Goal: Task Accomplishment & Management: Use online tool/utility

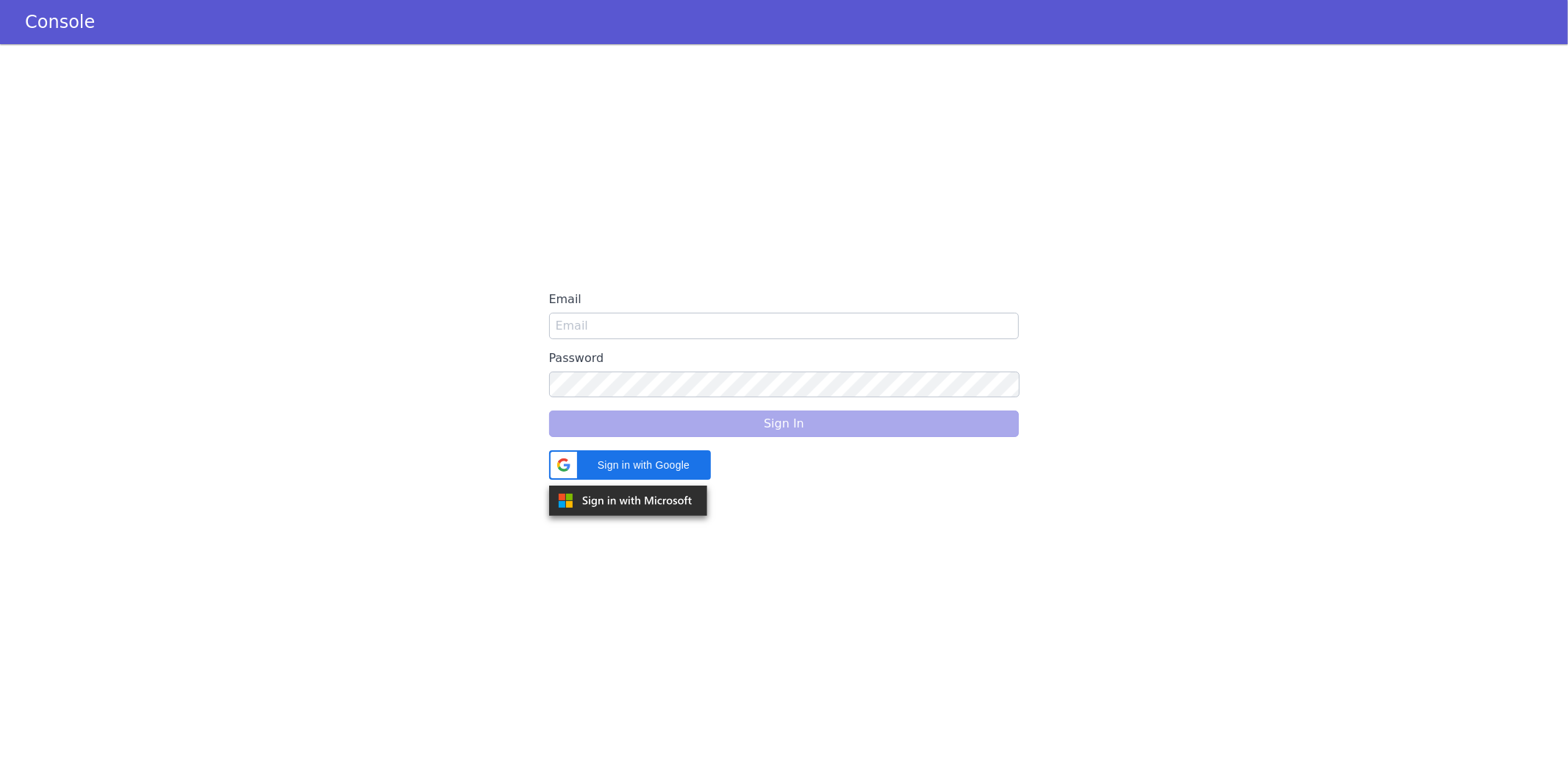
click at [529, 279] on div "Email Password Sign In Sign in with Google Sign in with Google. Opens in new tab" at bounding box center [784, 404] width 1568 height 718
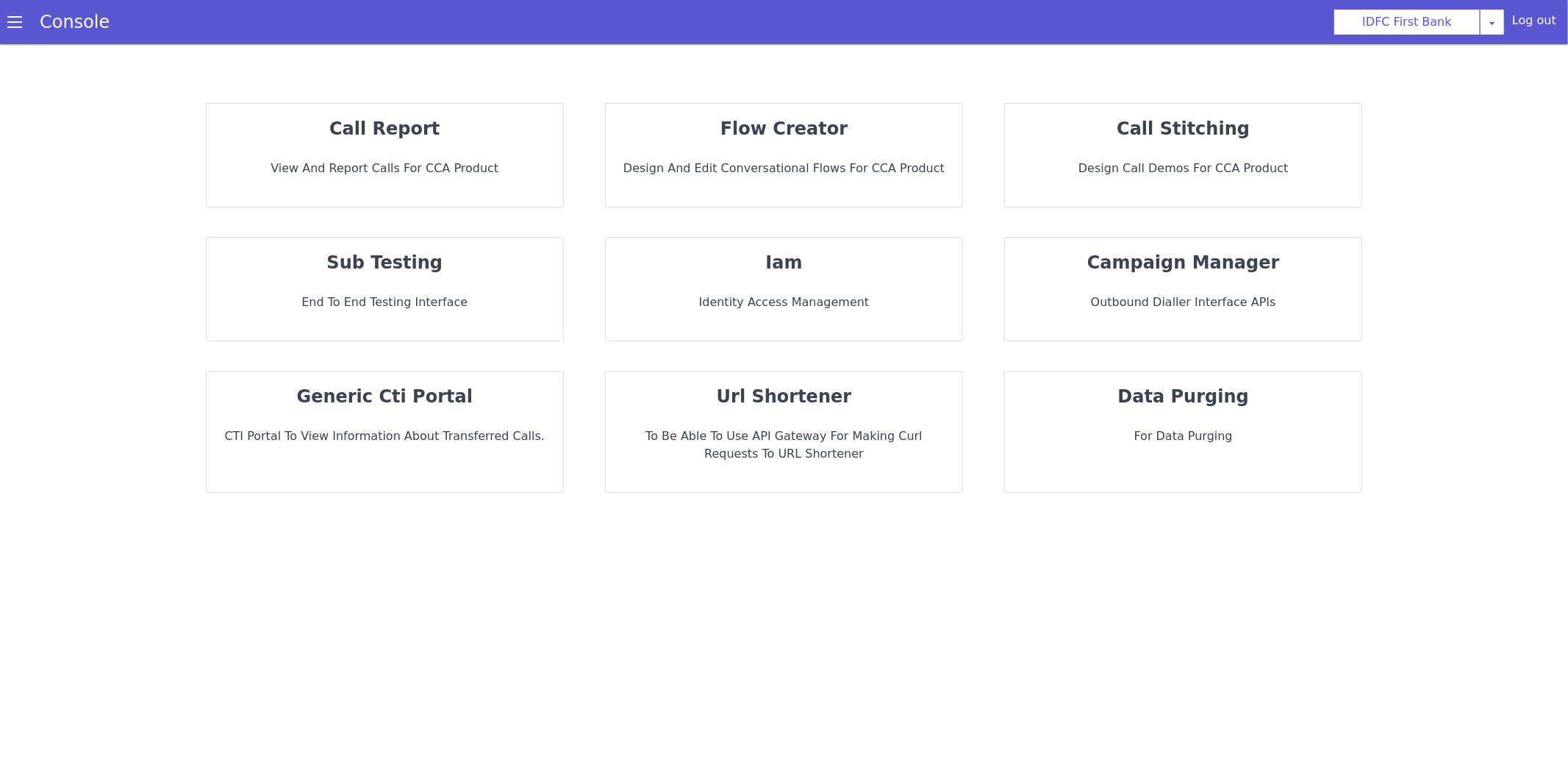
click at [389, 258] on strong "sub testing" at bounding box center [385, 262] width 116 height 21
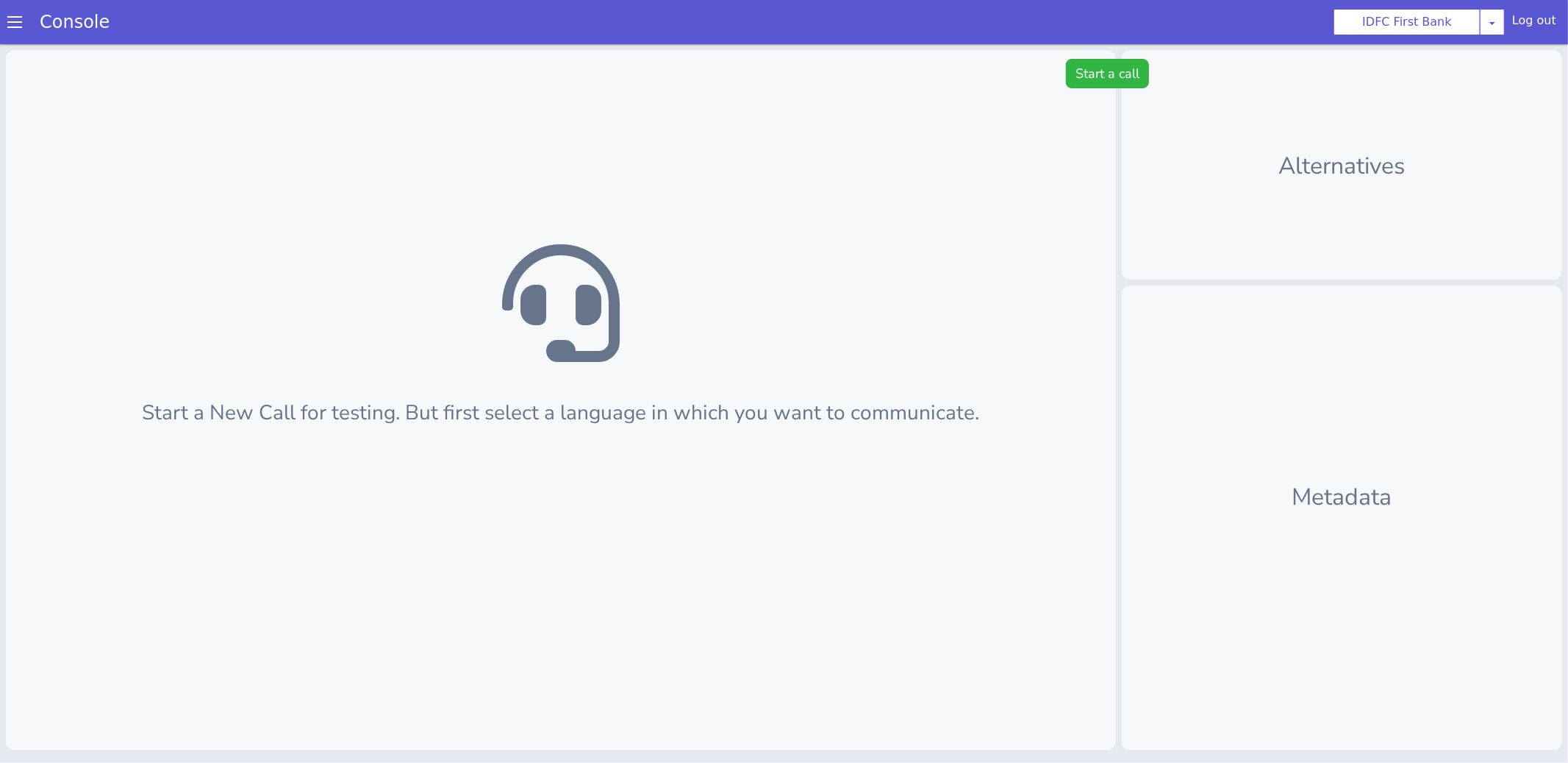
scroll to position [5, 0]
click at [1093, 92] on div "Start a New Call for testing. But first select a language in which you want to …" at bounding box center [560, 395] width 1110 height 700
click at [1093, 86] on div "Start a New Call for testing. But first select a language in which you want to …" at bounding box center [560, 395] width 1110 height 700
click at [1083, 69] on button "Start a call" at bounding box center [1106, 68] width 83 height 29
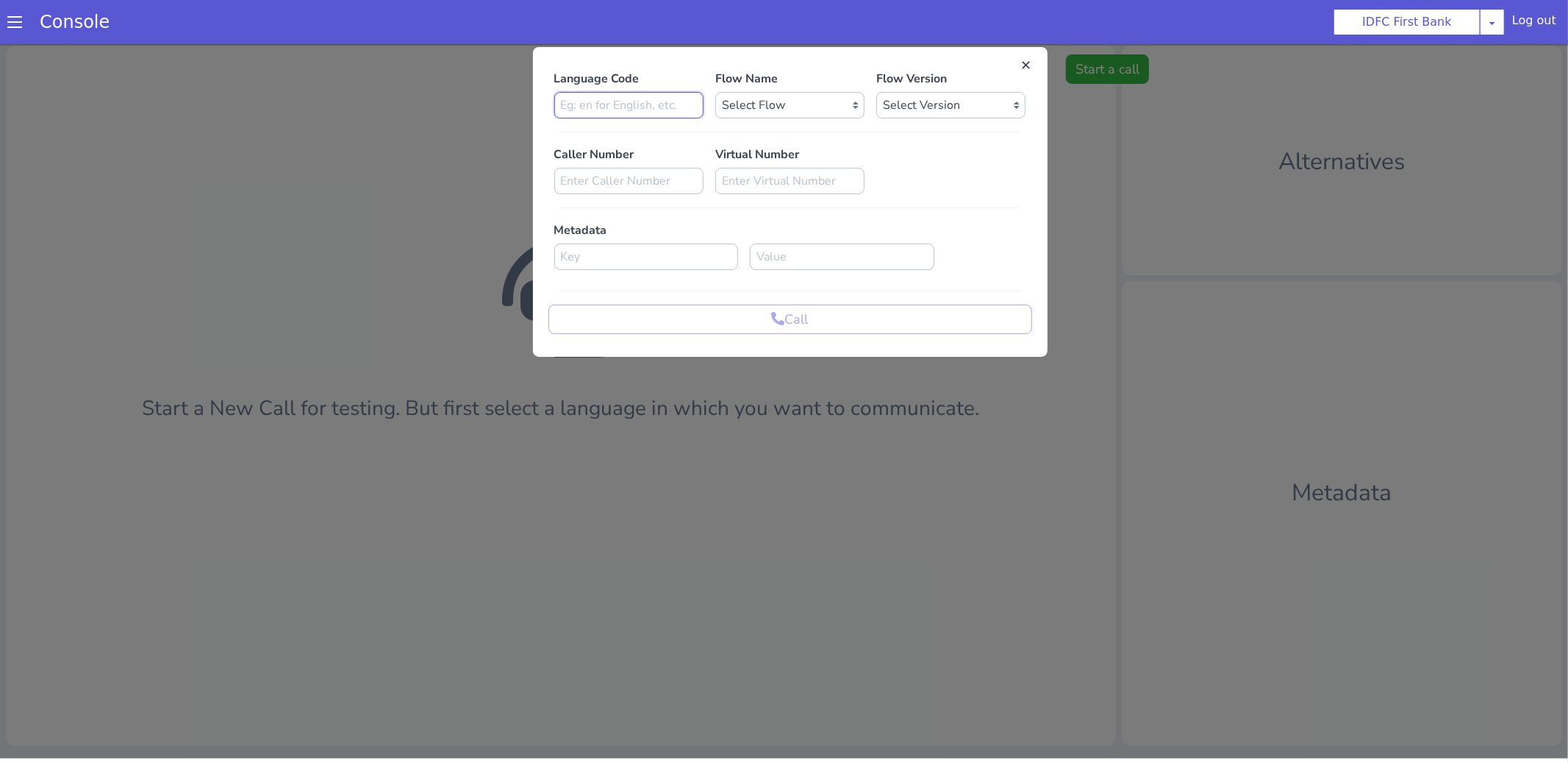
click at [638, 99] on input at bounding box center [629, 104] width 149 height 26
type input "en"
click at [777, 98] on select "Select Flow IDFC - [PERSON_NAME] Flexi Rough work IDFC Test - English SA Fundin…" at bounding box center [790, 104] width 149 height 26
select select "2afcca0f-1951-4160-b7fe-2a6c6a4512de"
click at [930, 98] on select "Select Version 0.0.2 0.0.1" at bounding box center [951, 104] width 149 height 26
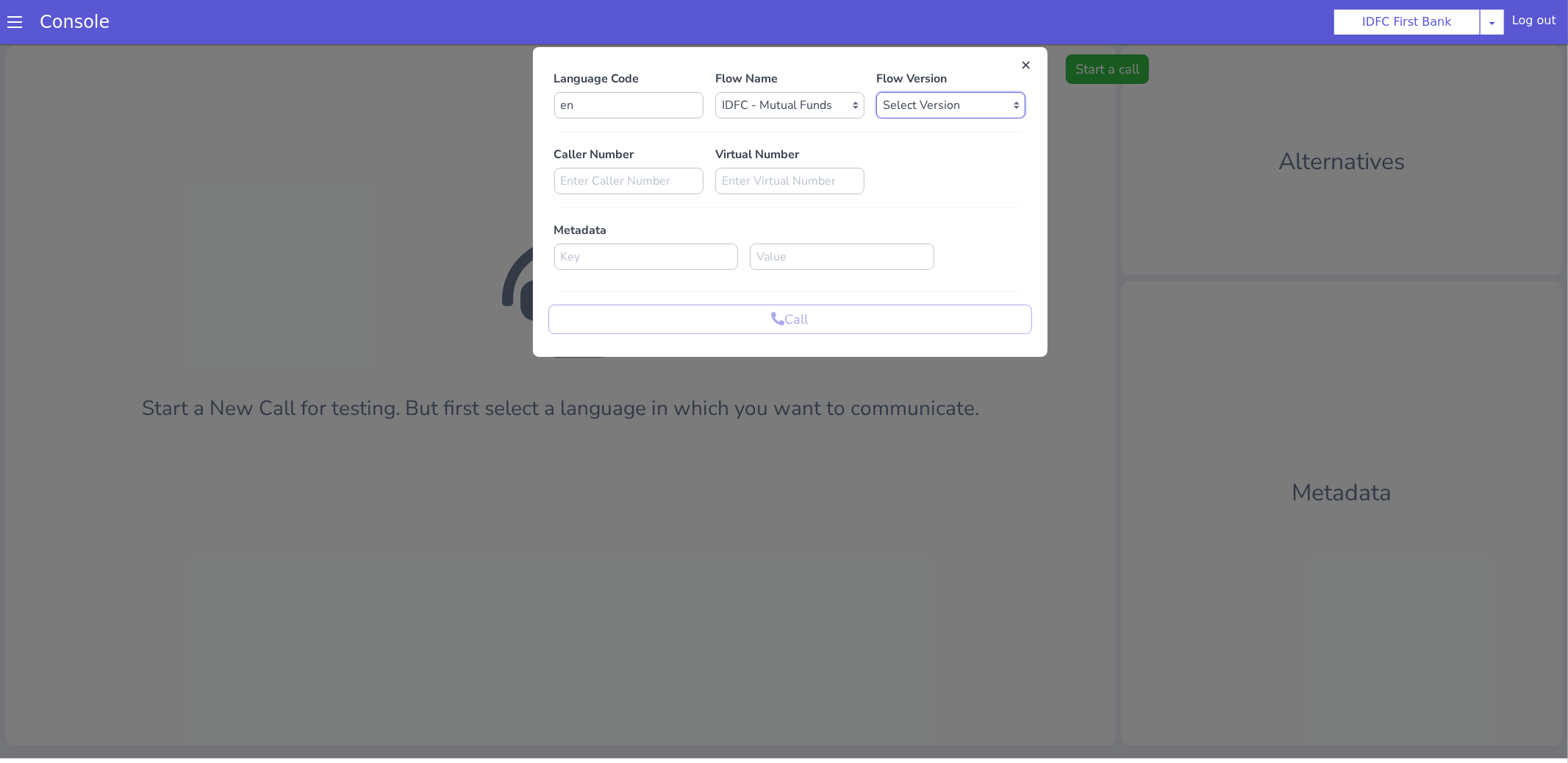
select select "0.0.2"
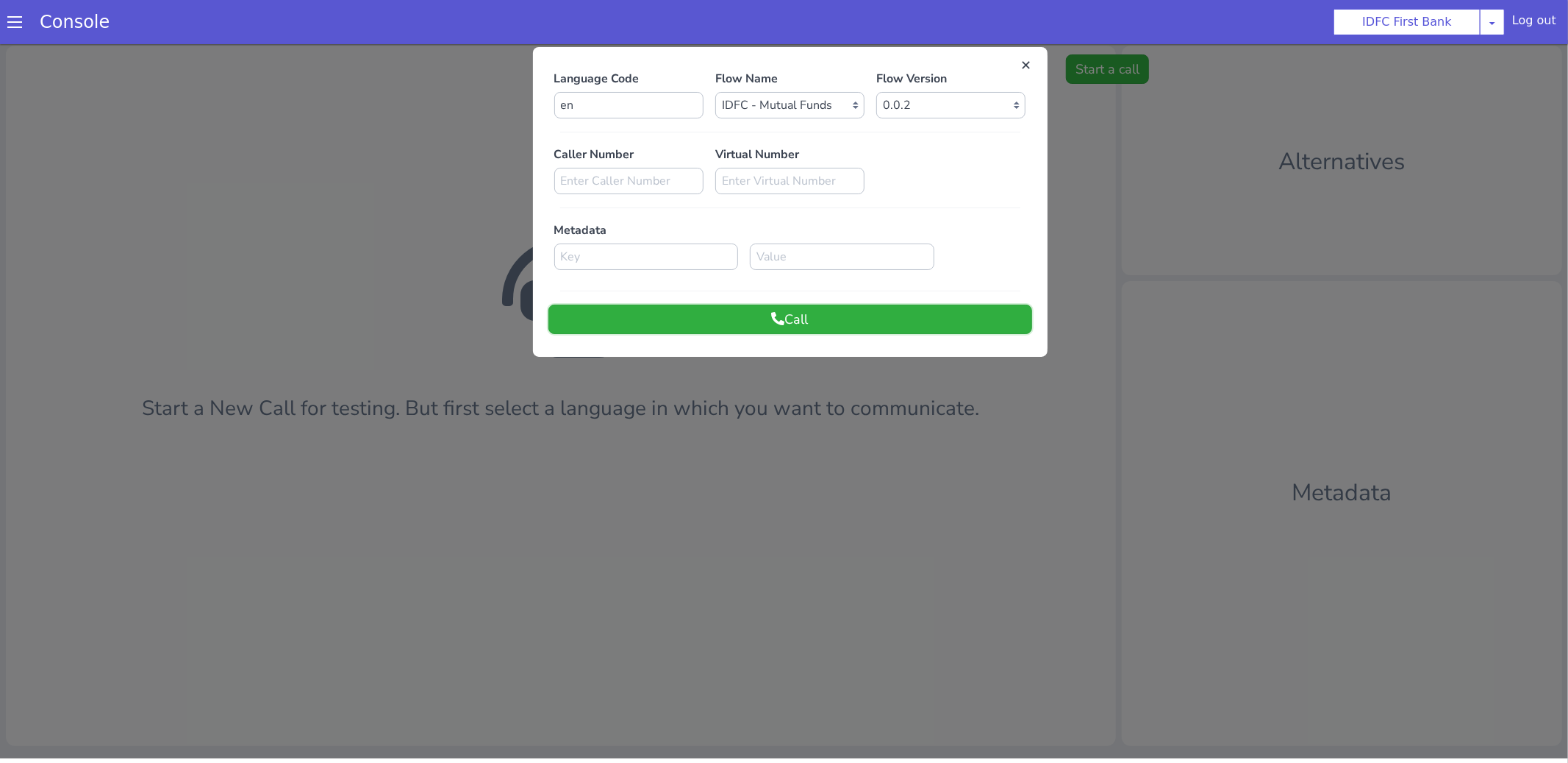
click at [641, 326] on button "Call" at bounding box center [790, 318] width 484 height 29
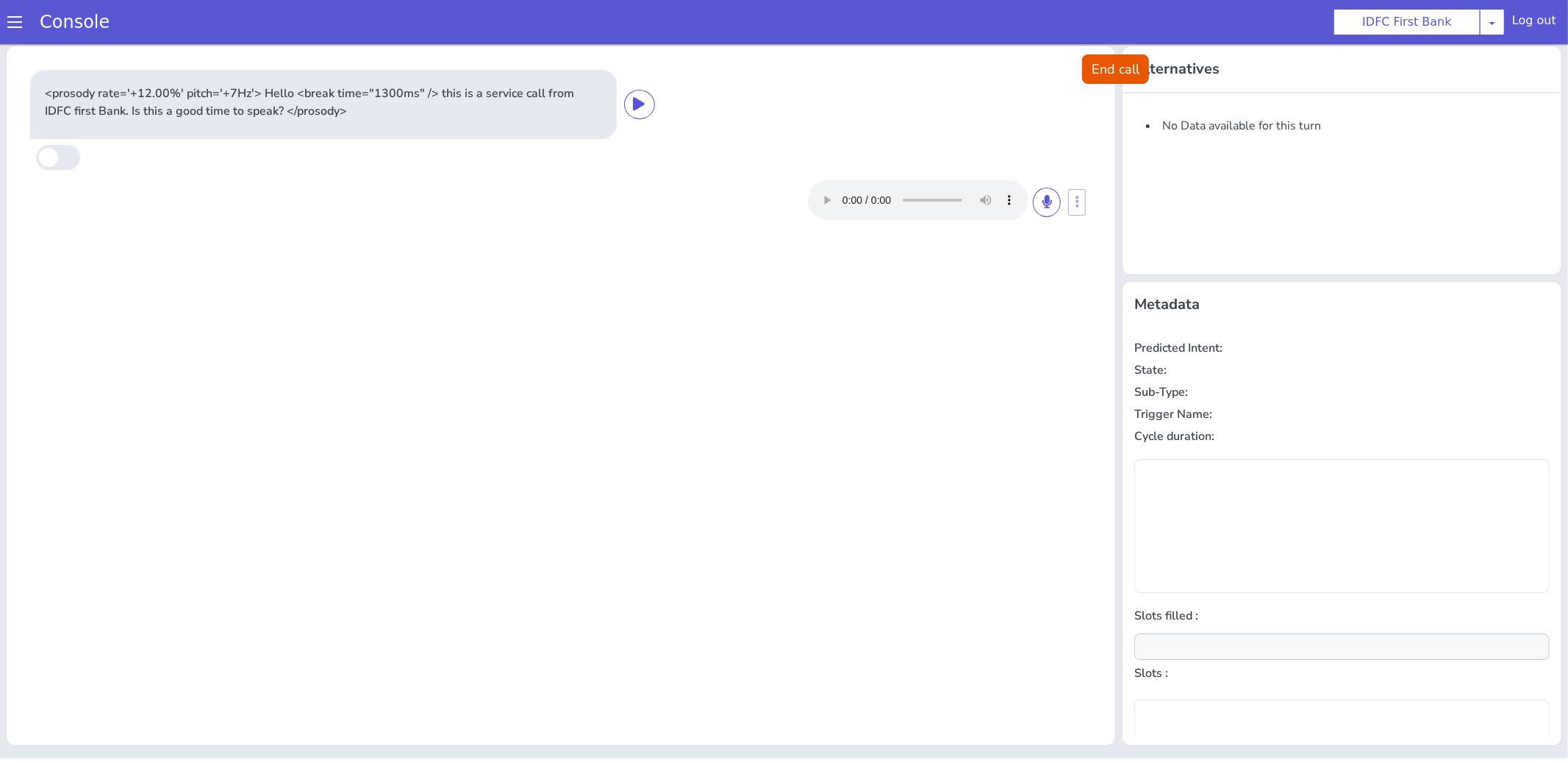
scroll to position [0, 0]
click at [1046, 205] on icon at bounding box center [1047, 205] width 9 height 14
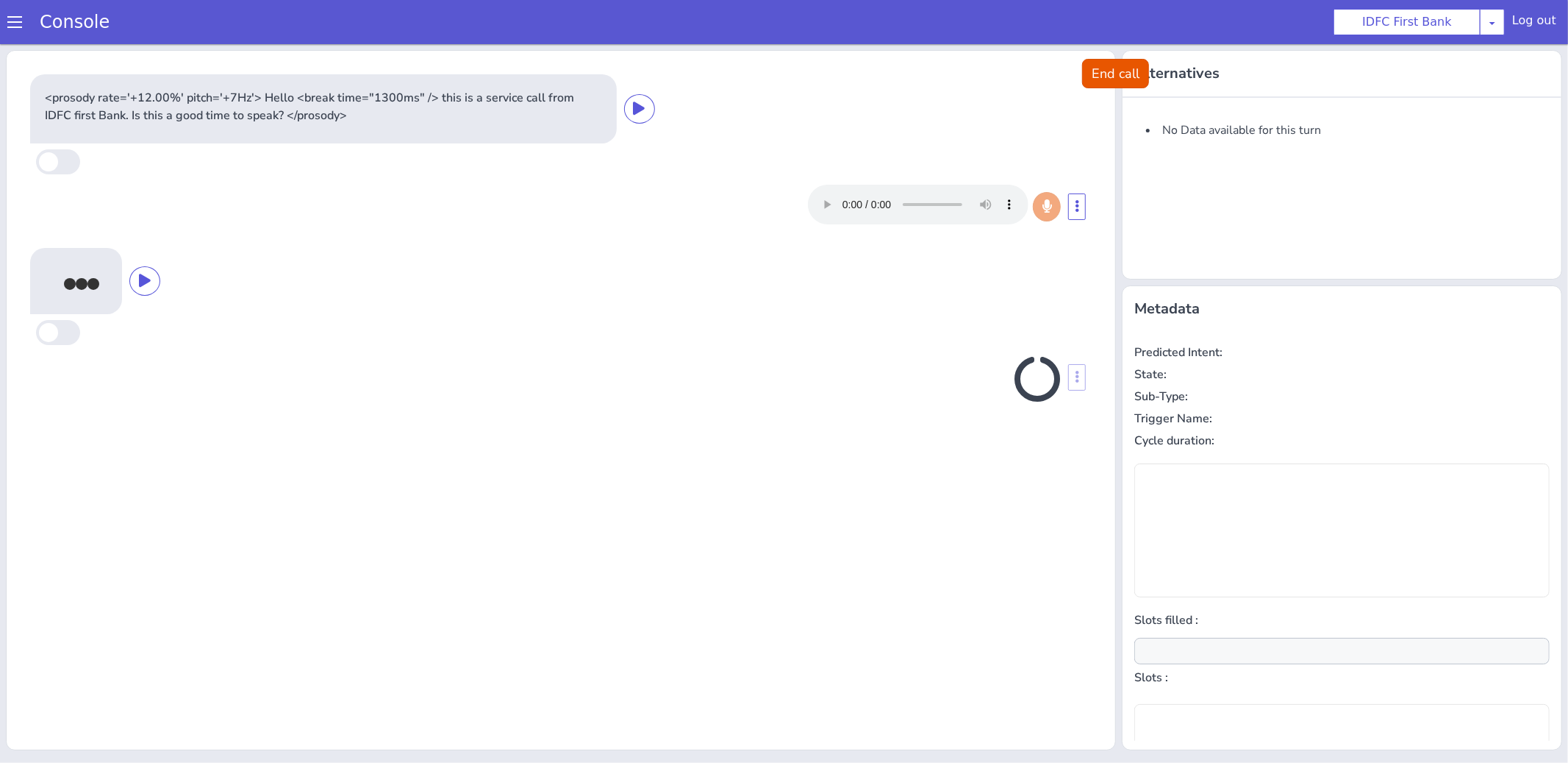
scroll to position [5, 0]
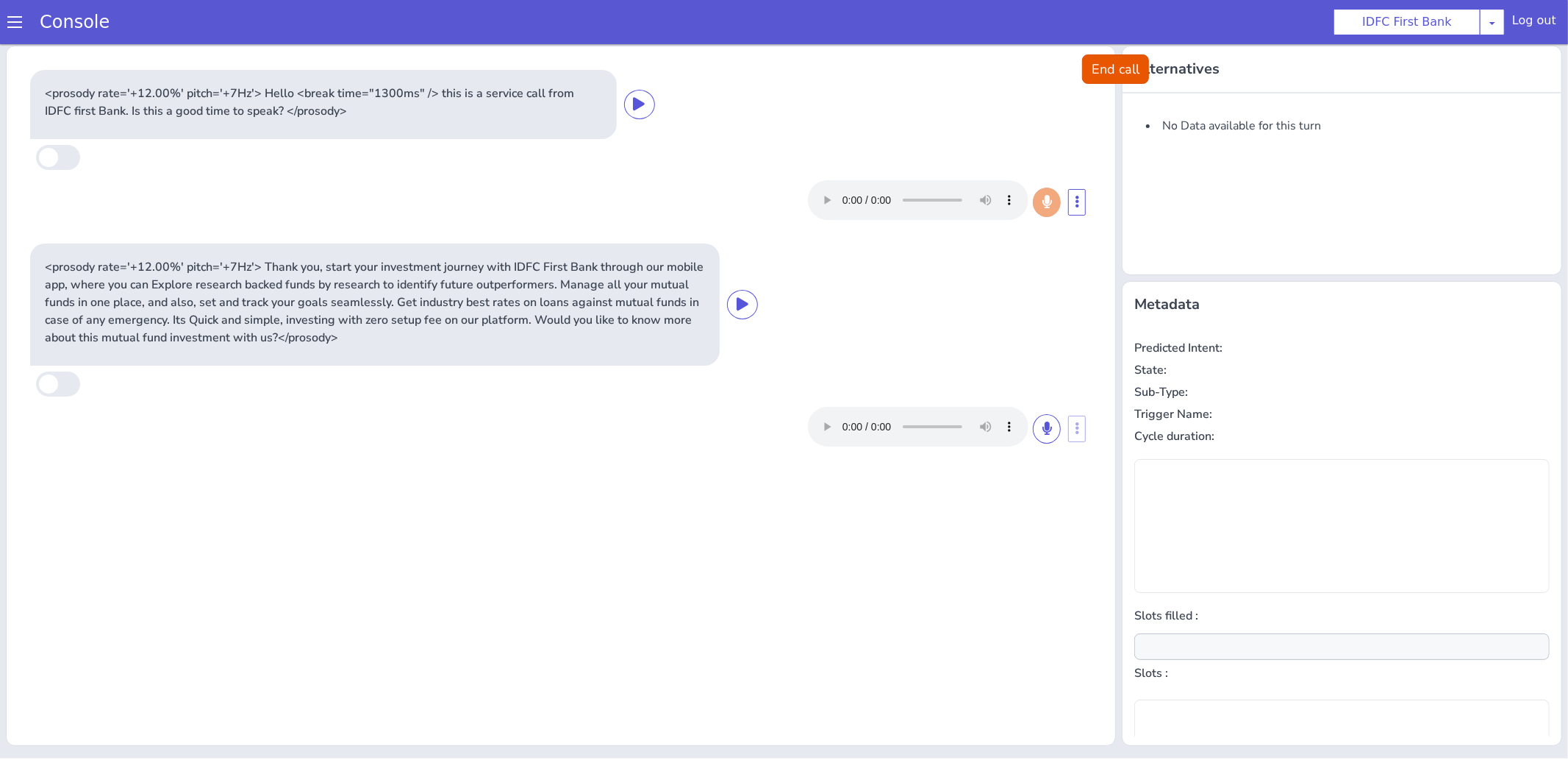
type input "null"
click at [742, 304] on icon at bounding box center [742, 303] width 12 height 14
click at [742, 305] on icon at bounding box center [742, 303] width 12 height 14
click at [1045, 427] on icon at bounding box center [1047, 427] width 9 height 14
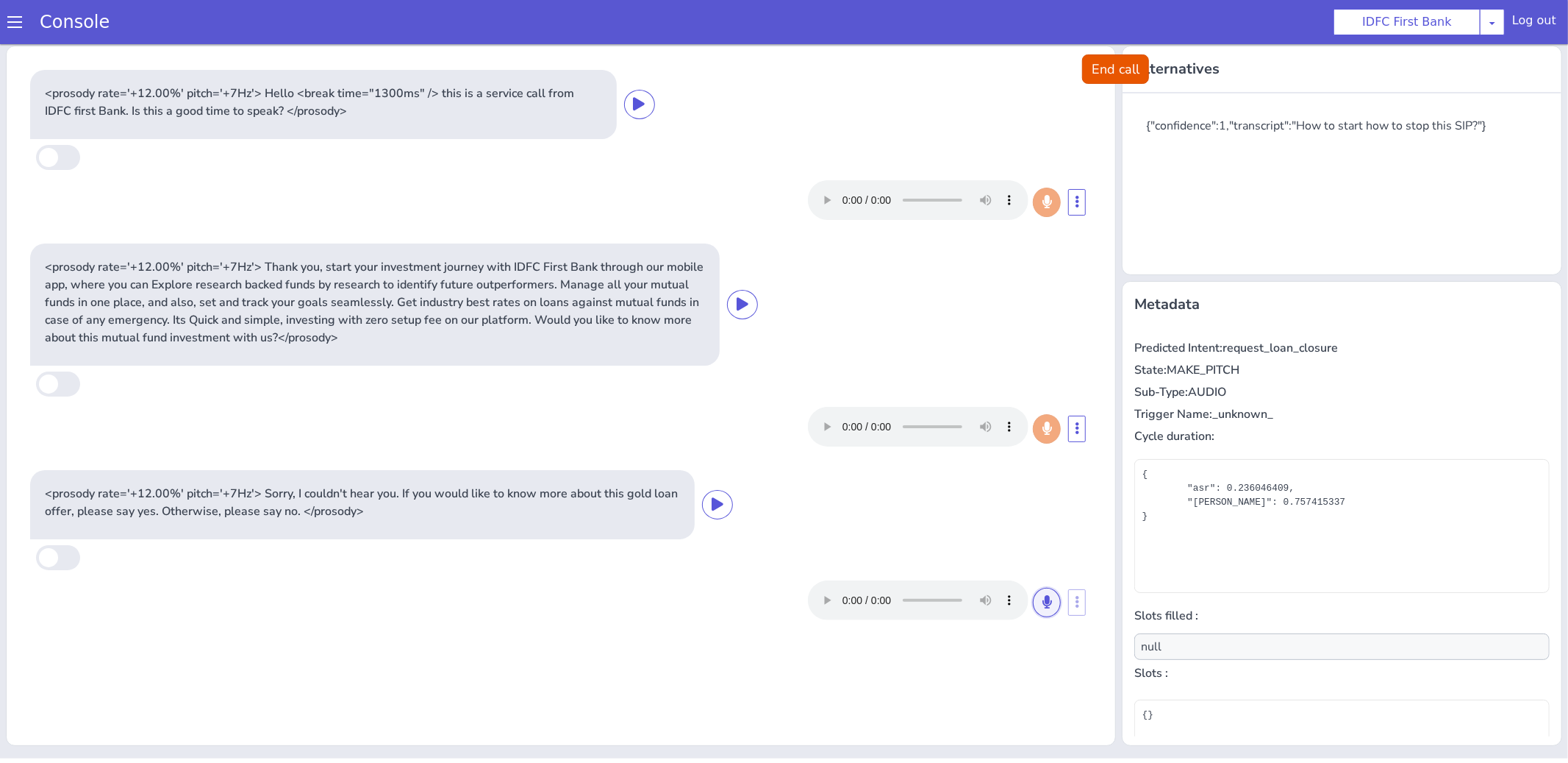
click at [1047, 600] on icon at bounding box center [1047, 600] width 9 height 14
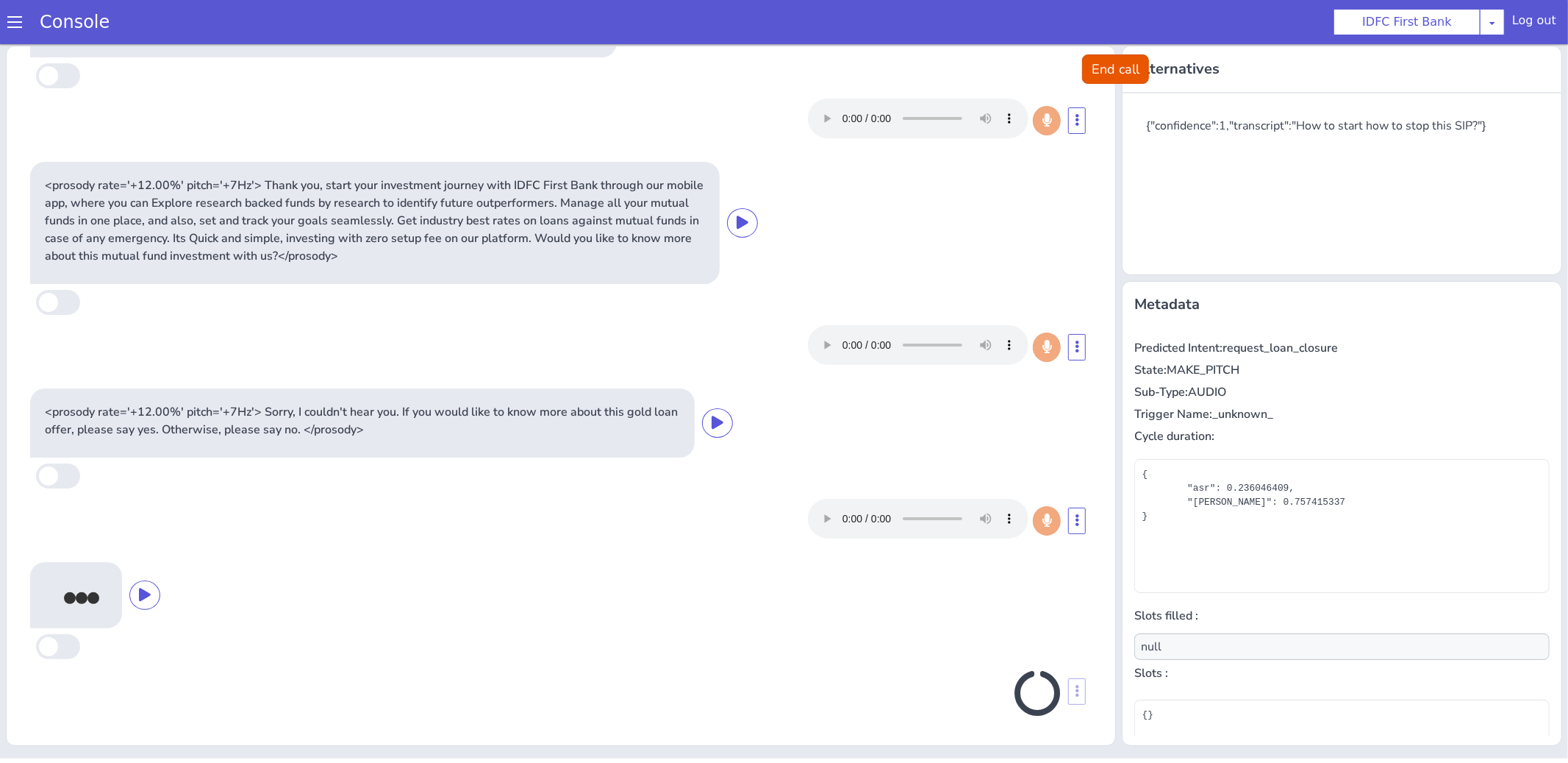
scroll to position [77, 0]
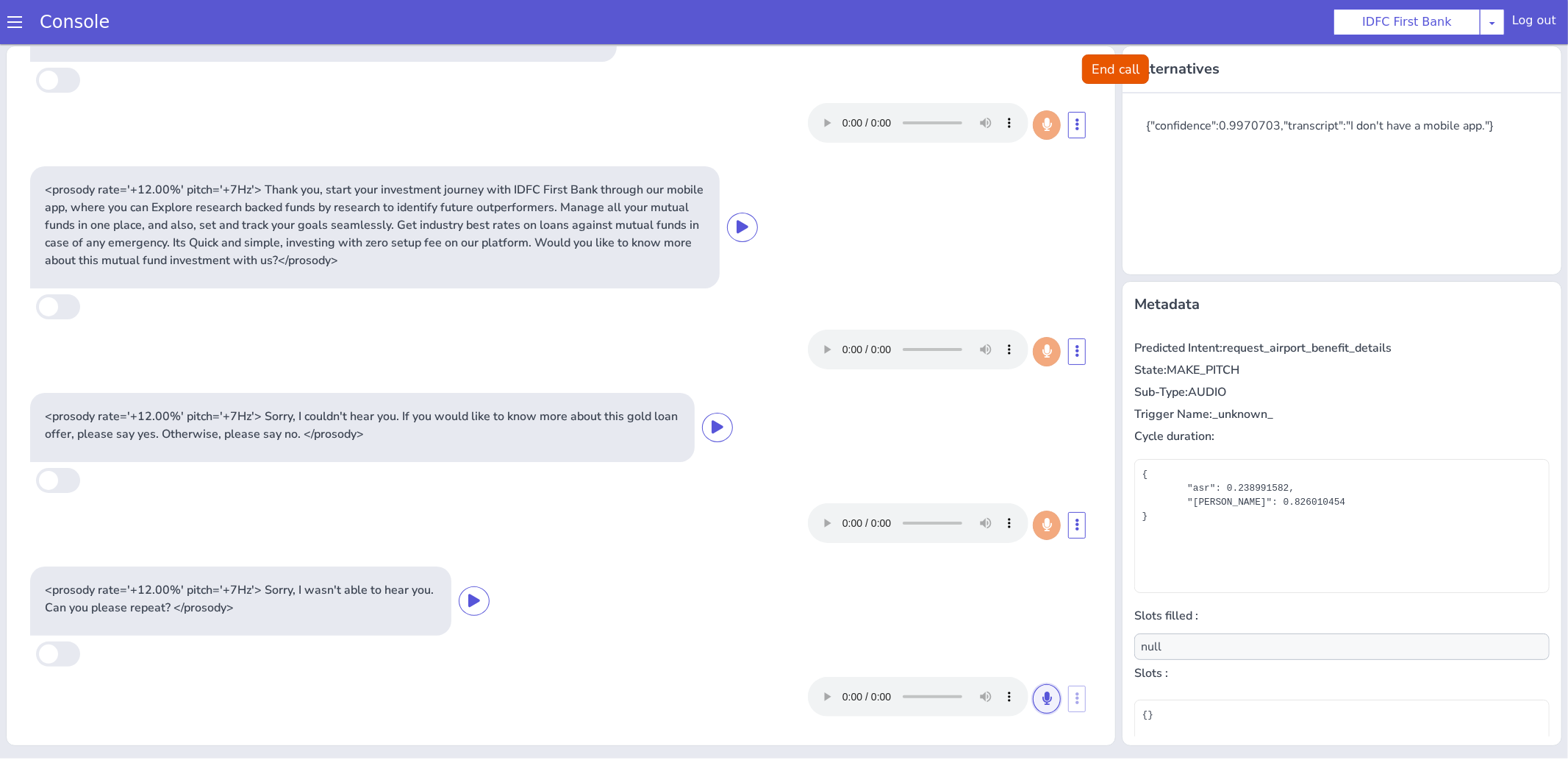
click at [1043, 694] on icon at bounding box center [1047, 697] width 9 height 14
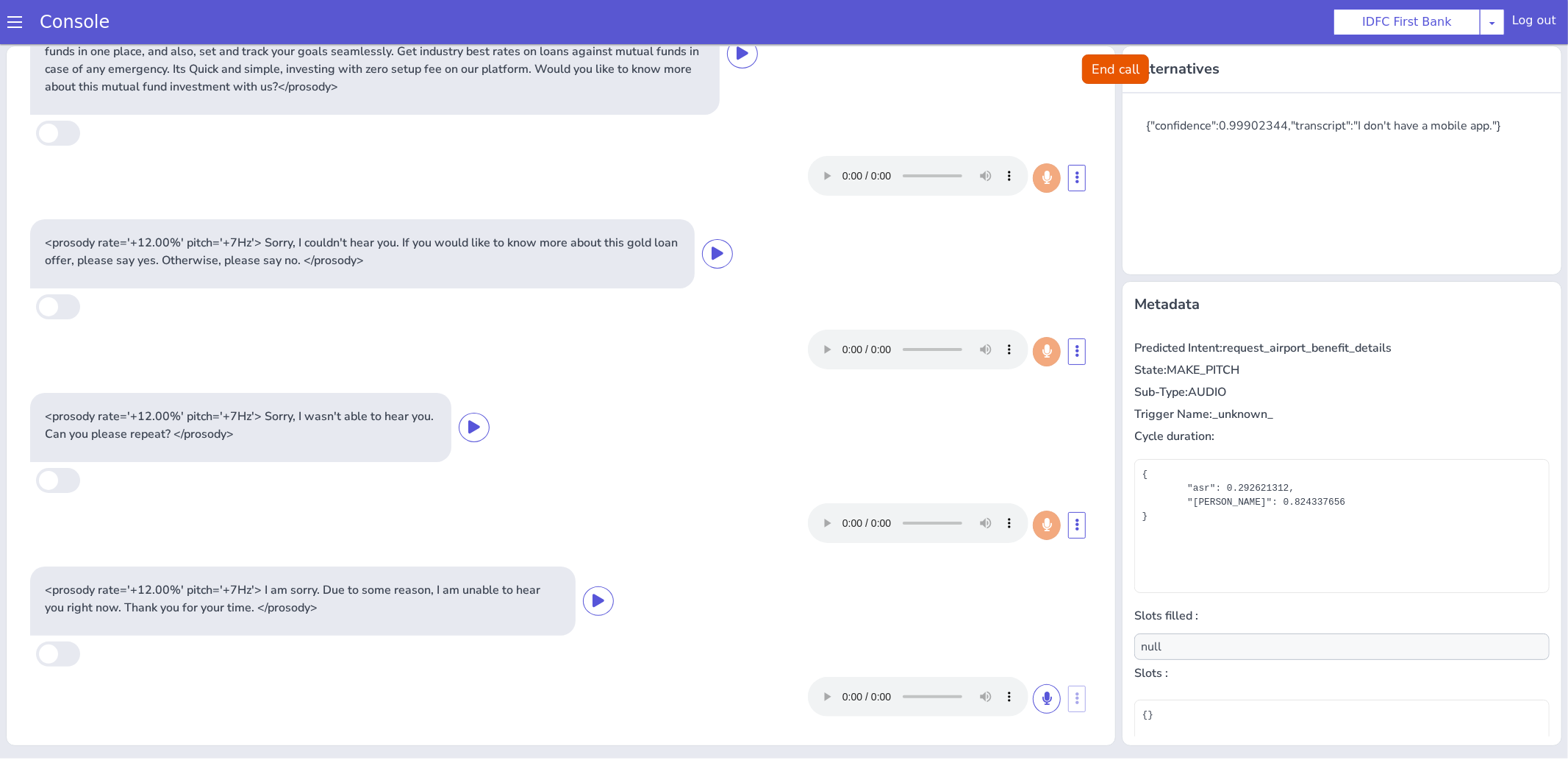
scroll to position [245, 0]
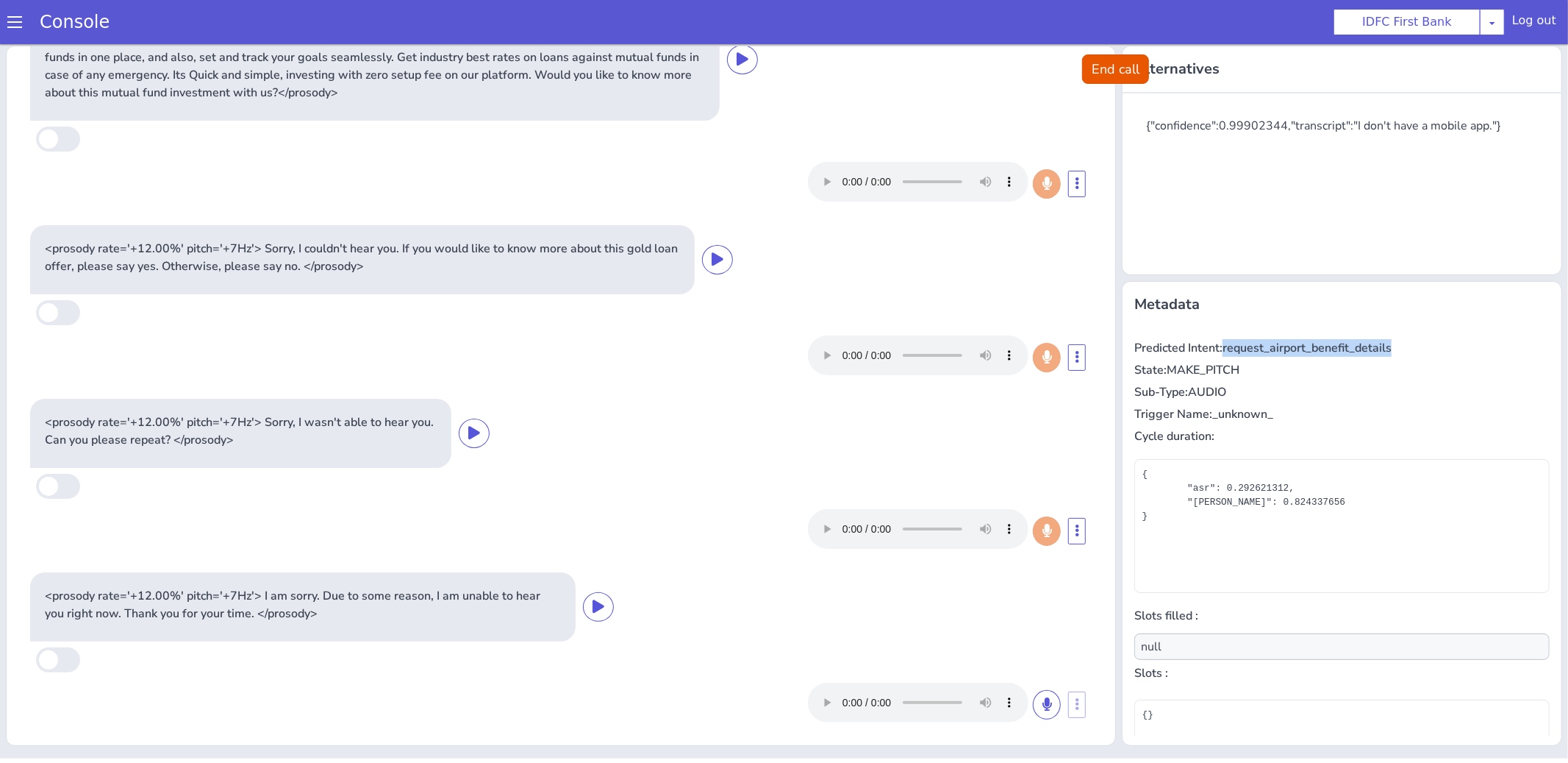
drag, startPoint x: 1227, startPoint y: 345, endPoint x: 1393, endPoint y: 351, distance: 166.1
click at [1393, 351] on p "Predicted Intent: request_airport_benefit_details" at bounding box center [1342, 346] width 415 height 17
copy p "request_airport_benefit_details"
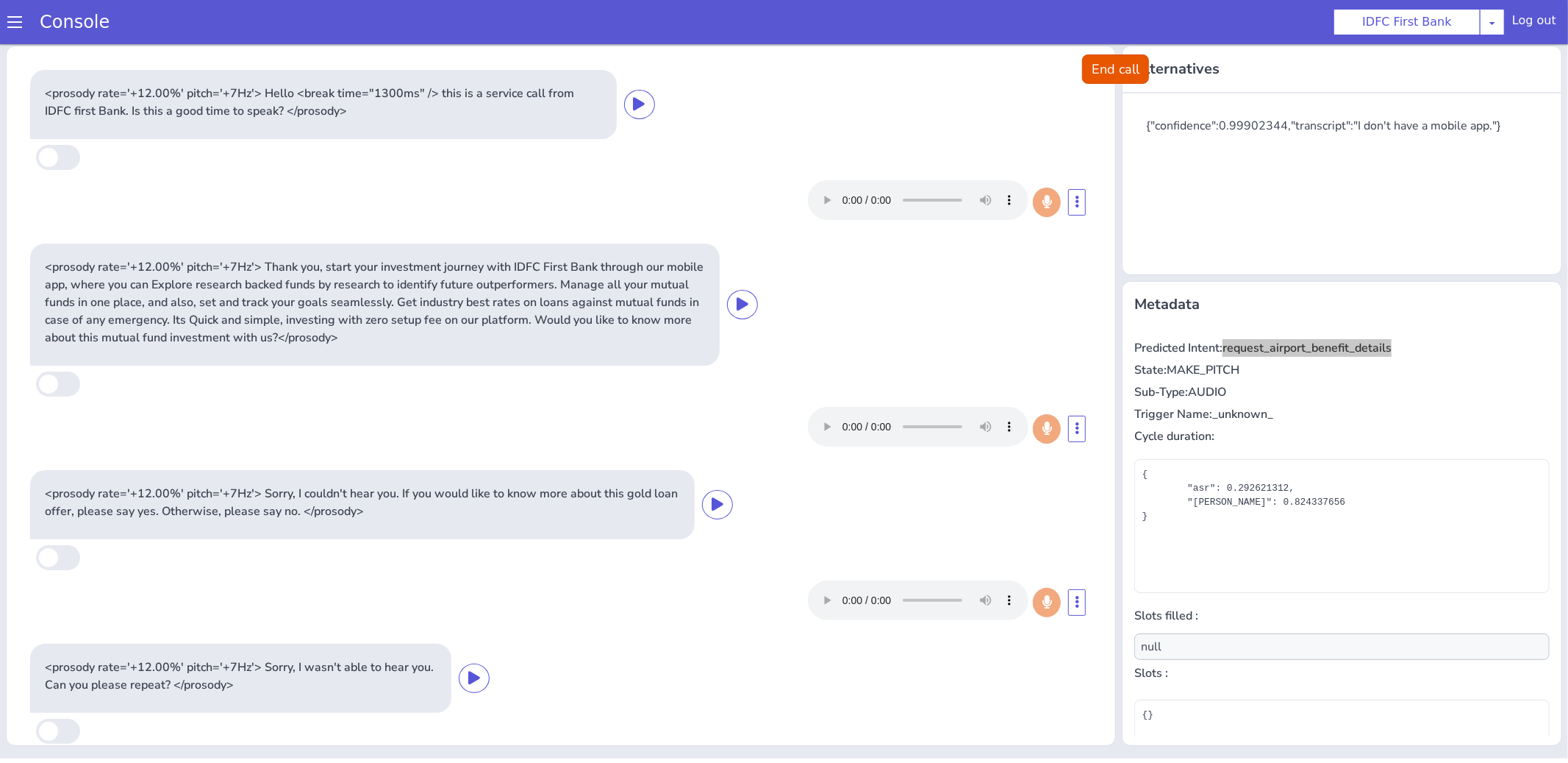
scroll to position [0, 0]
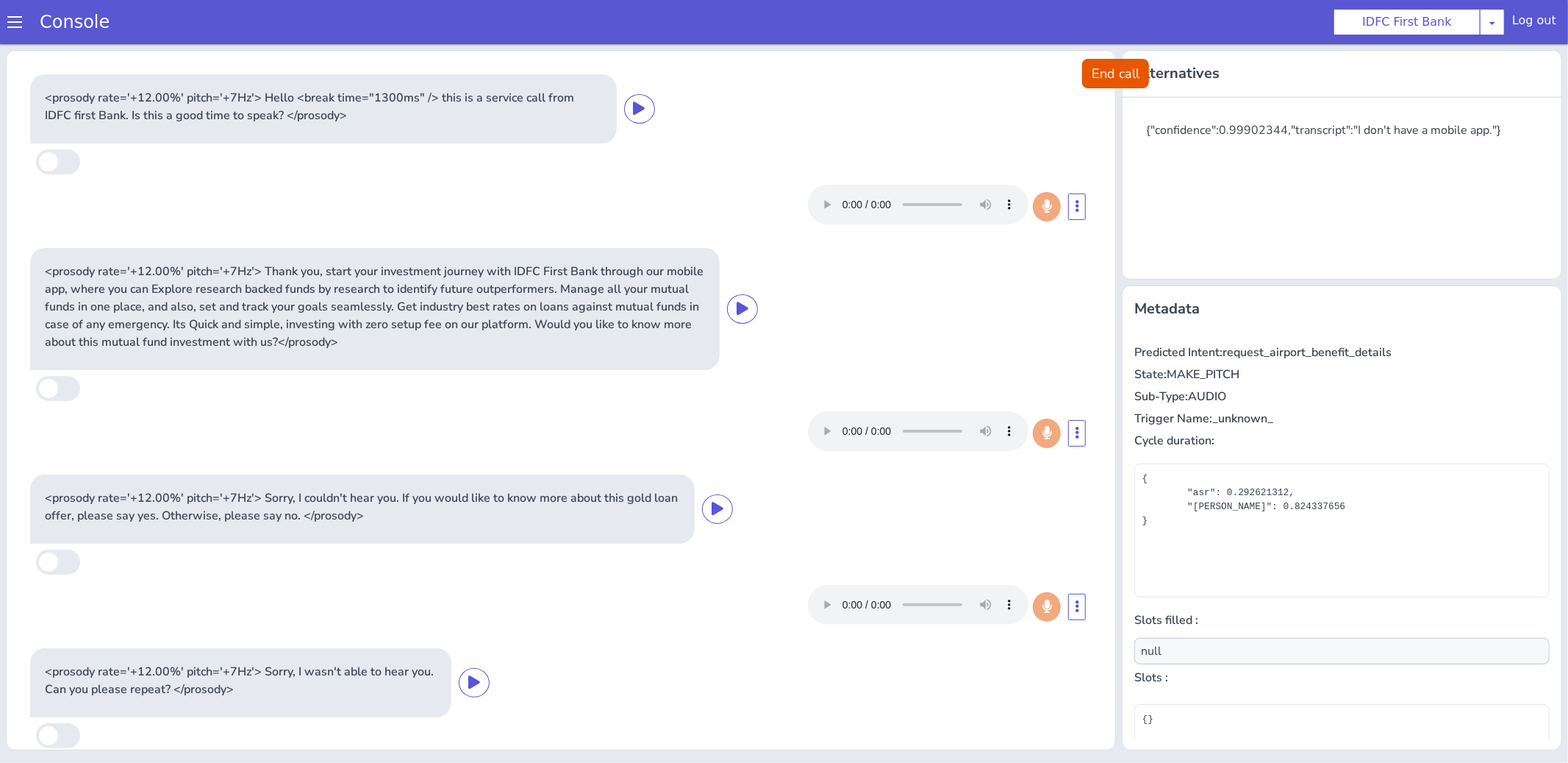
click at [582, 495] on p "<prosody rate='+12.00%' pitch='+7Hz'> Sorry, I couldn't hear you. If you would …" at bounding box center [362, 506] width 635 height 35
click at [515, 492] on p "<prosody rate='+12.00%' pitch='+7Hz'> Sorry, I couldn't hear you. If you would …" at bounding box center [362, 506] width 635 height 35
click at [509, 305] on p "<prosody rate='+12.00%' pitch='+7Hz'> Thank you, start your investment journey …" at bounding box center [375, 306] width 660 height 88
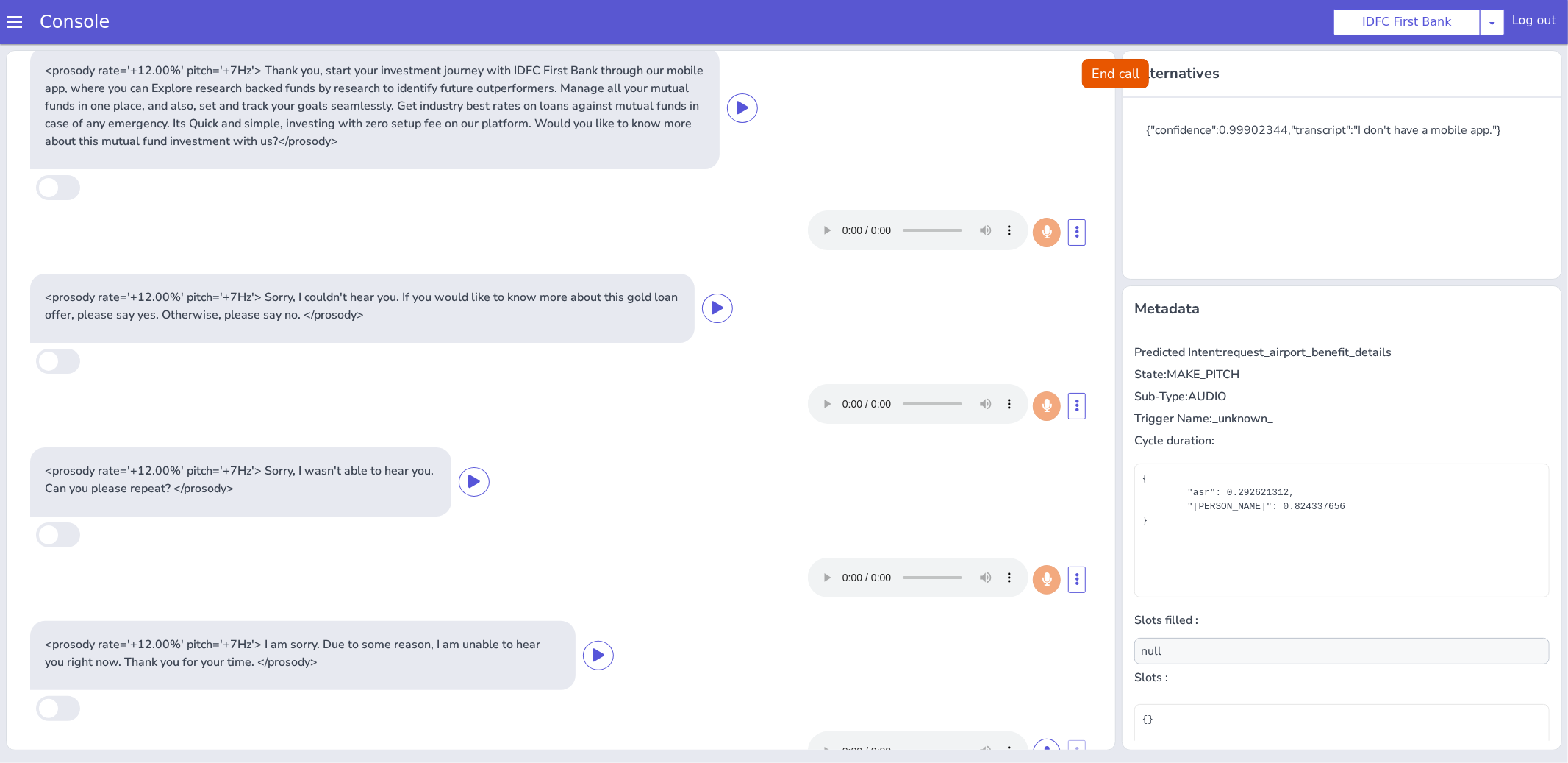
scroll to position [251, 0]
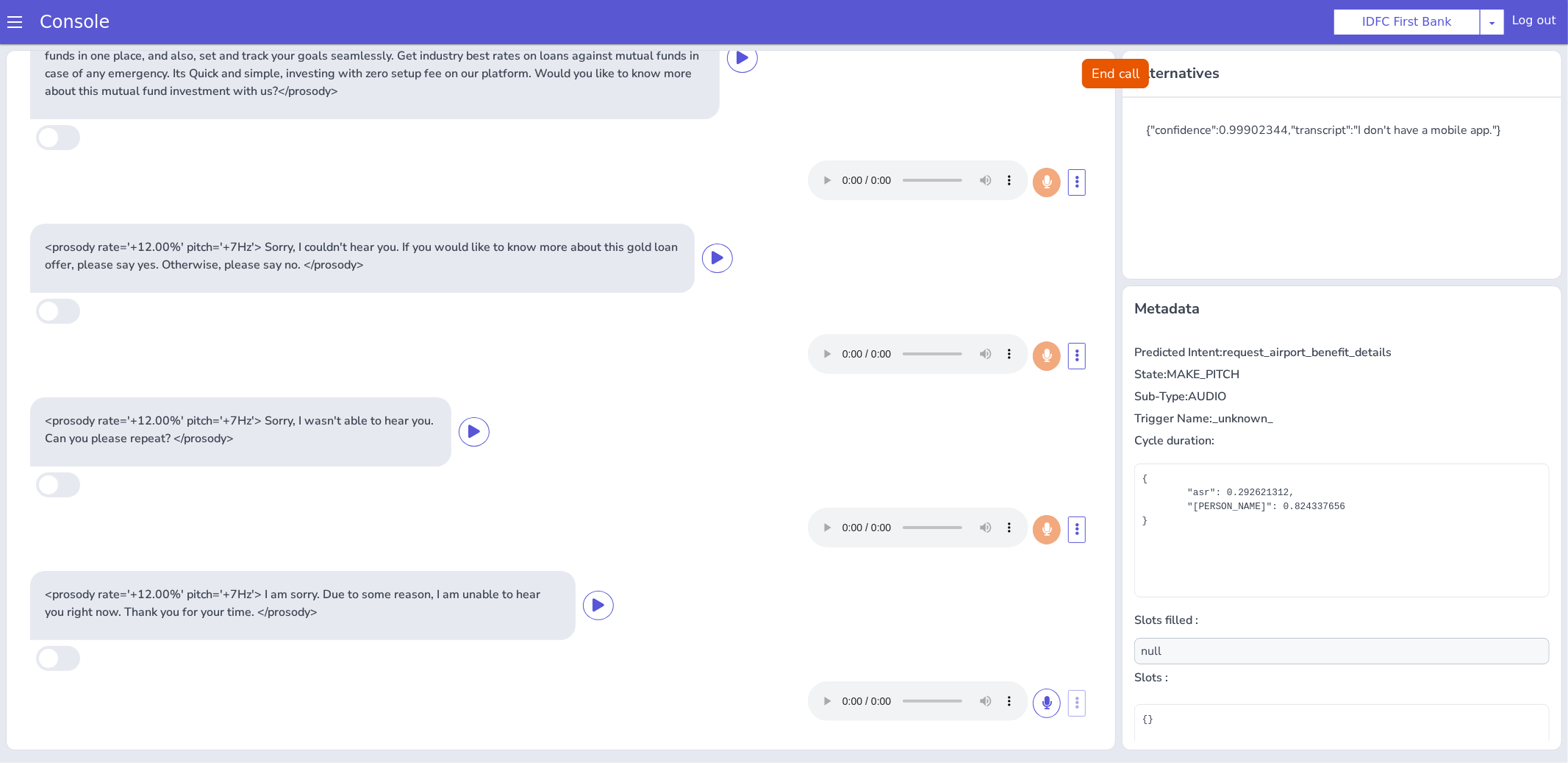
click at [930, 376] on div at bounding box center [561, 353] width 1062 height 52
click at [1098, 76] on button "End call" at bounding box center [1115, 73] width 67 height 29
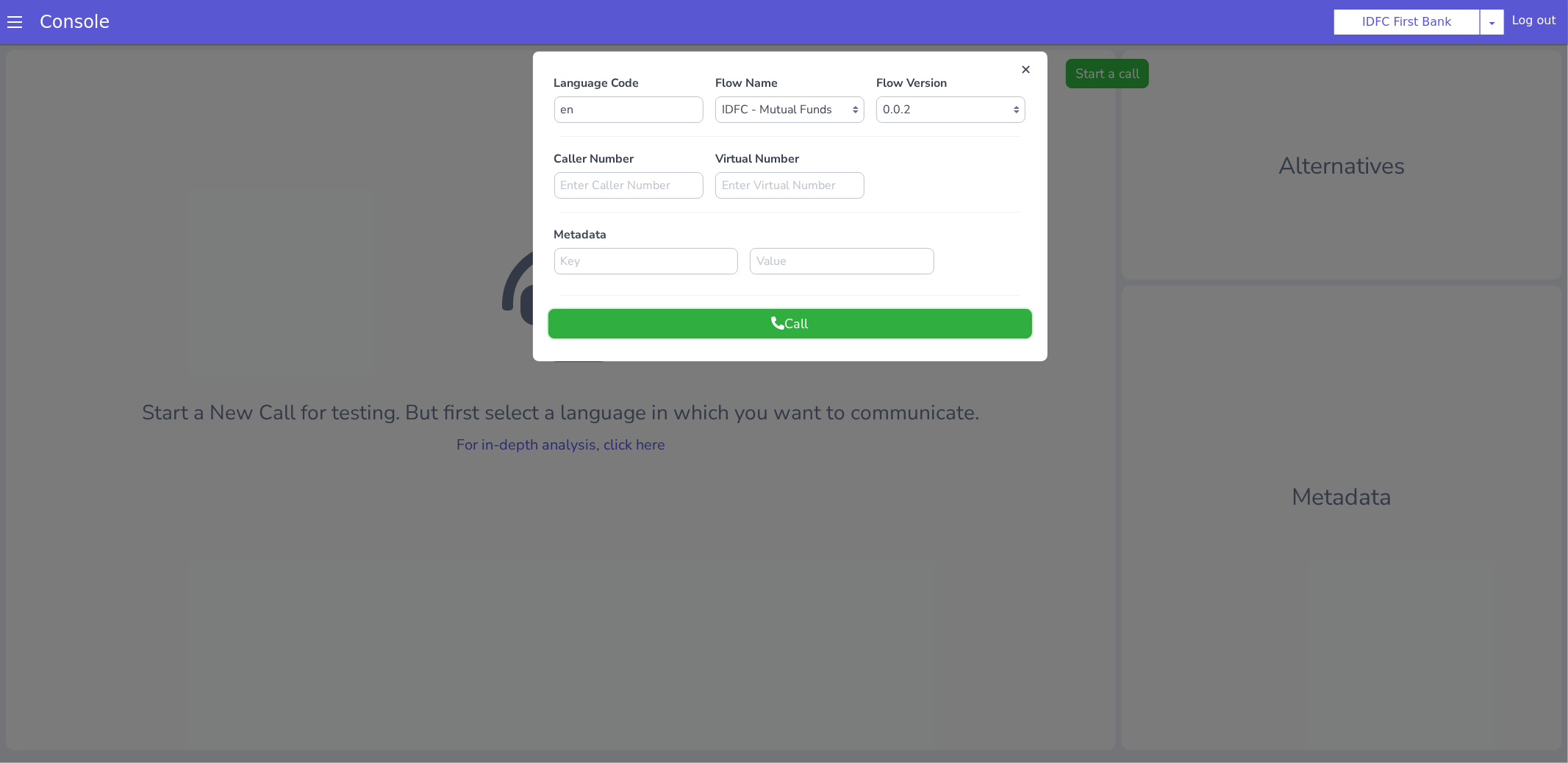
click at [784, 330] on button "Call" at bounding box center [790, 323] width 484 height 29
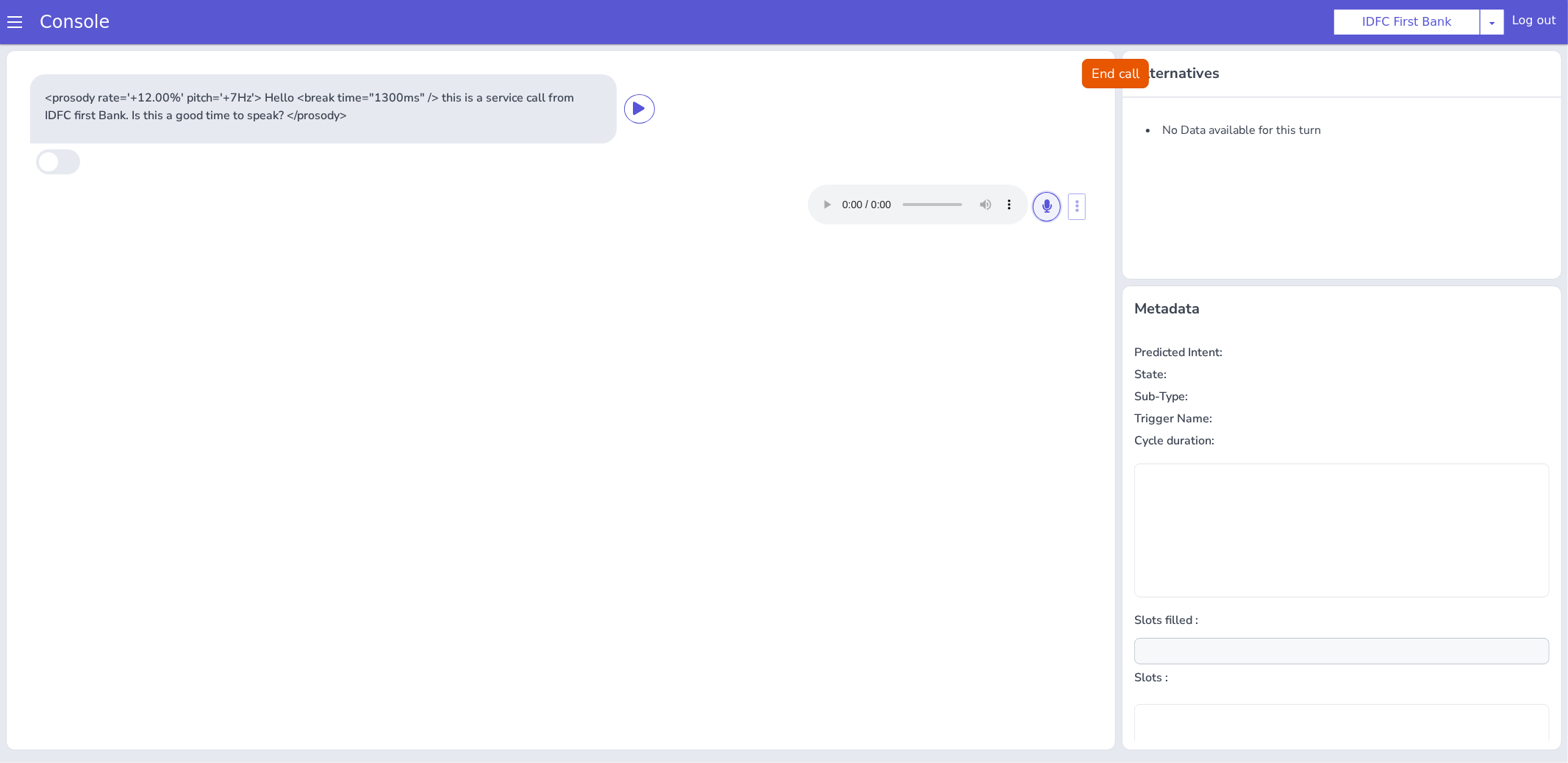
click at [1043, 206] on icon at bounding box center [1047, 205] width 9 height 14
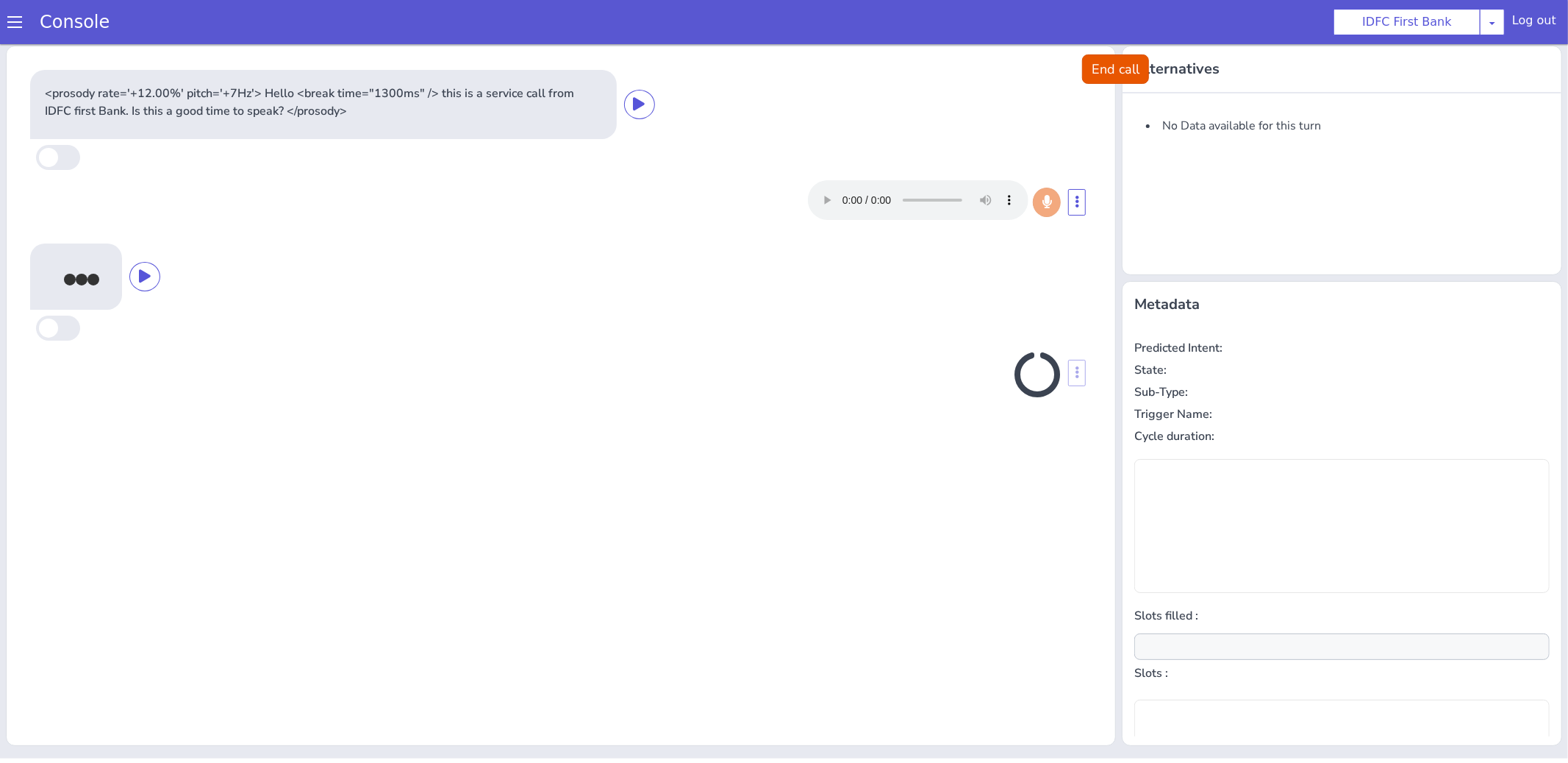
type input "null"
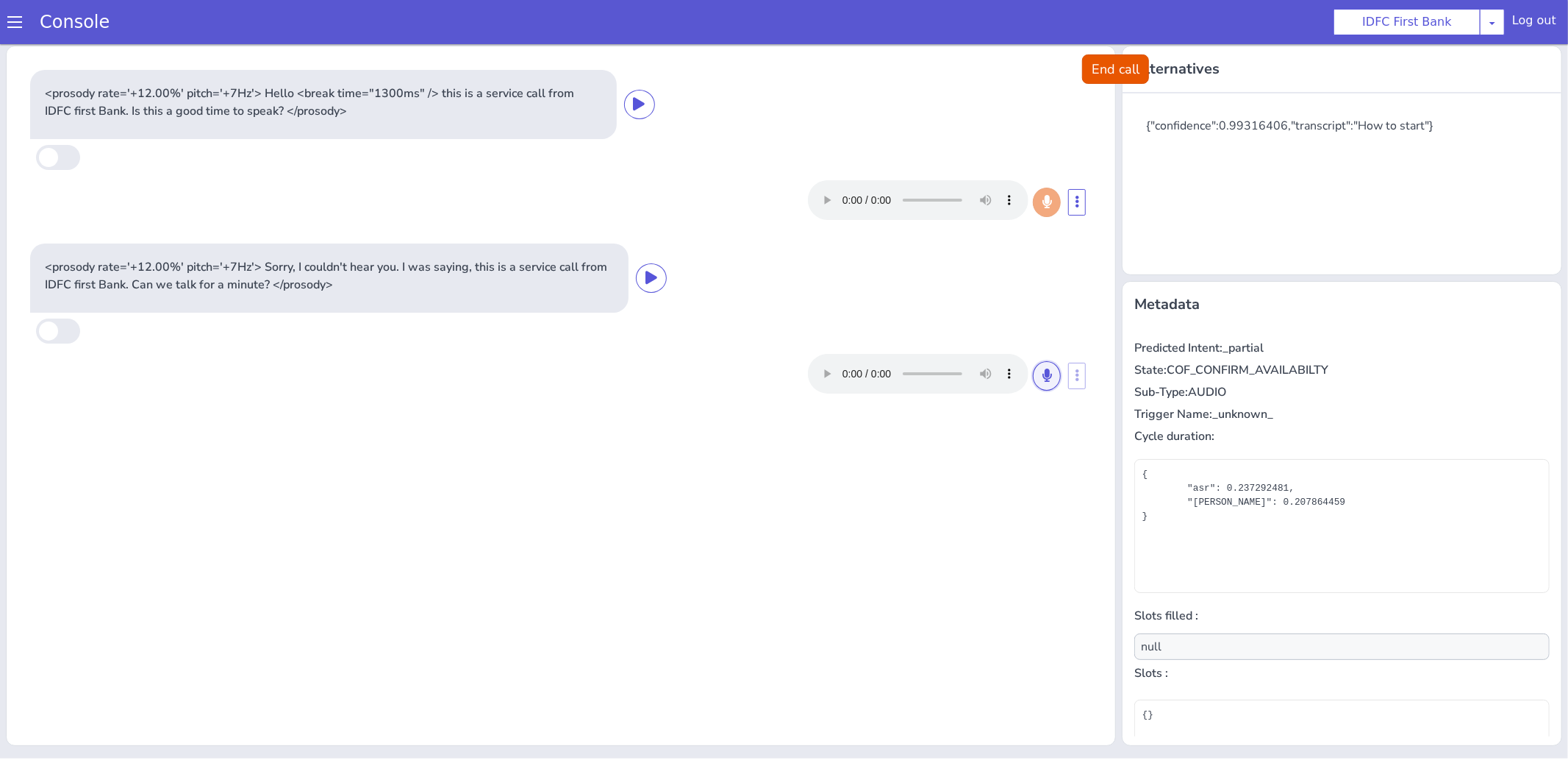
click at [1048, 376] on icon at bounding box center [1047, 374] width 9 height 14
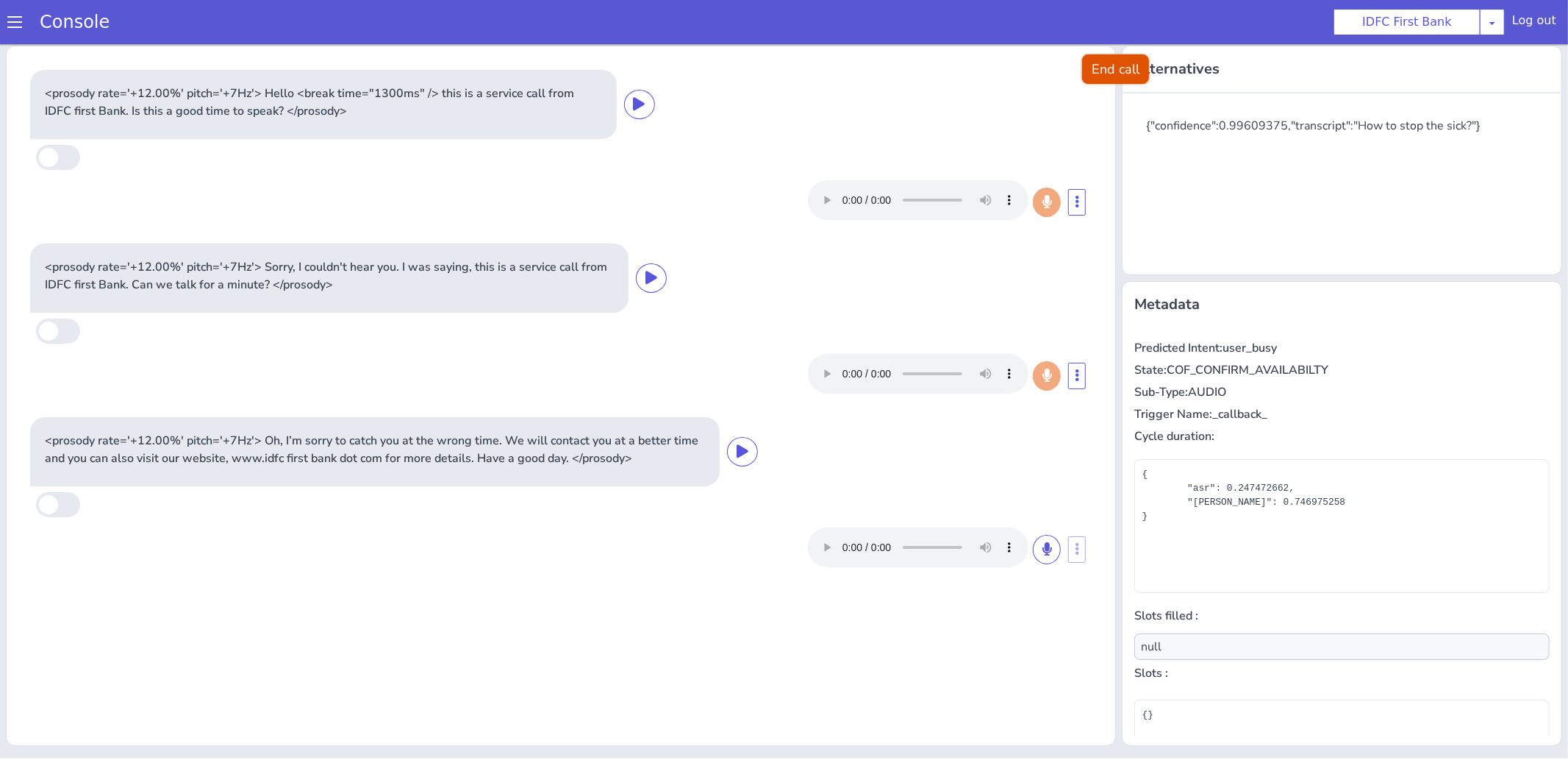
click at [1095, 70] on button "End call" at bounding box center [1115, 68] width 67 height 29
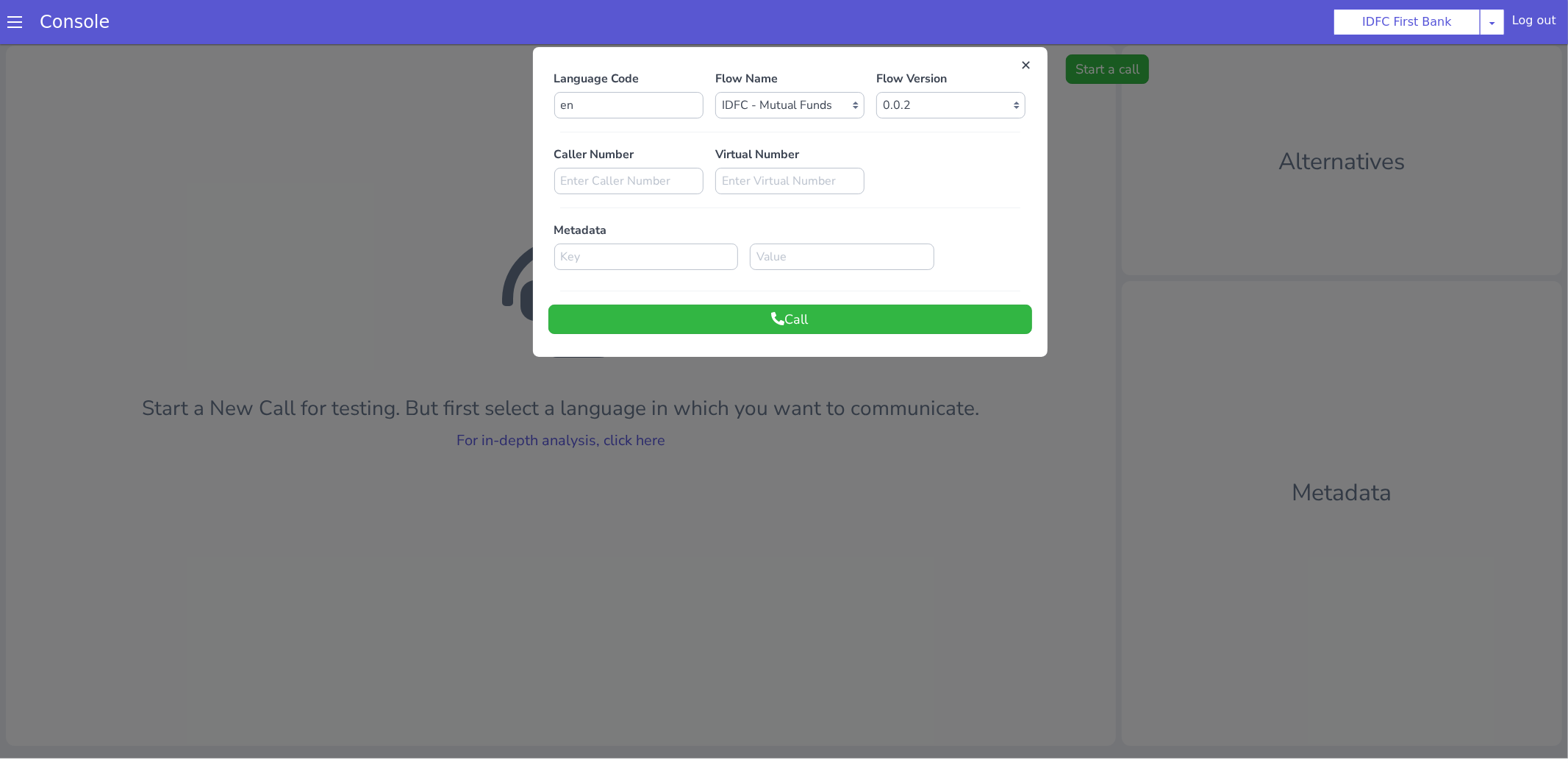
click at [847, 302] on div "Language Code en Flow Name Select Flow IDFC - [PERSON_NAME] Flexi Rough work ID…" at bounding box center [790, 201] width 484 height 264
click at [843, 325] on button "Call" at bounding box center [790, 318] width 484 height 29
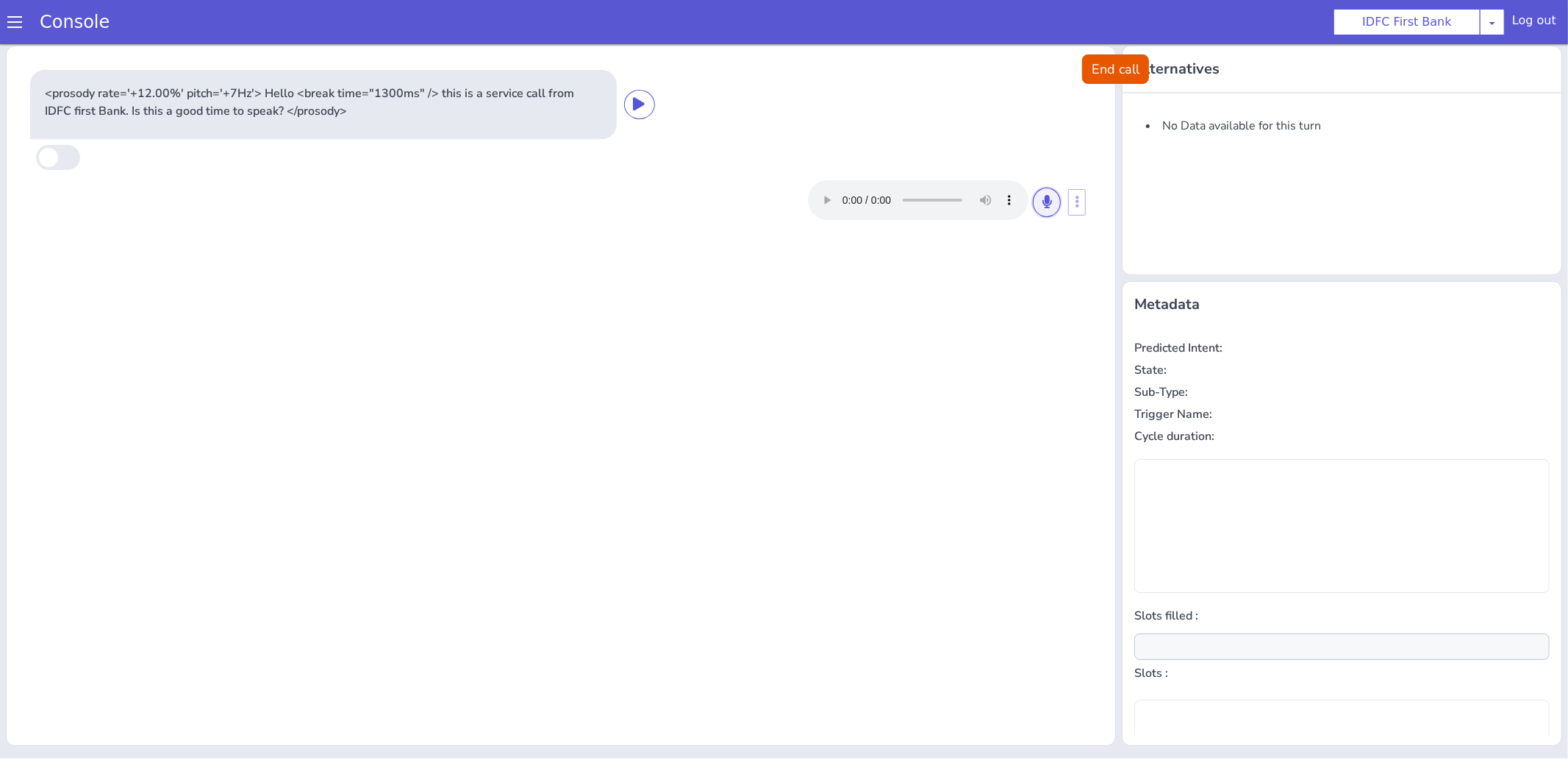
click at [1048, 198] on icon at bounding box center [1047, 200] width 9 height 14
type input "null"
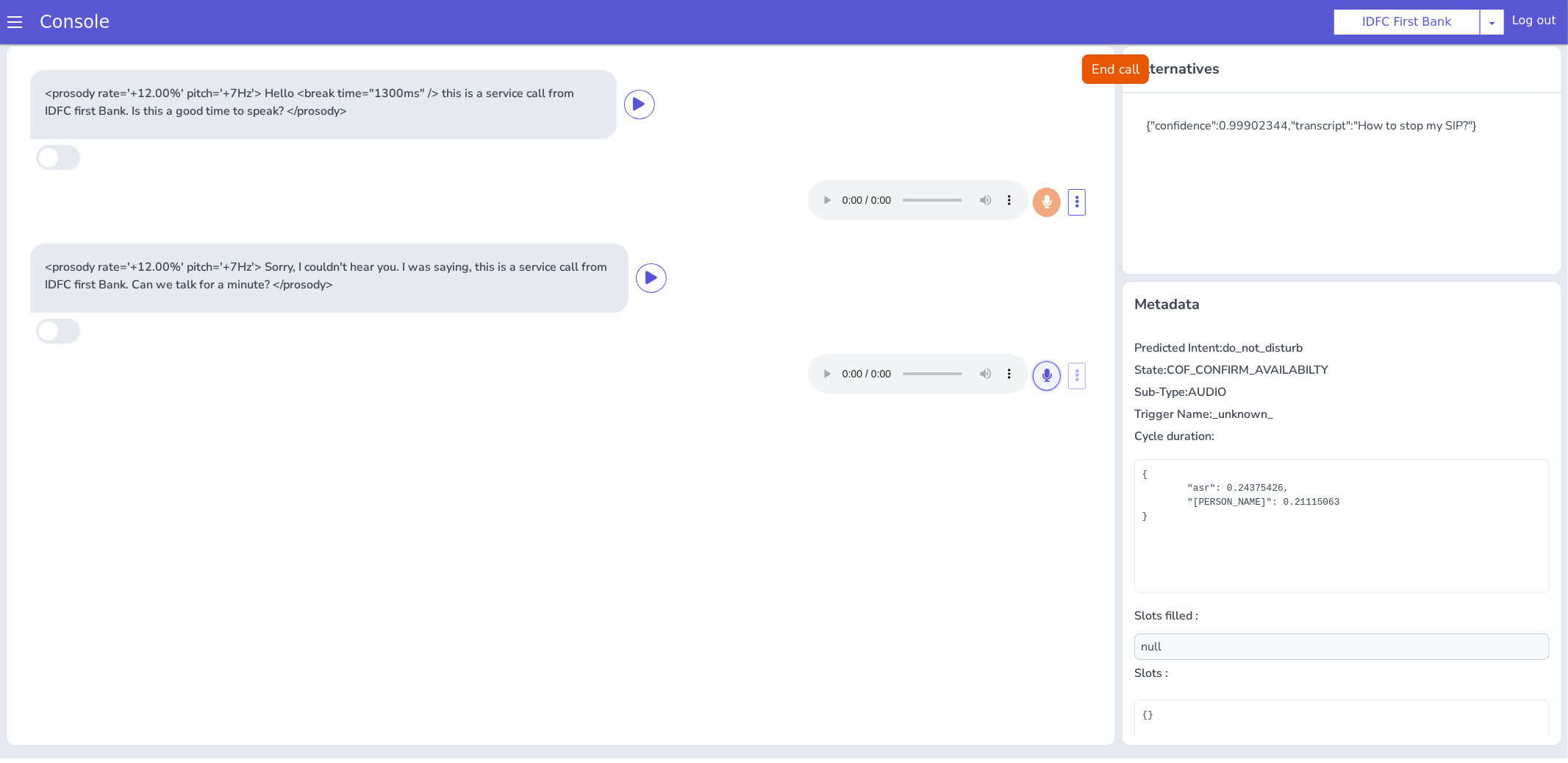
click at [1045, 375] on icon at bounding box center [1047, 374] width 9 height 14
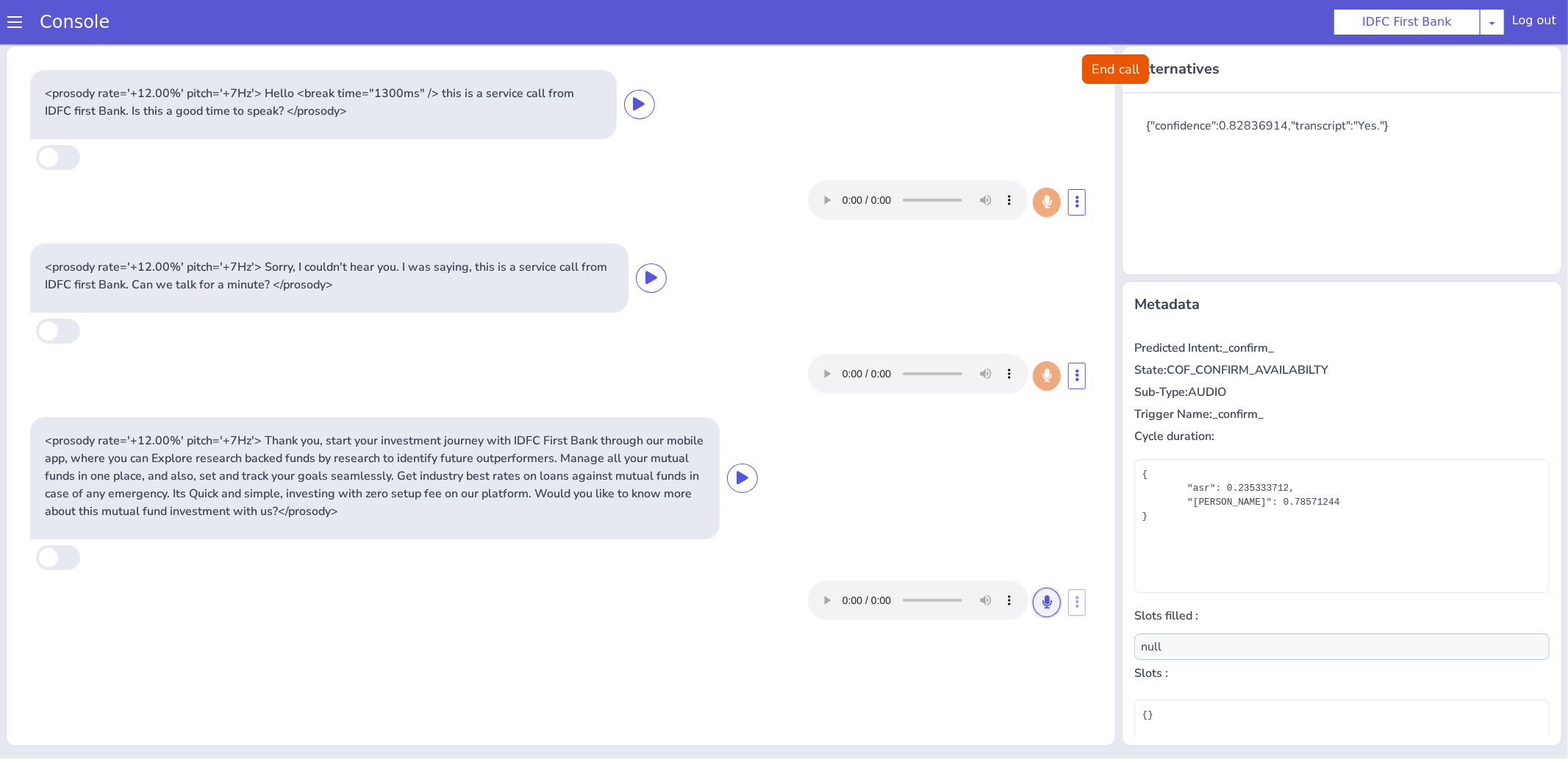
click at [1041, 607] on button at bounding box center [1046, 601] width 28 height 29
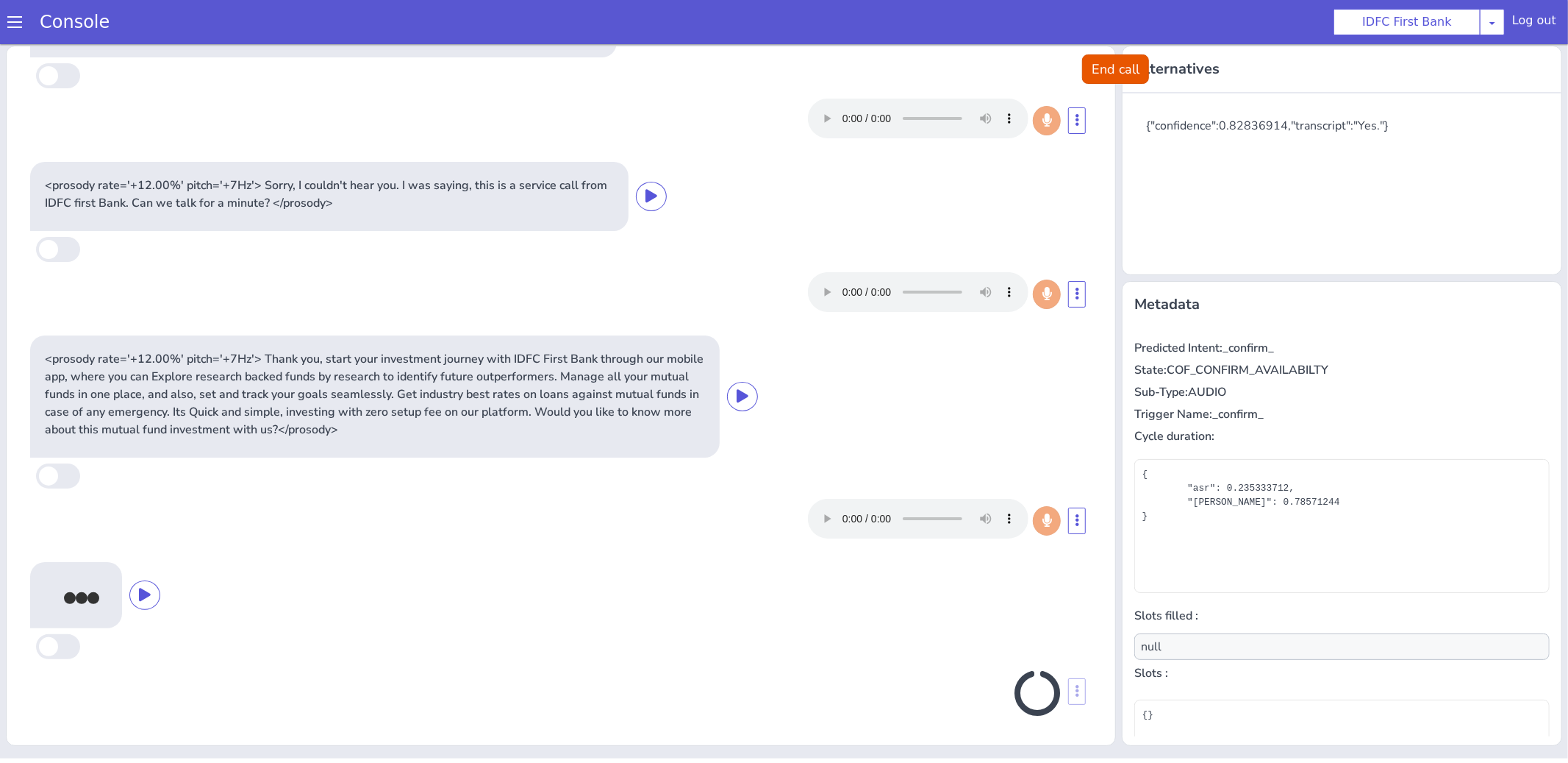
scroll to position [77, 0]
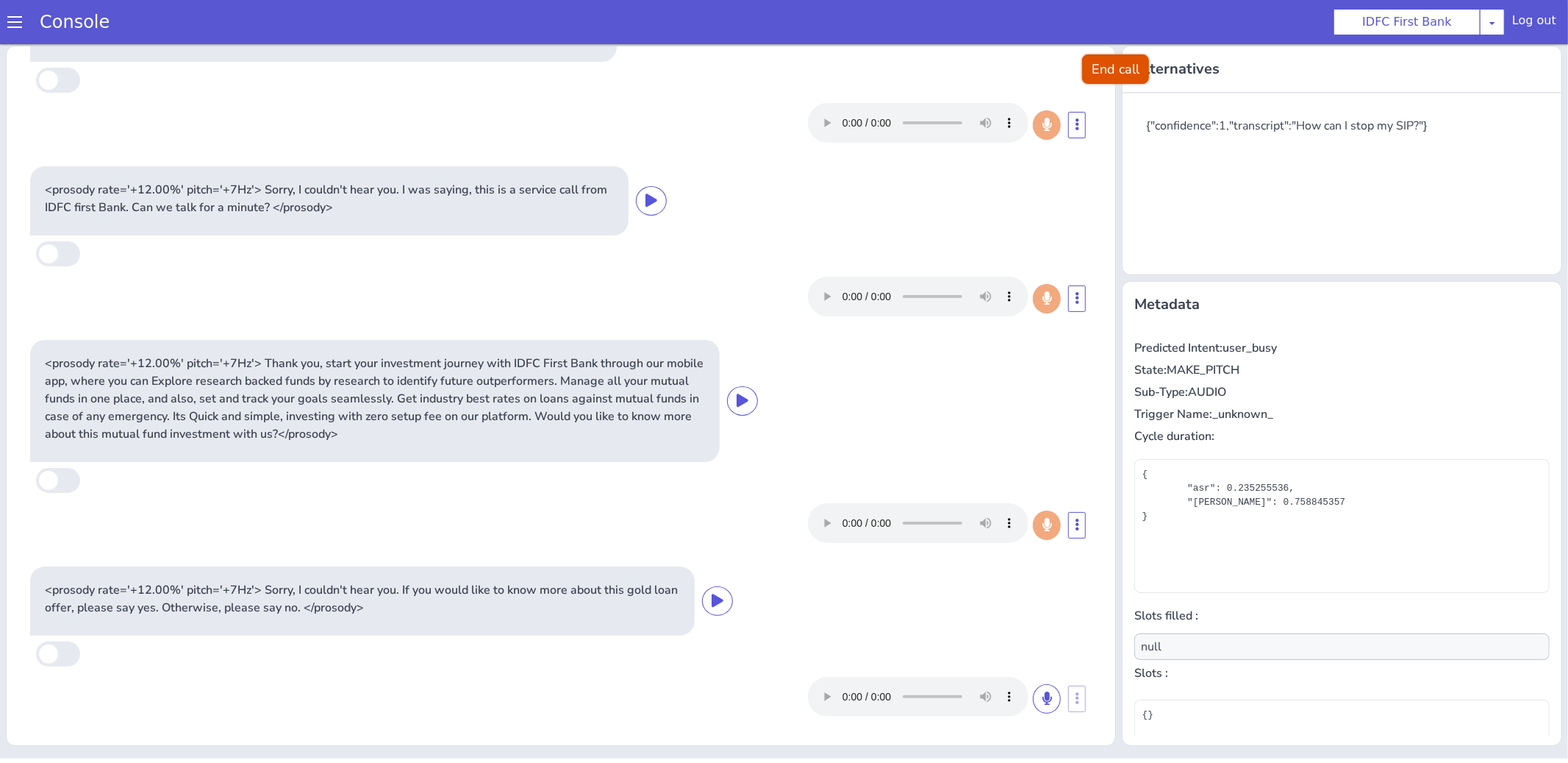
click at [1104, 75] on button "End call" at bounding box center [1115, 68] width 67 height 29
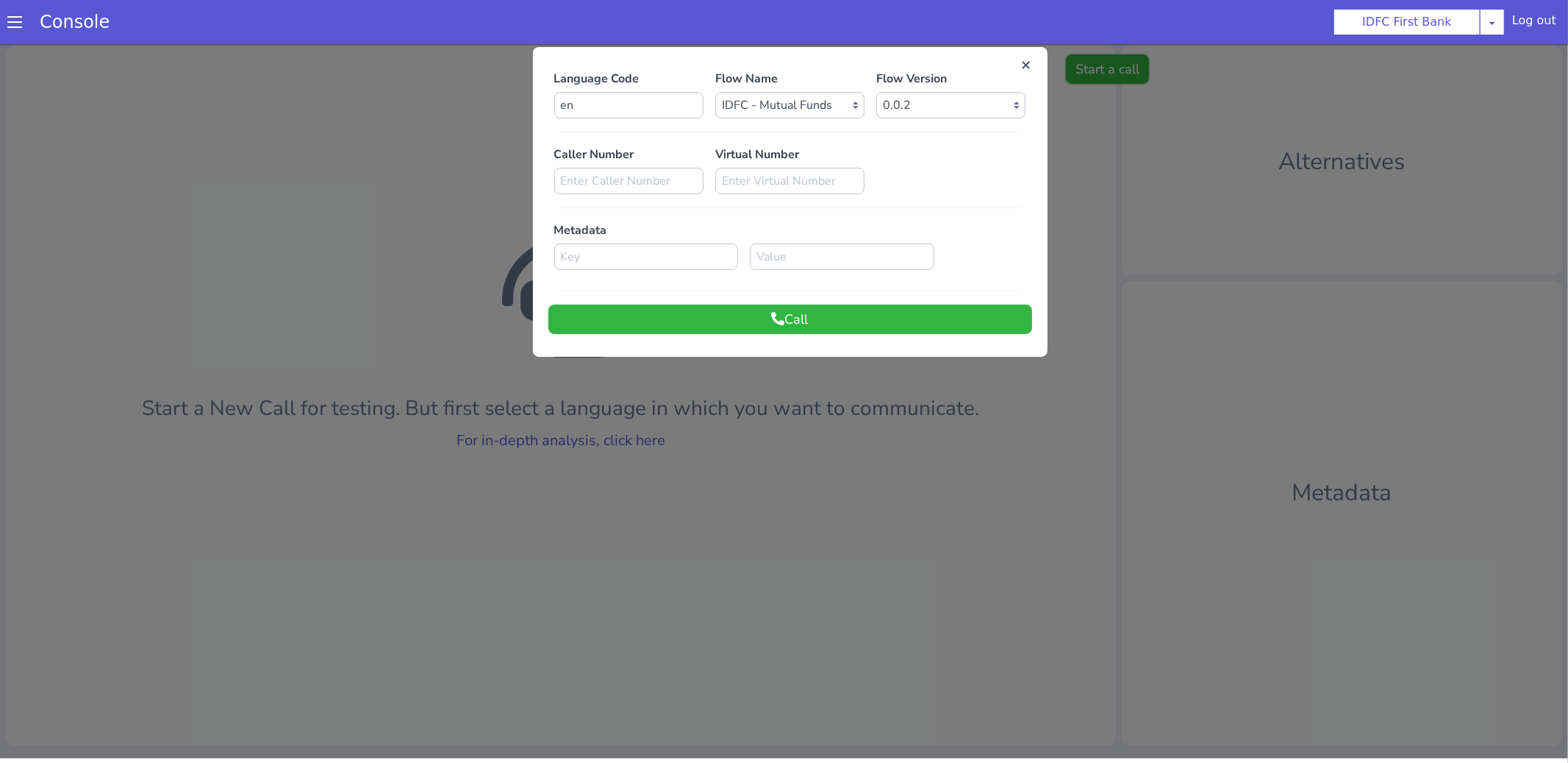
scroll to position [0, 0]
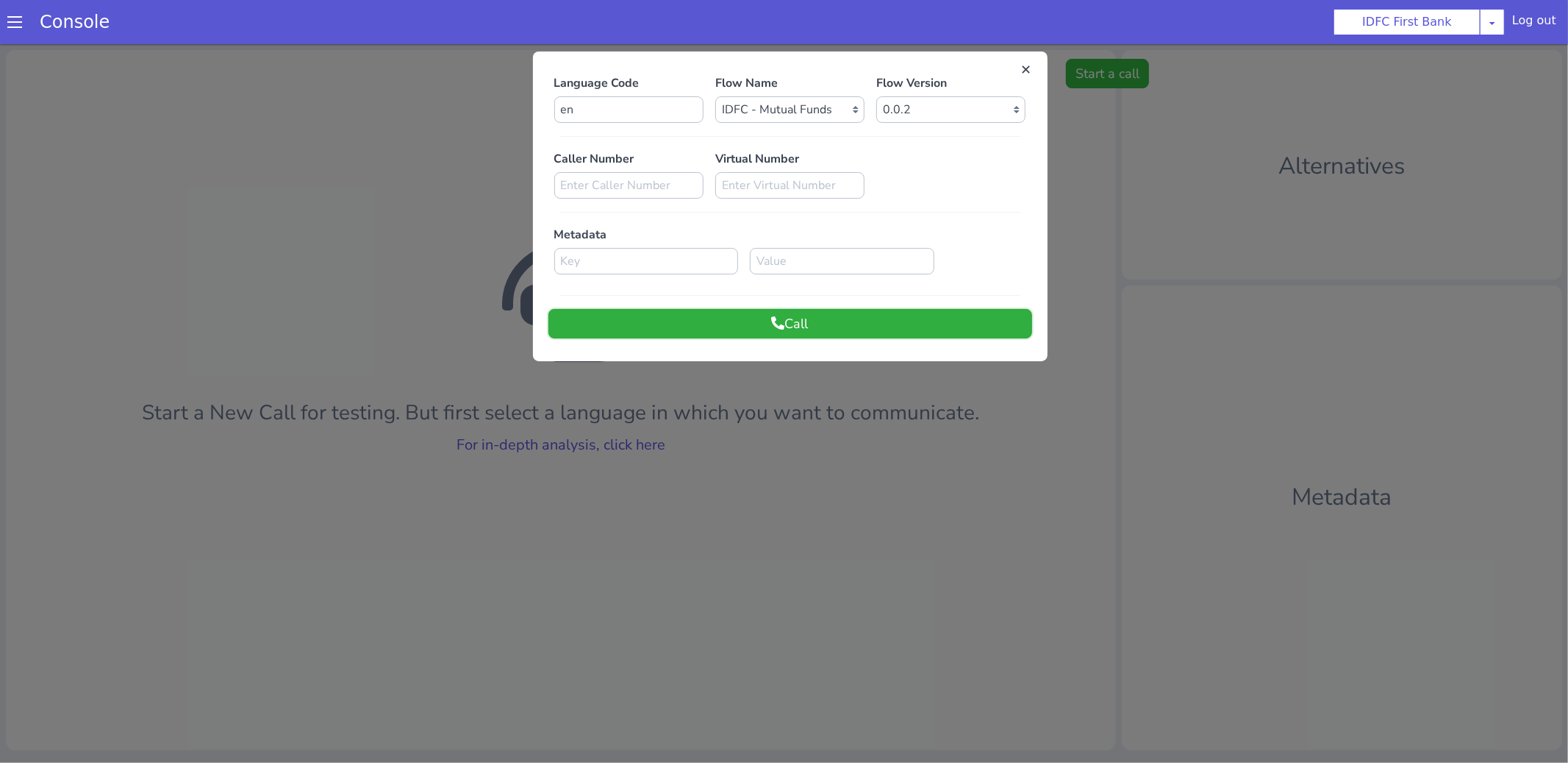
click at [758, 321] on button "Call" at bounding box center [790, 323] width 484 height 29
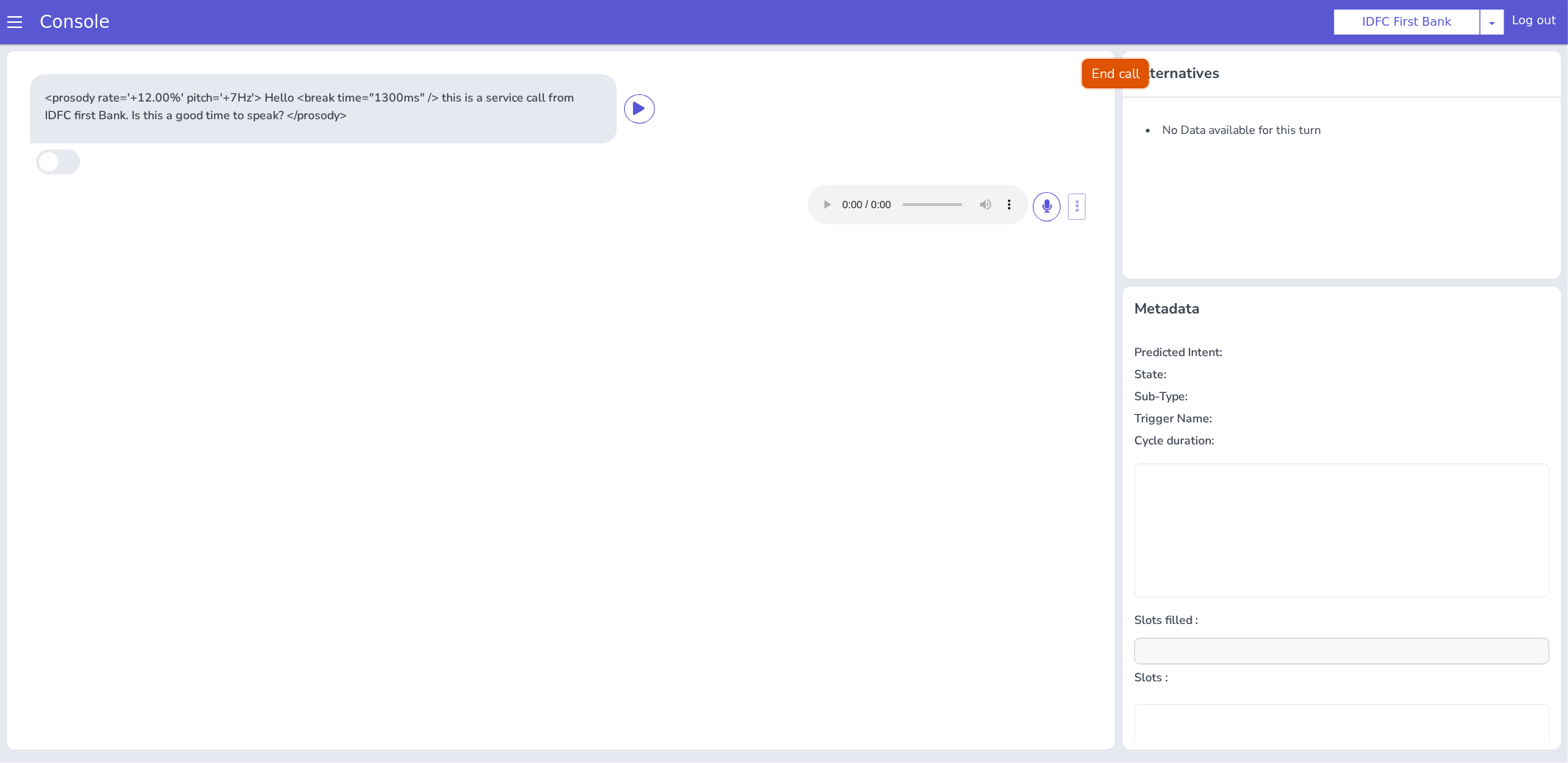
click at [1103, 72] on button "End call" at bounding box center [1115, 73] width 67 height 29
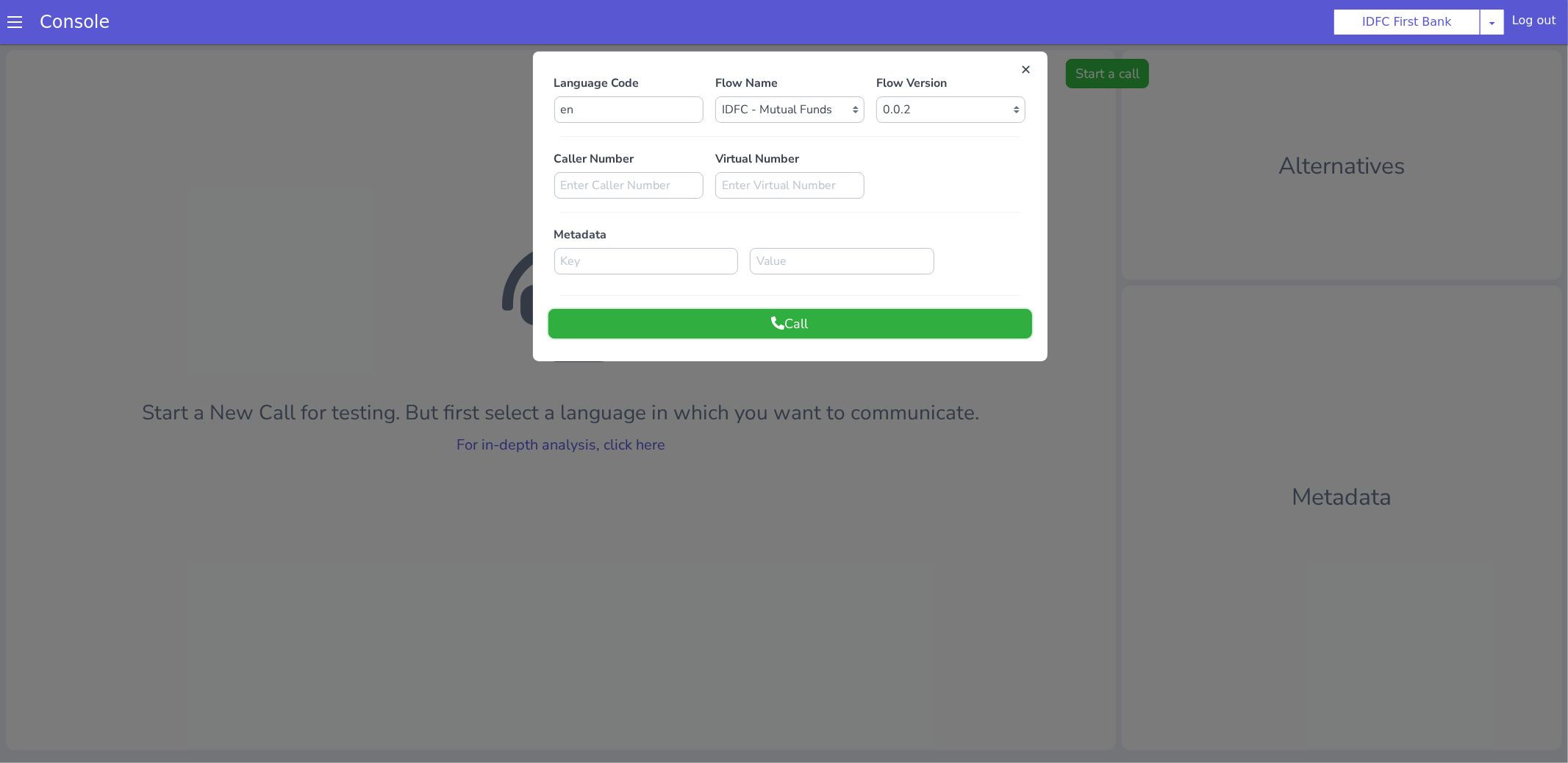
click at [900, 321] on button "Call" at bounding box center [790, 323] width 484 height 29
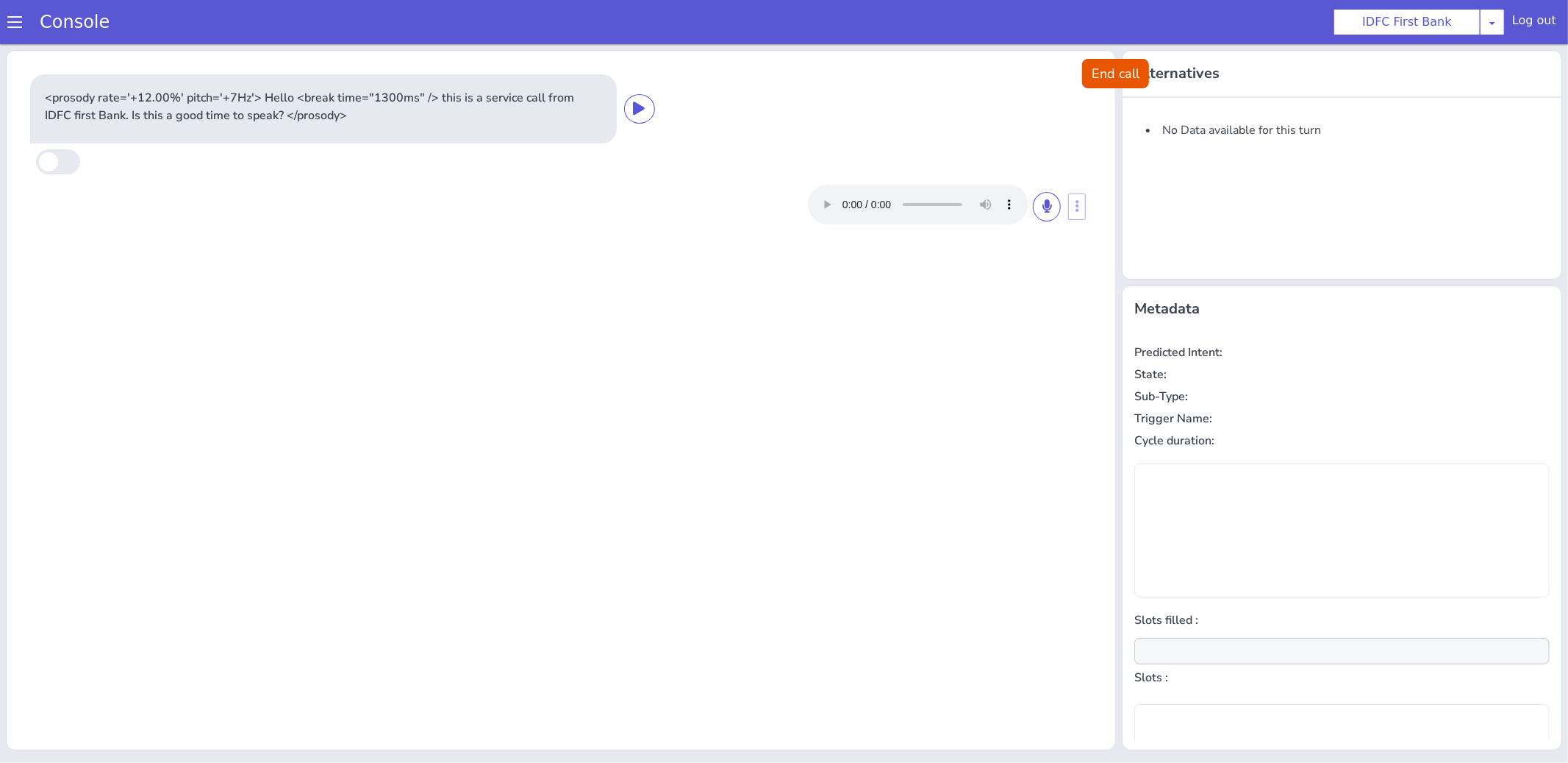
click at [1060, 231] on div "<prosody rate='+12.00%' pitch='+7Hz'> Hello <break time="1300ms" /> this is a s…" at bounding box center [561, 151] width 1074 height 167
click at [1049, 209] on icon at bounding box center [1047, 205] width 9 height 14
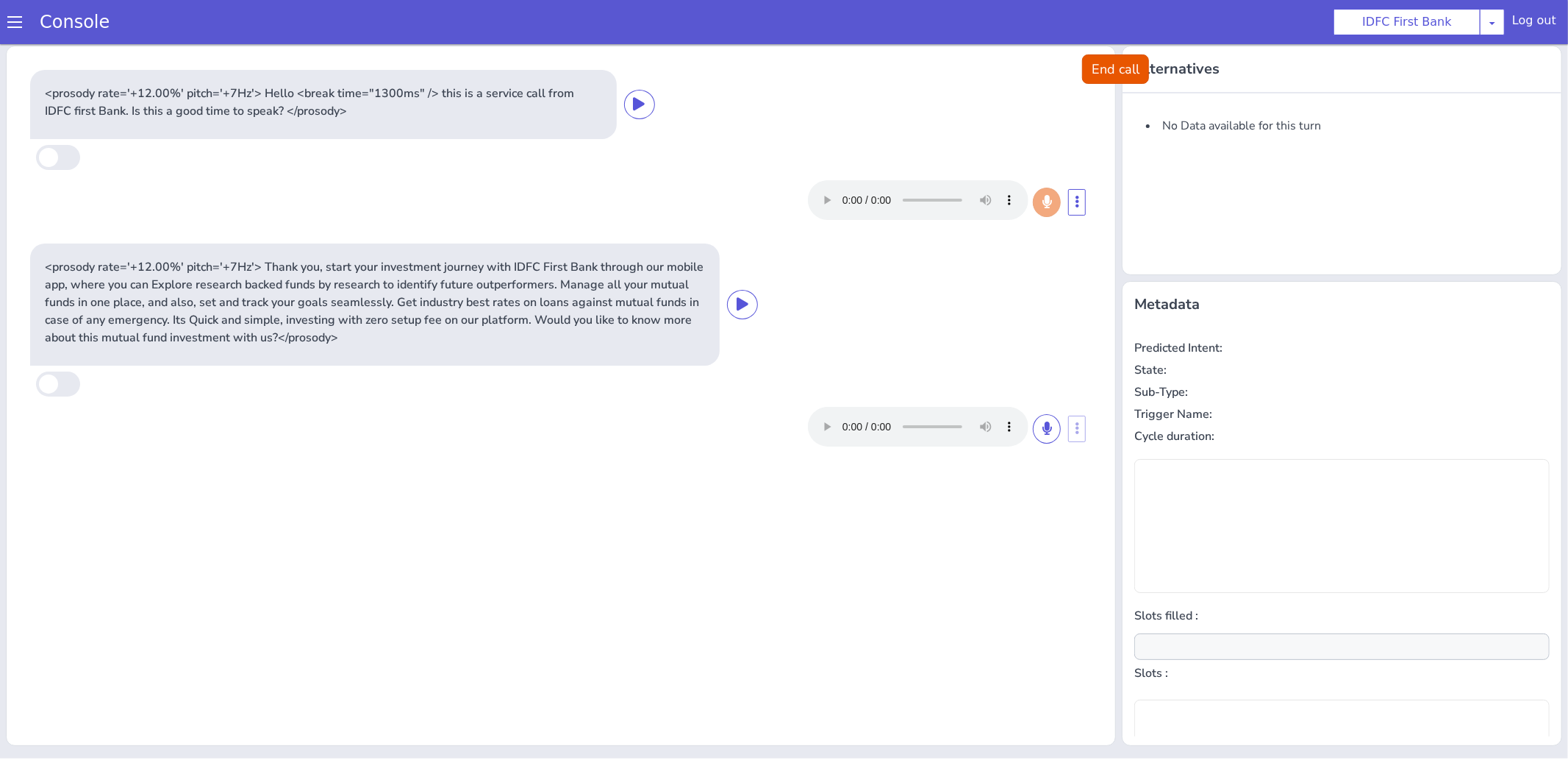
type input "null"
click at [1049, 421] on icon at bounding box center [1047, 427] width 9 height 14
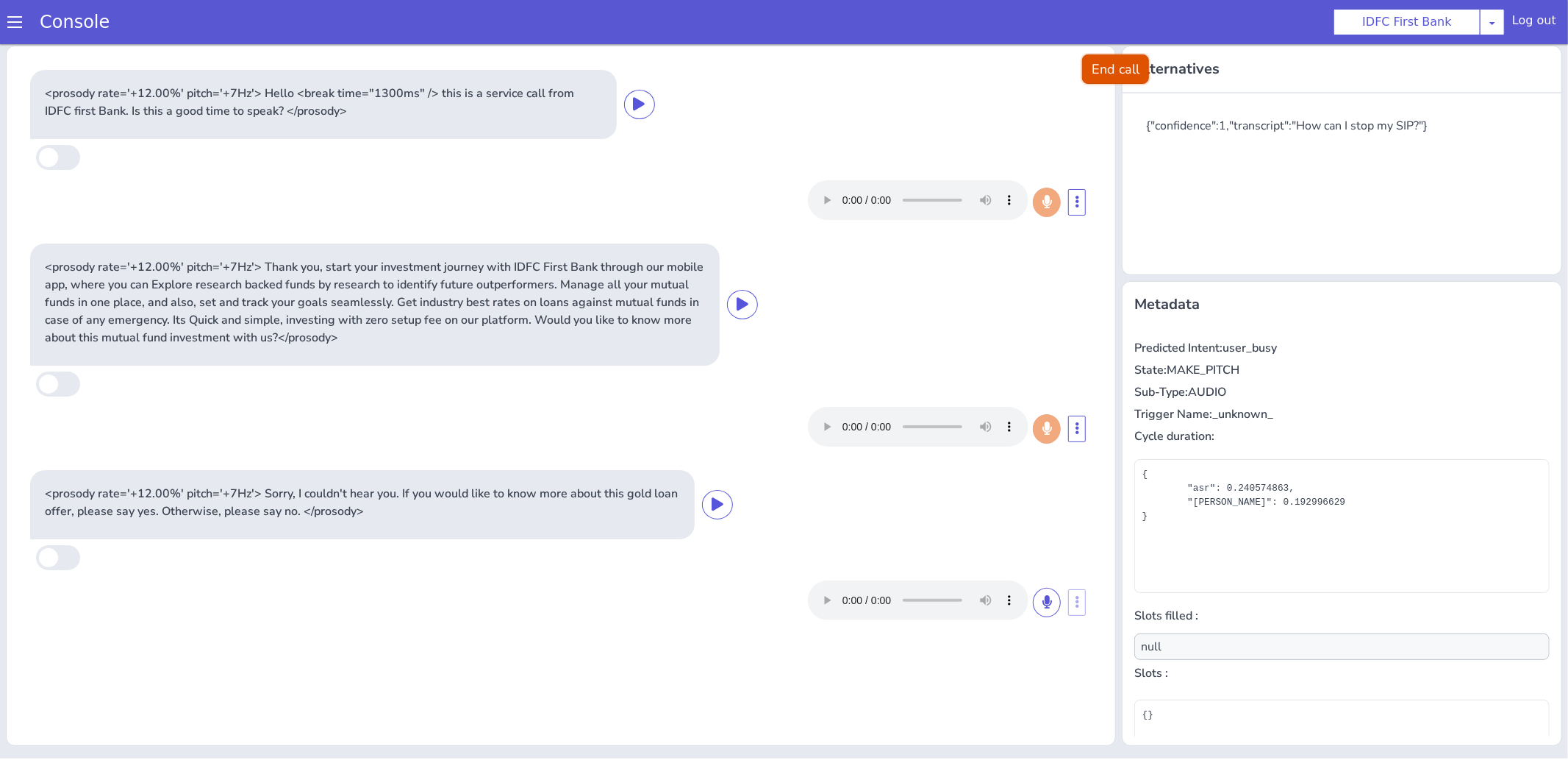
click at [1112, 75] on button "End call" at bounding box center [1115, 68] width 67 height 29
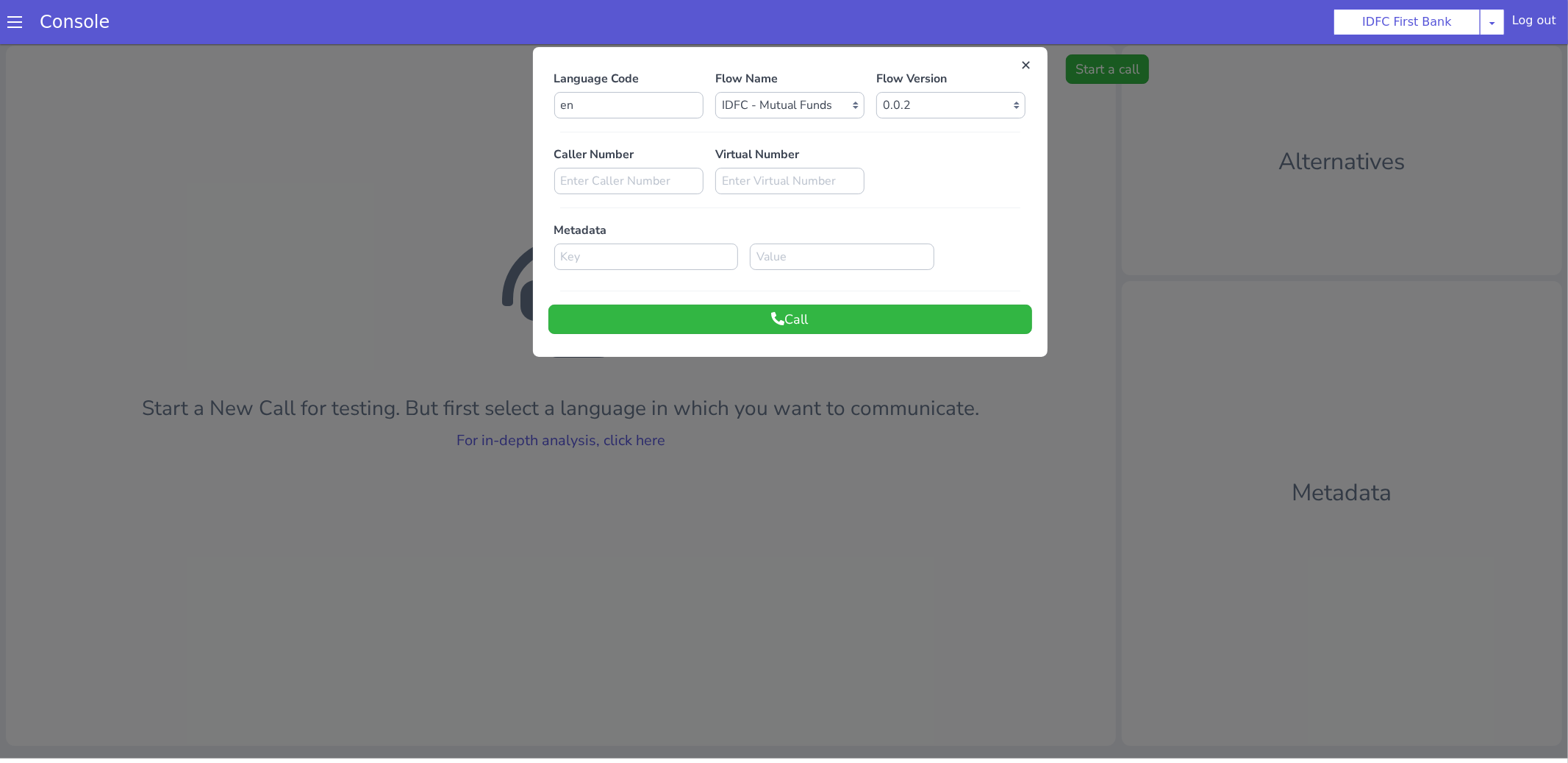
click at [609, 442] on div at bounding box center [784, 398] width 1568 height 718
click at [609, 442] on link "For in-depth analysis, click here" at bounding box center [561, 439] width 209 height 20
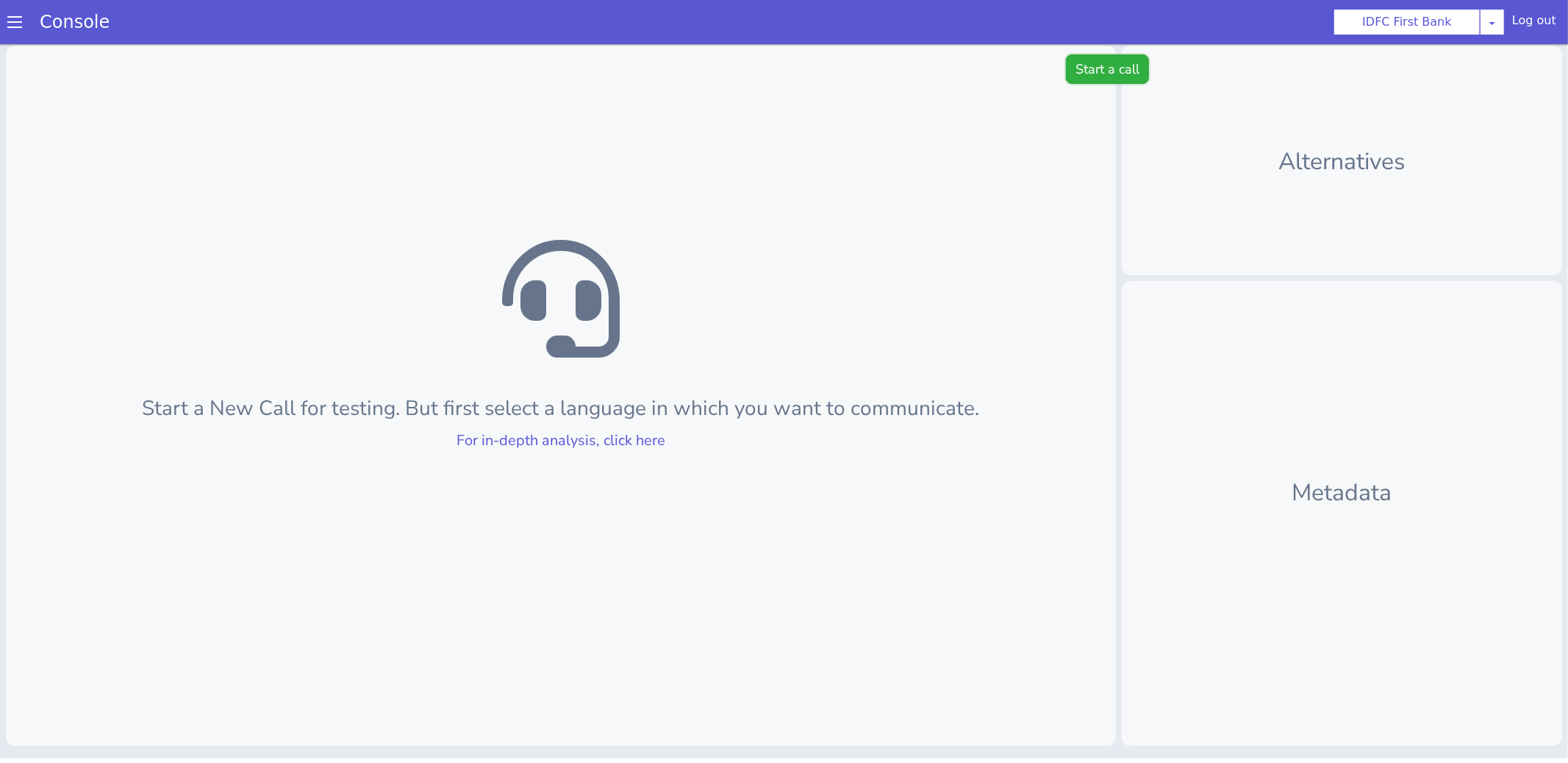
click at [1077, 70] on button "Start a call" at bounding box center [1106, 68] width 83 height 29
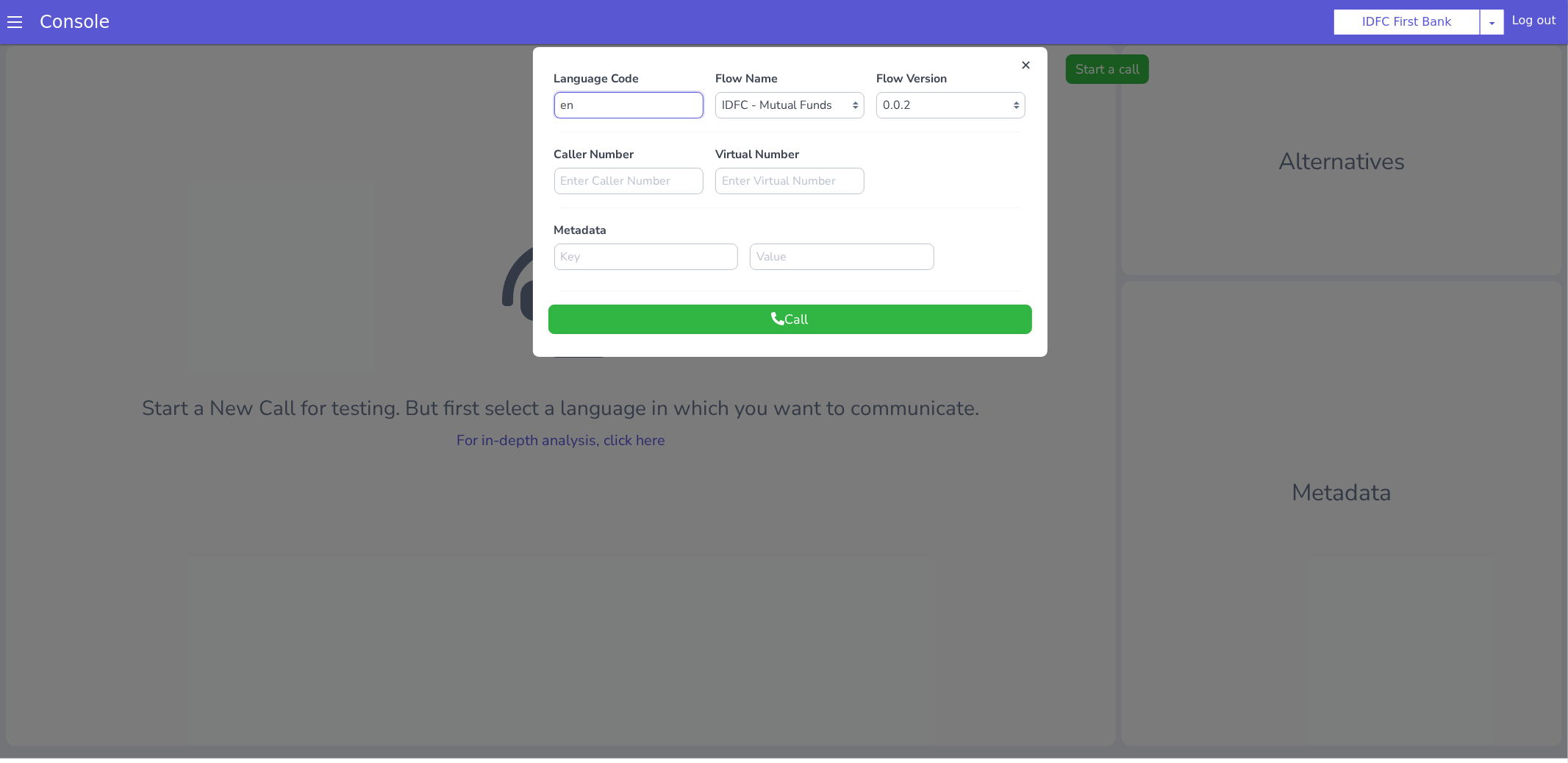
click at [599, 103] on input "en" at bounding box center [629, 104] width 149 height 26
type input "hi"
click at [672, 321] on button "Call" at bounding box center [790, 318] width 484 height 29
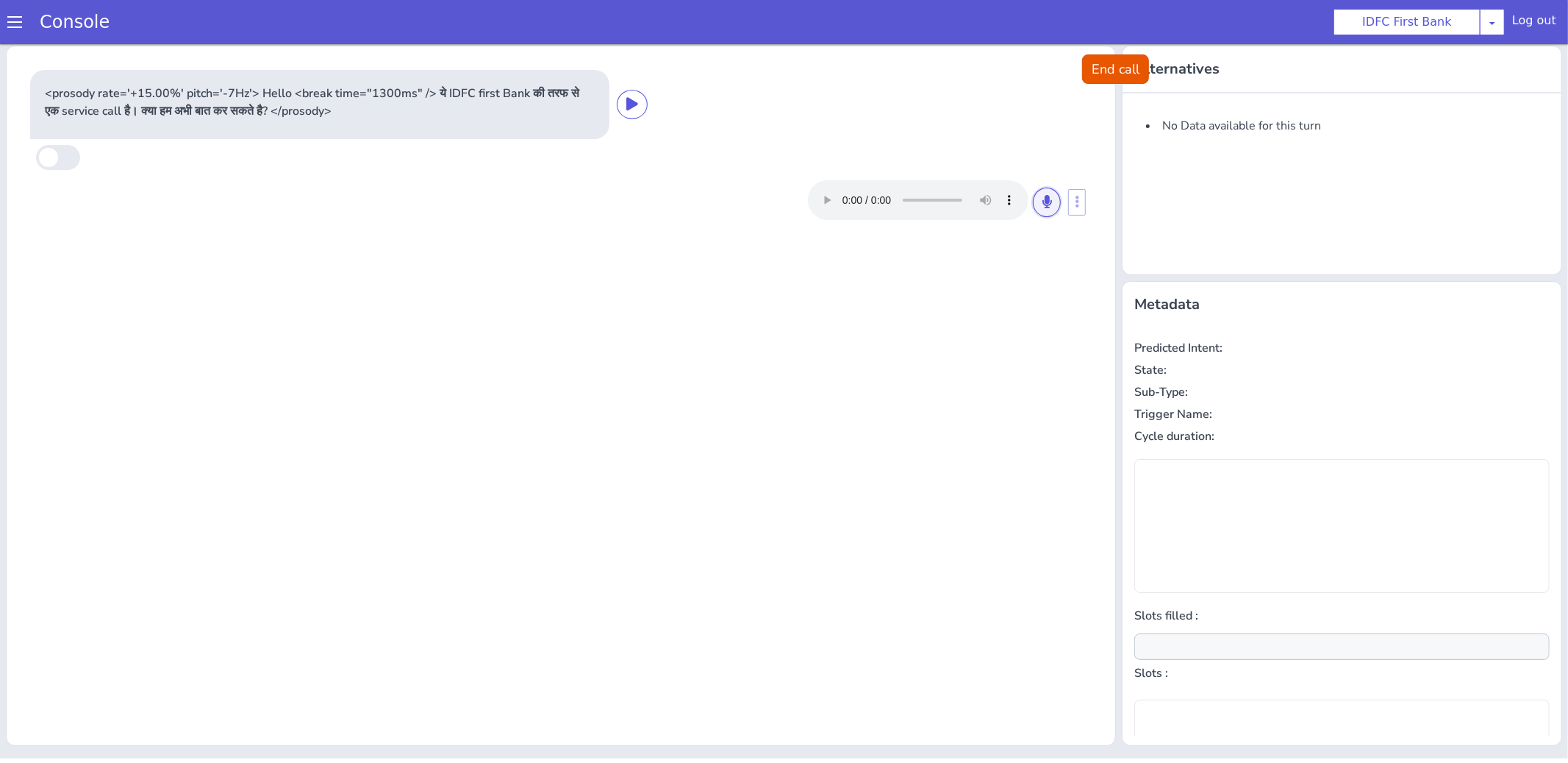
click at [1046, 203] on icon at bounding box center [1047, 200] width 9 height 14
type input "null"
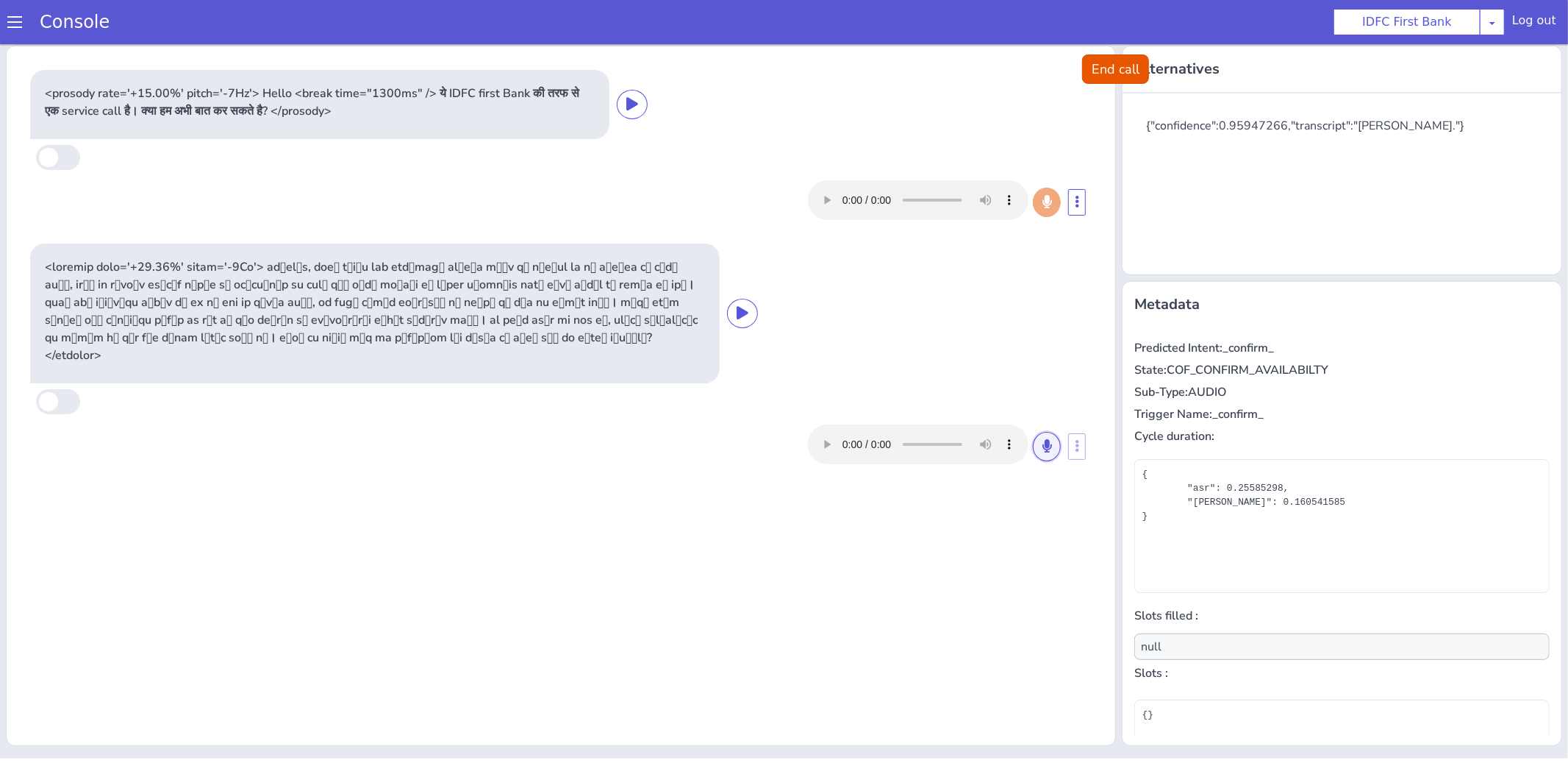
click at [1046, 438] on icon at bounding box center [1047, 445] width 9 height 14
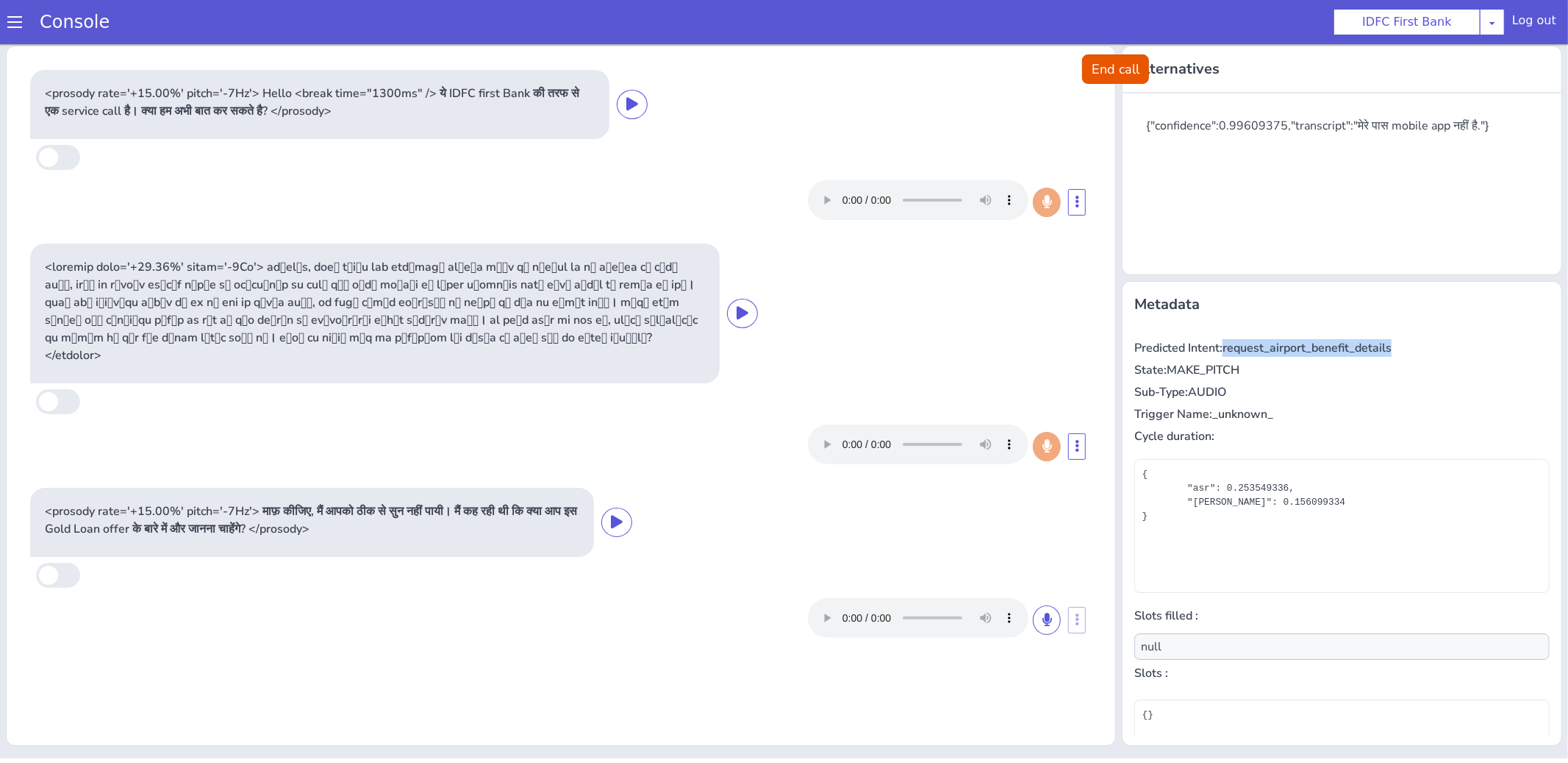
drag, startPoint x: 1227, startPoint y: 346, endPoint x: 1396, endPoint y: 354, distance: 169.2
click at [1396, 354] on p "Predicted Intent: request_airport_benefit_details" at bounding box center [1342, 346] width 415 height 17
copy p "request_airport_benefit_details"
click at [1098, 75] on button "End call" at bounding box center [1115, 68] width 67 height 29
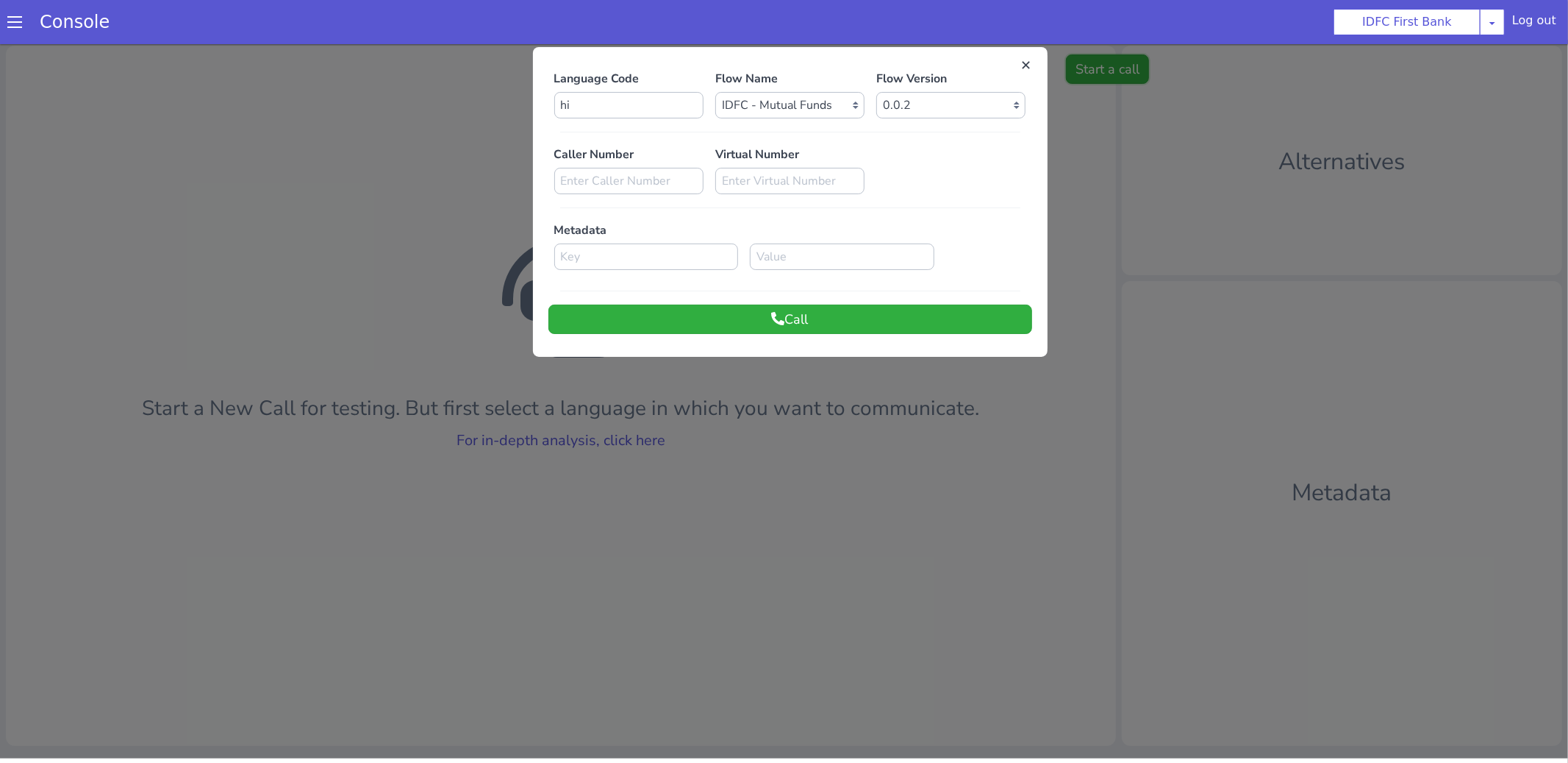
scroll to position [0, 0]
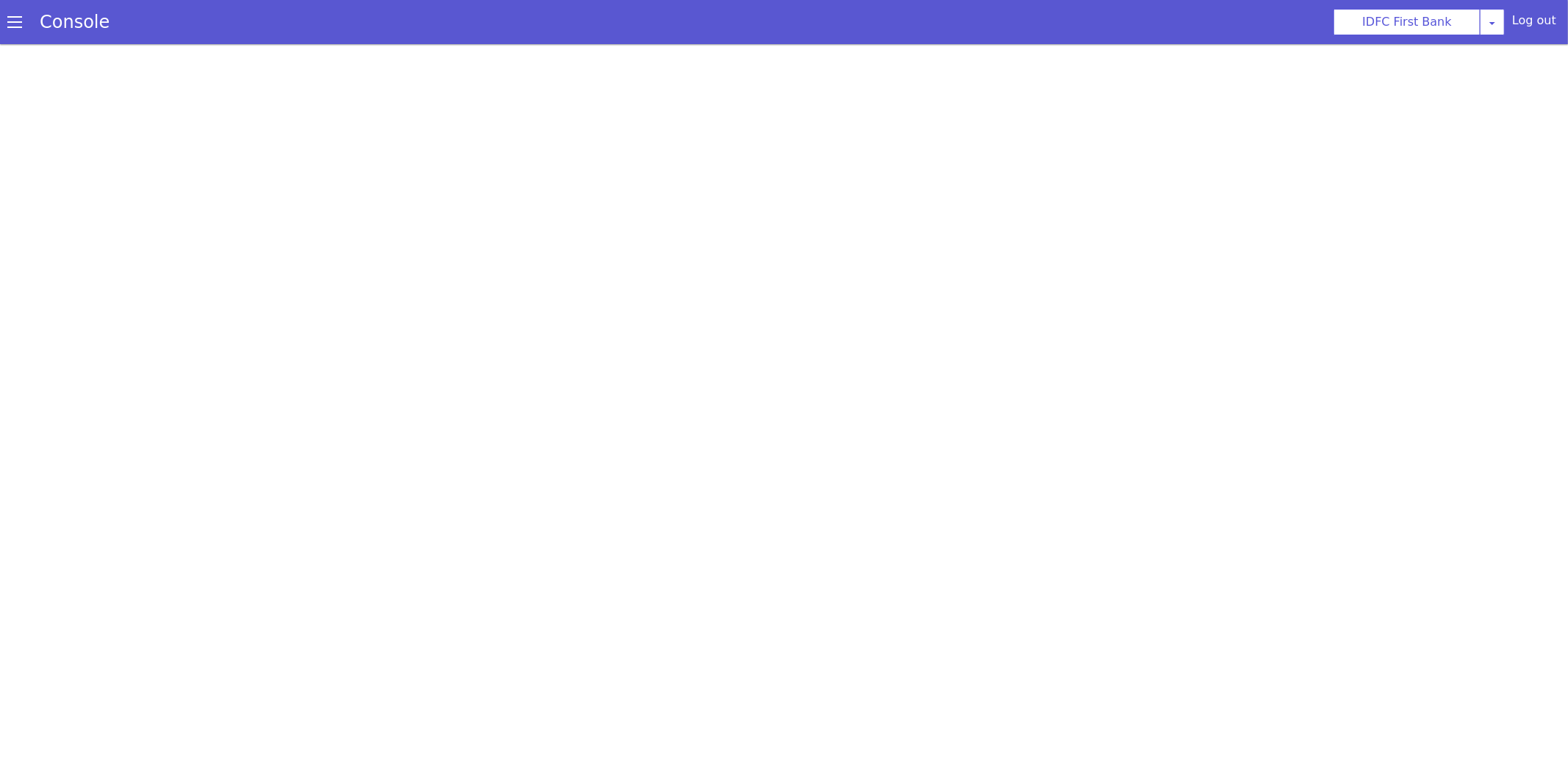
scroll to position [5, 0]
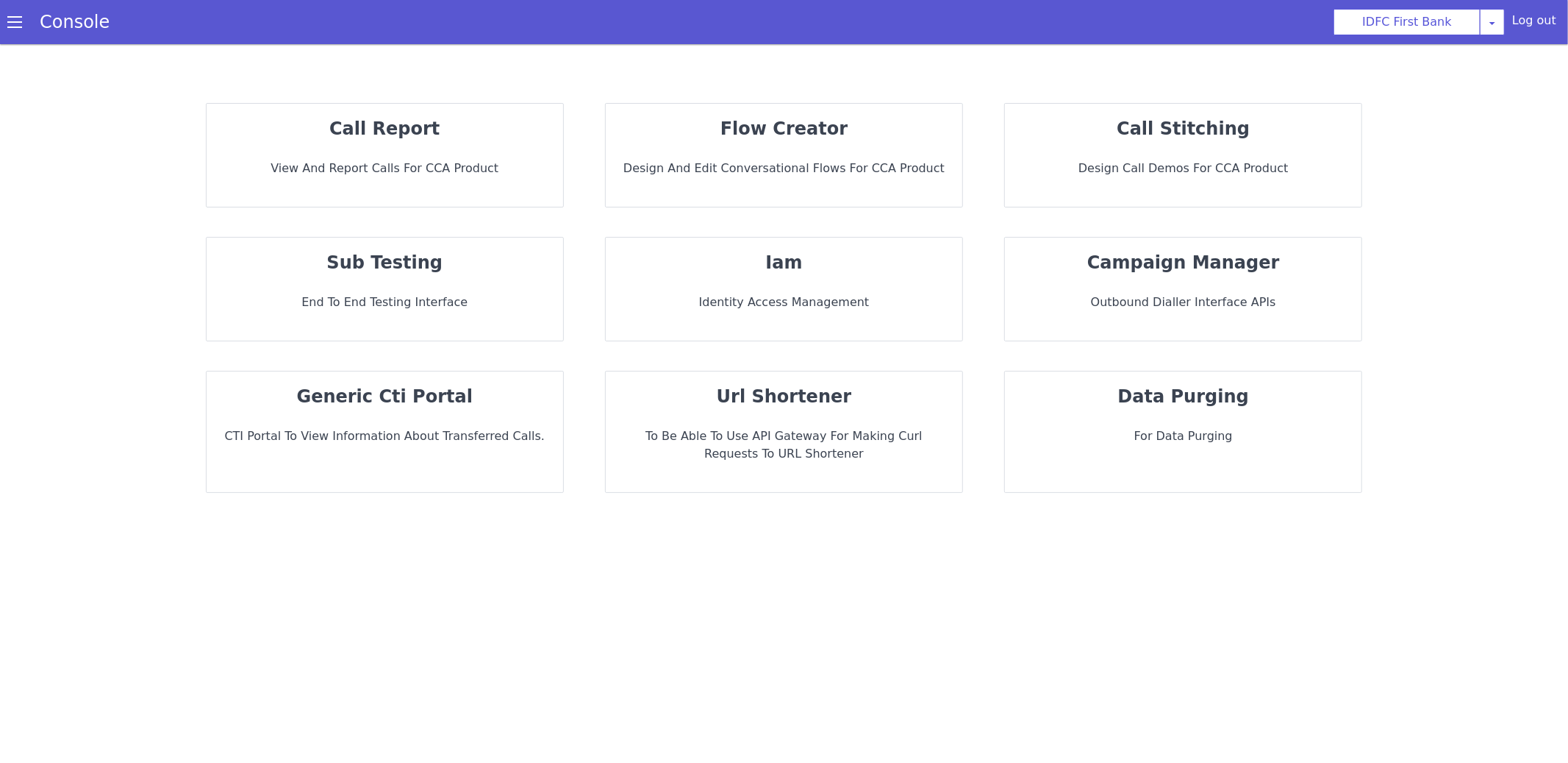
click at [446, 276] on div "sub testing End to End Testing Interface" at bounding box center [385, 288] width 356 height 103
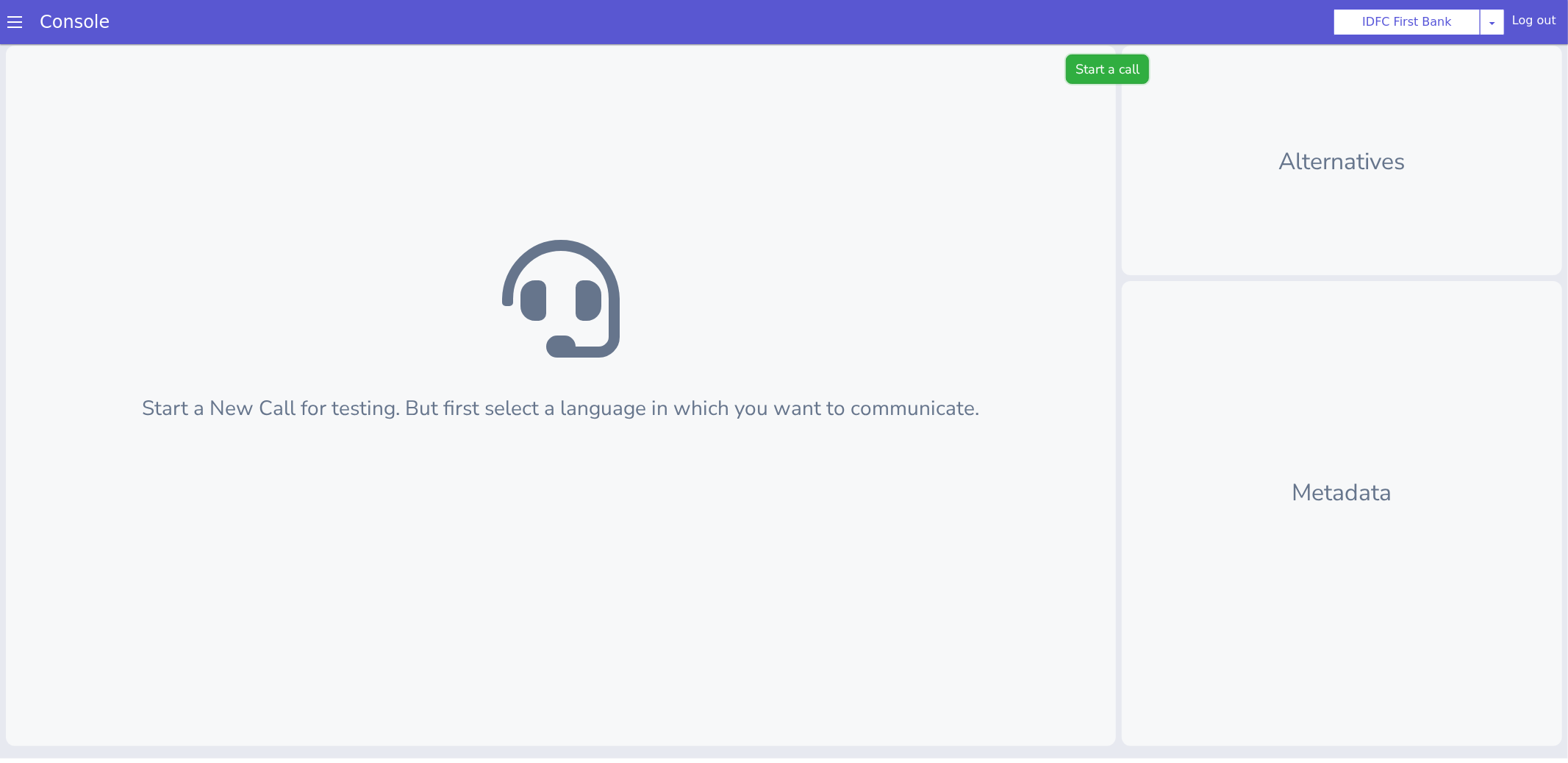
click at [1074, 59] on button "Start a call" at bounding box center [1106, 68] width 83 height 29
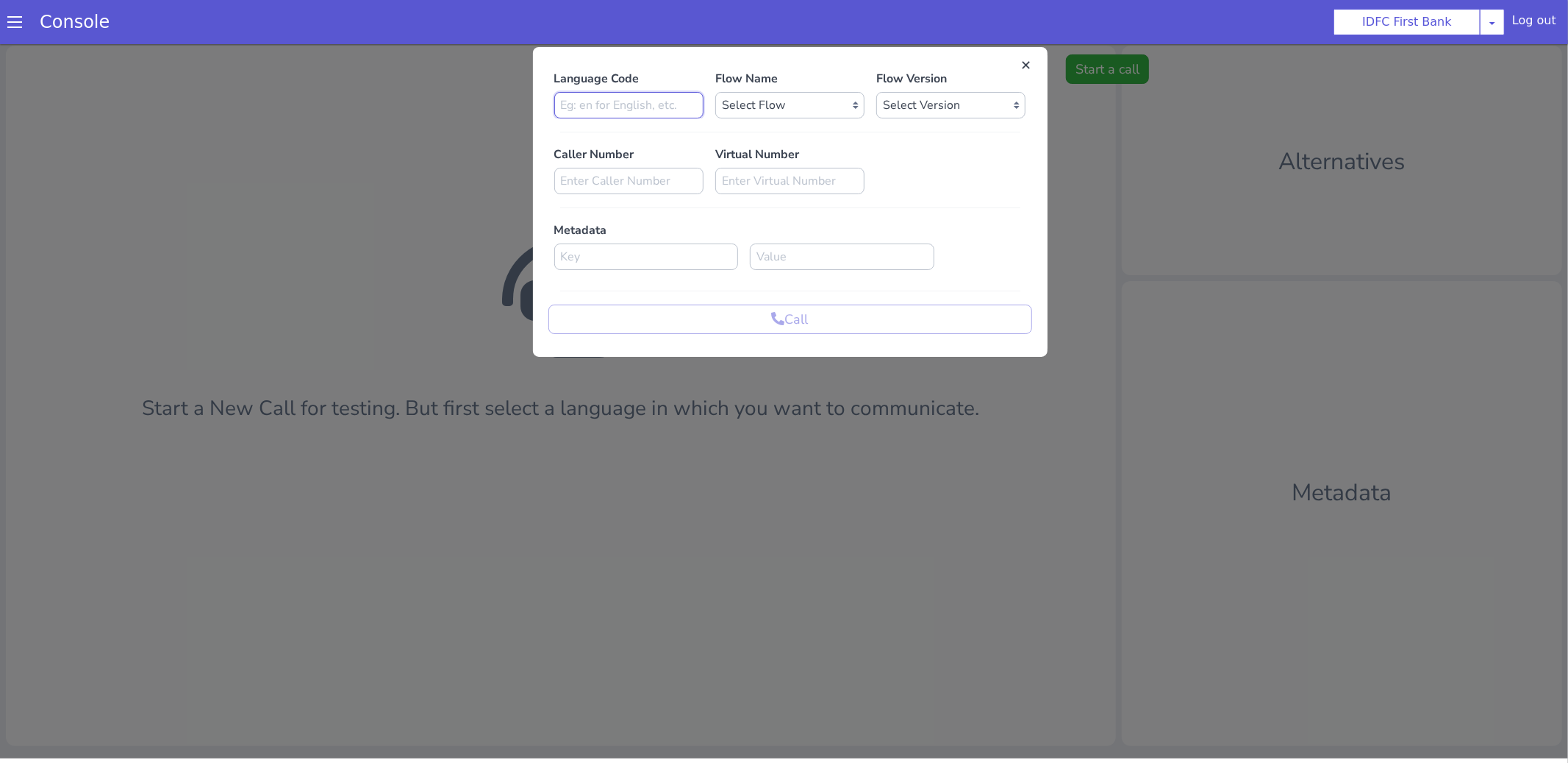
click at [604, 109] on input at bounding box center [629, 104] width 149 height 26
type input "en"
click at [770, 92] on select "Select Flow IDFC - [PERSON_NAME] Flexi Rough work IDFC Test - English SA Fundin…" at bounding box center [790, 104] width 149 height 26
select select "2afcca0f-1951-4160-b7fe-2a6c6a4512de"
click at [902, 98] on select "Select Version 0.0.3 0.0.2 0.0.1" at bounding box center [951, 104] width 149 height 26
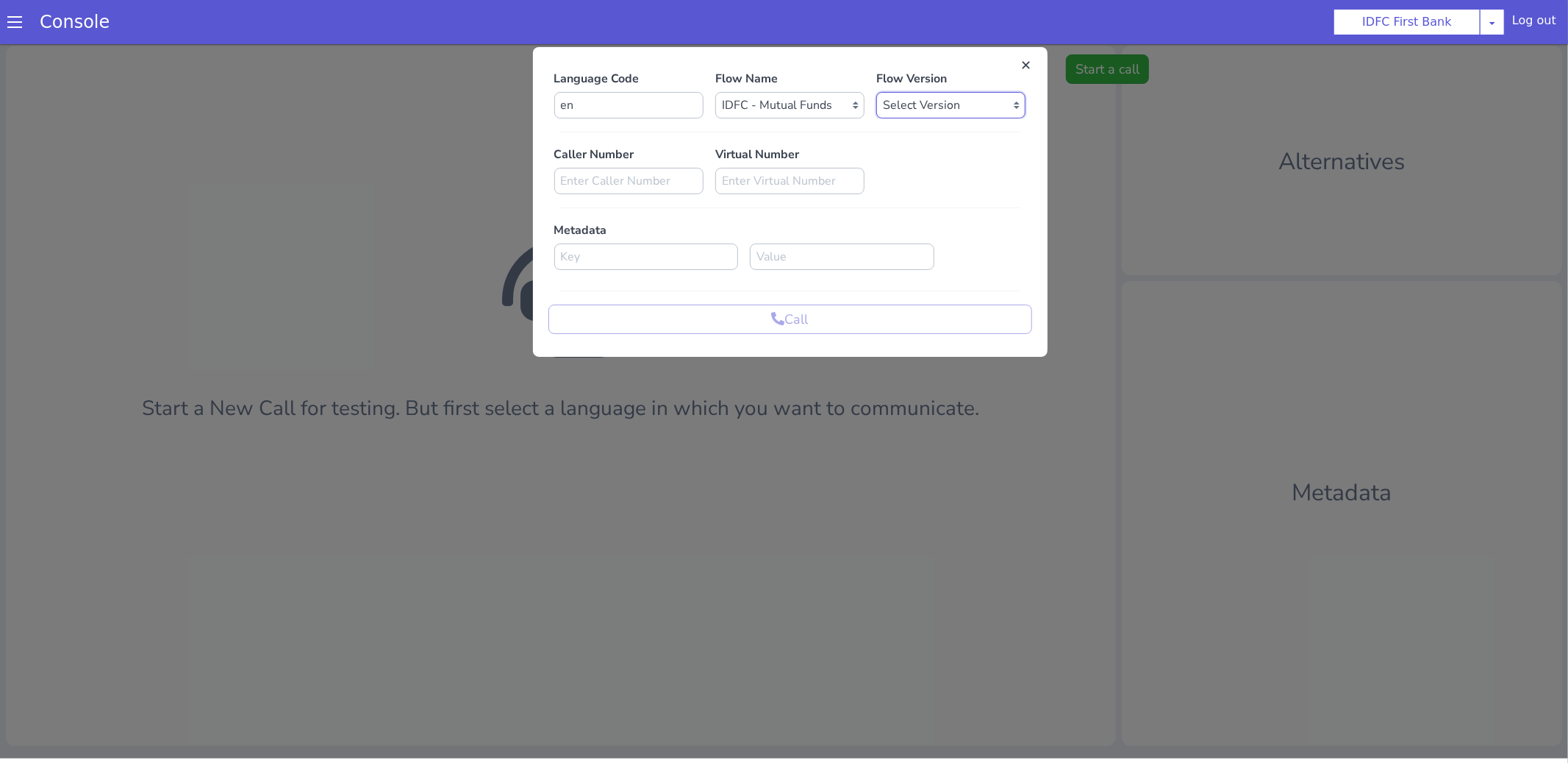
select select "0.0.3"
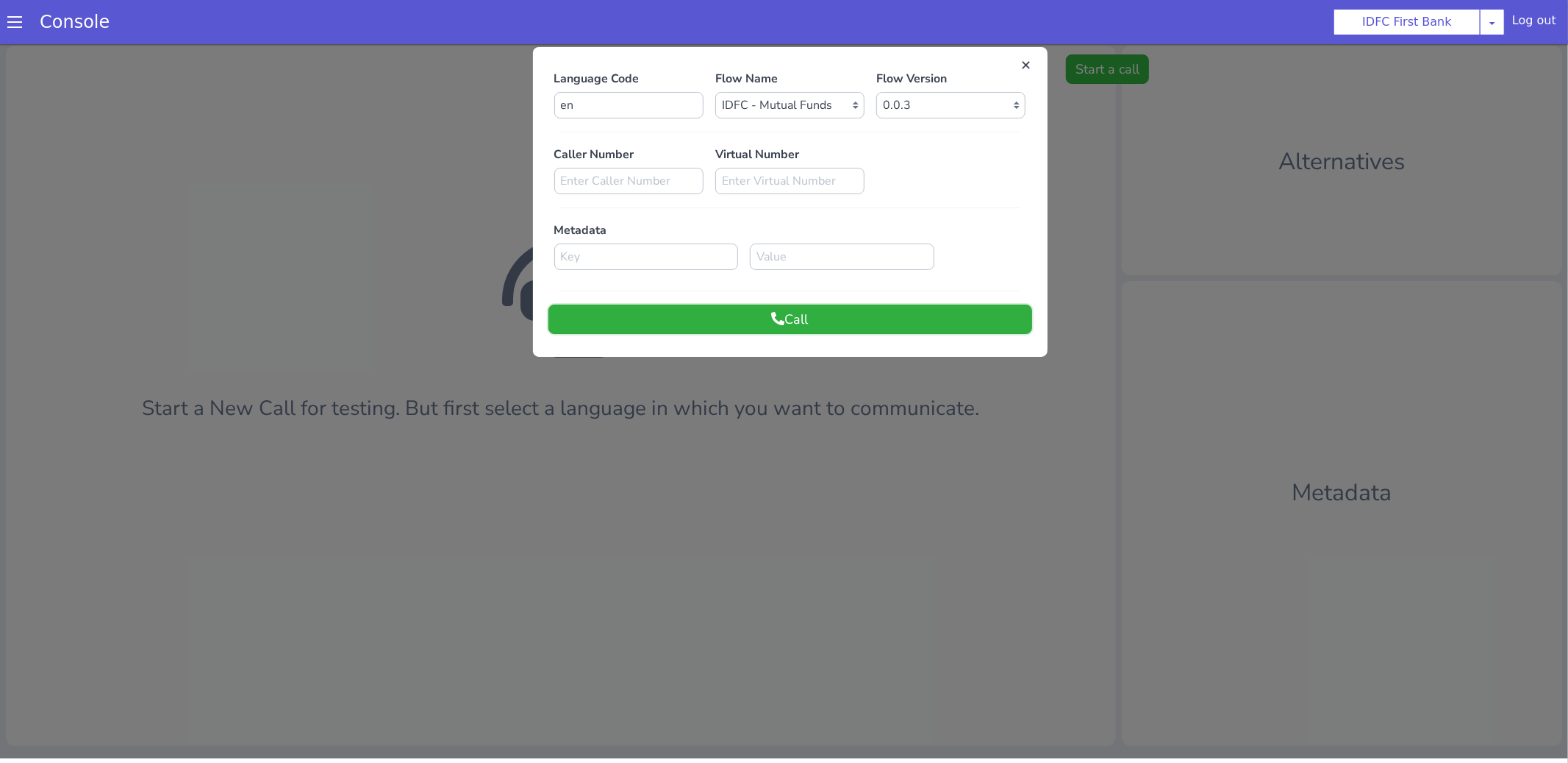
click at [631, 320] on button "Call" at bounding box center [790, 318] width 484 height 29
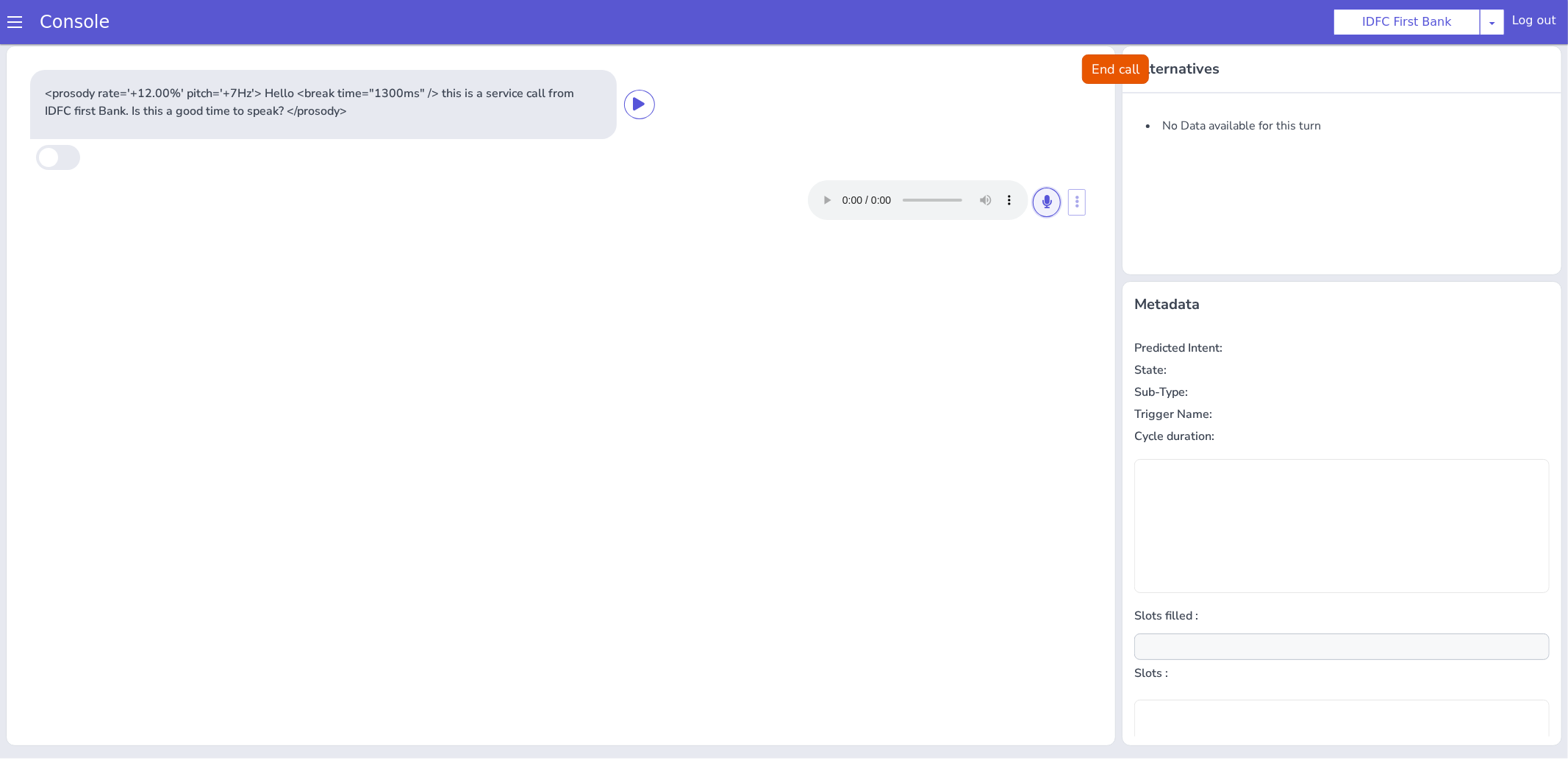
click at [1044, 202] on icon at bounding box center [1047, 200] width 9 height 14
type input "null"
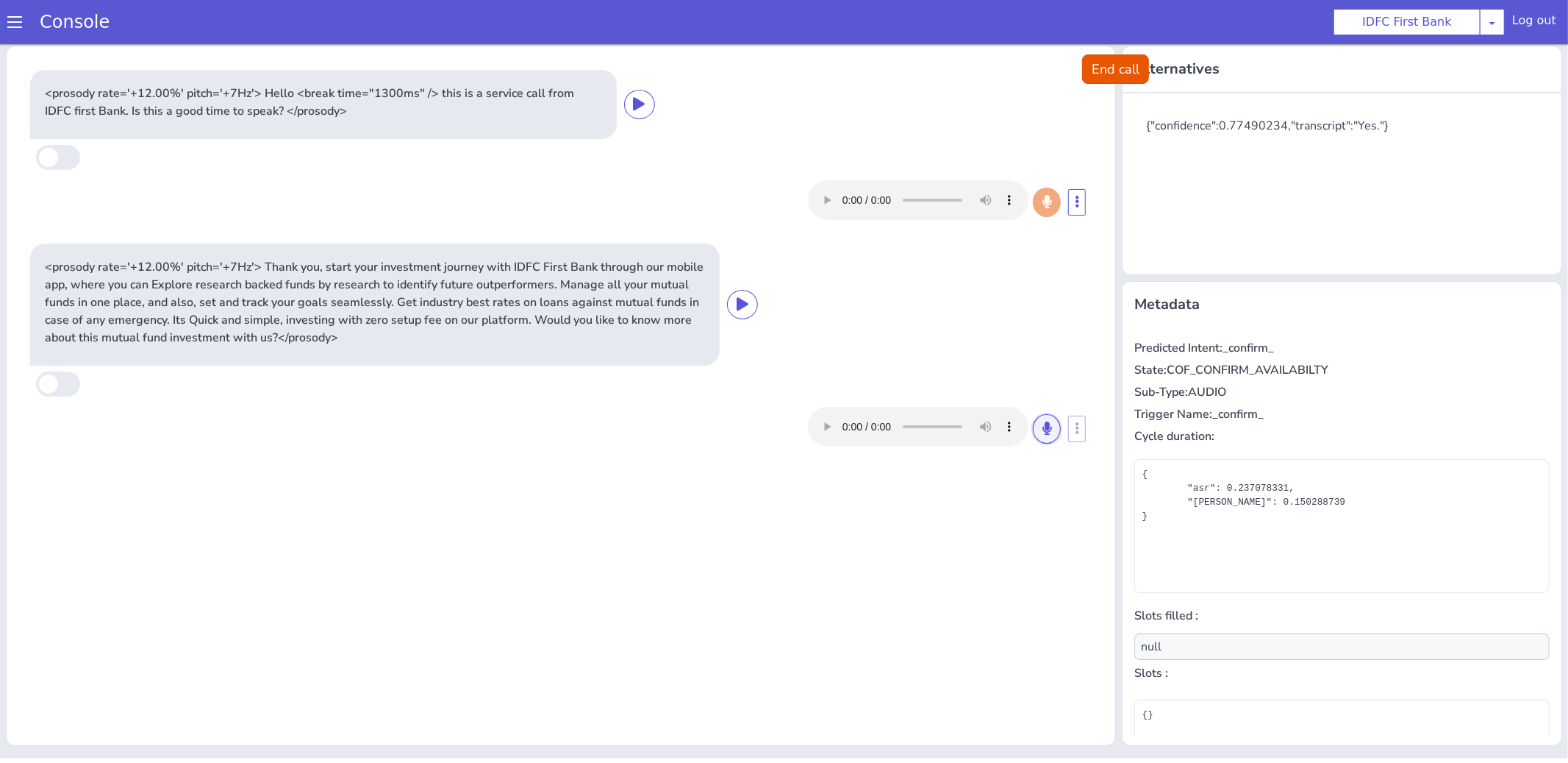
click at [1050, 428] on icon at bounding box center [1047, 427] width 9 height 14
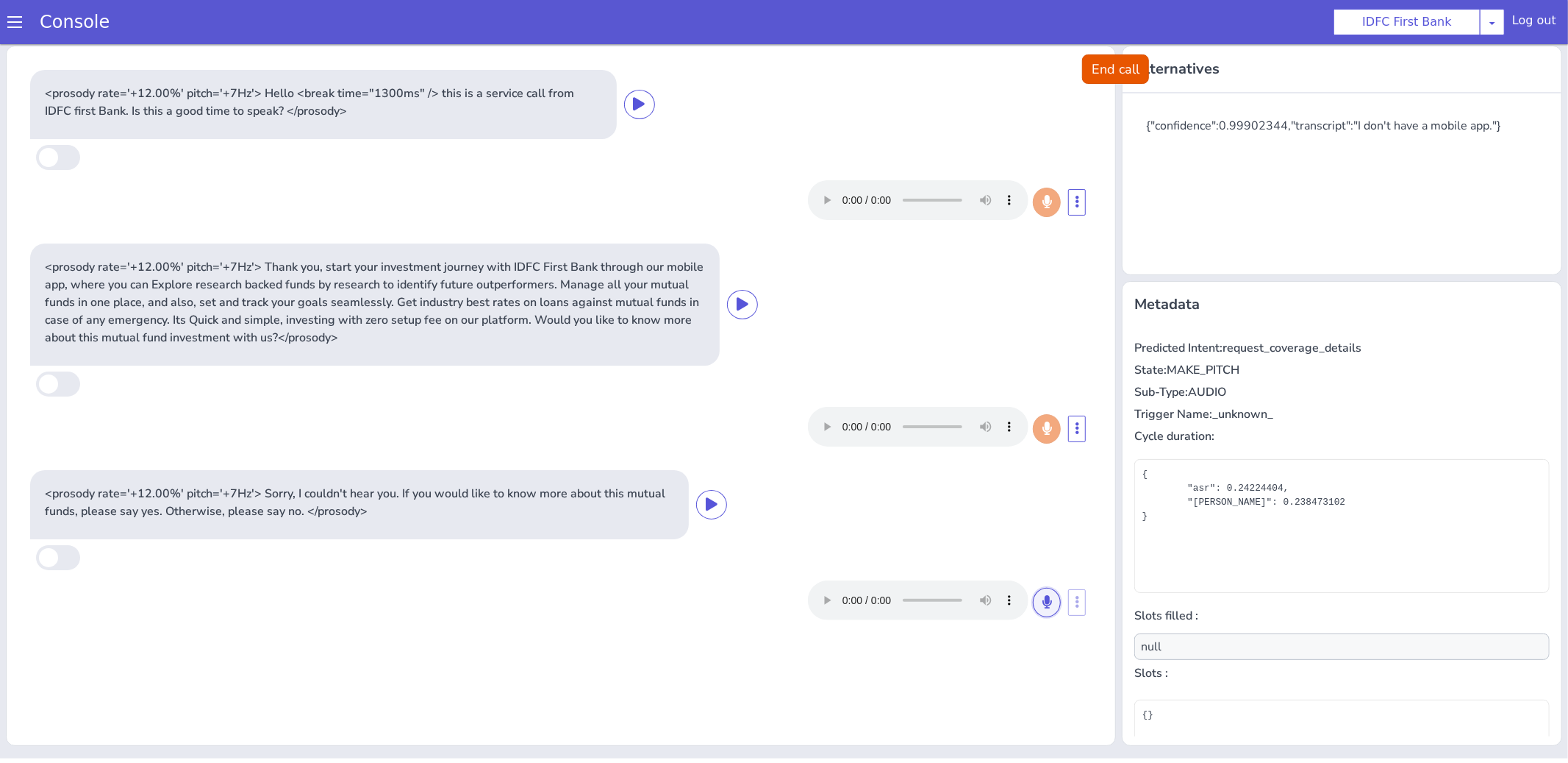
click at [1047, 607] on button at bounding box center [1046, 601] width 28 height 29
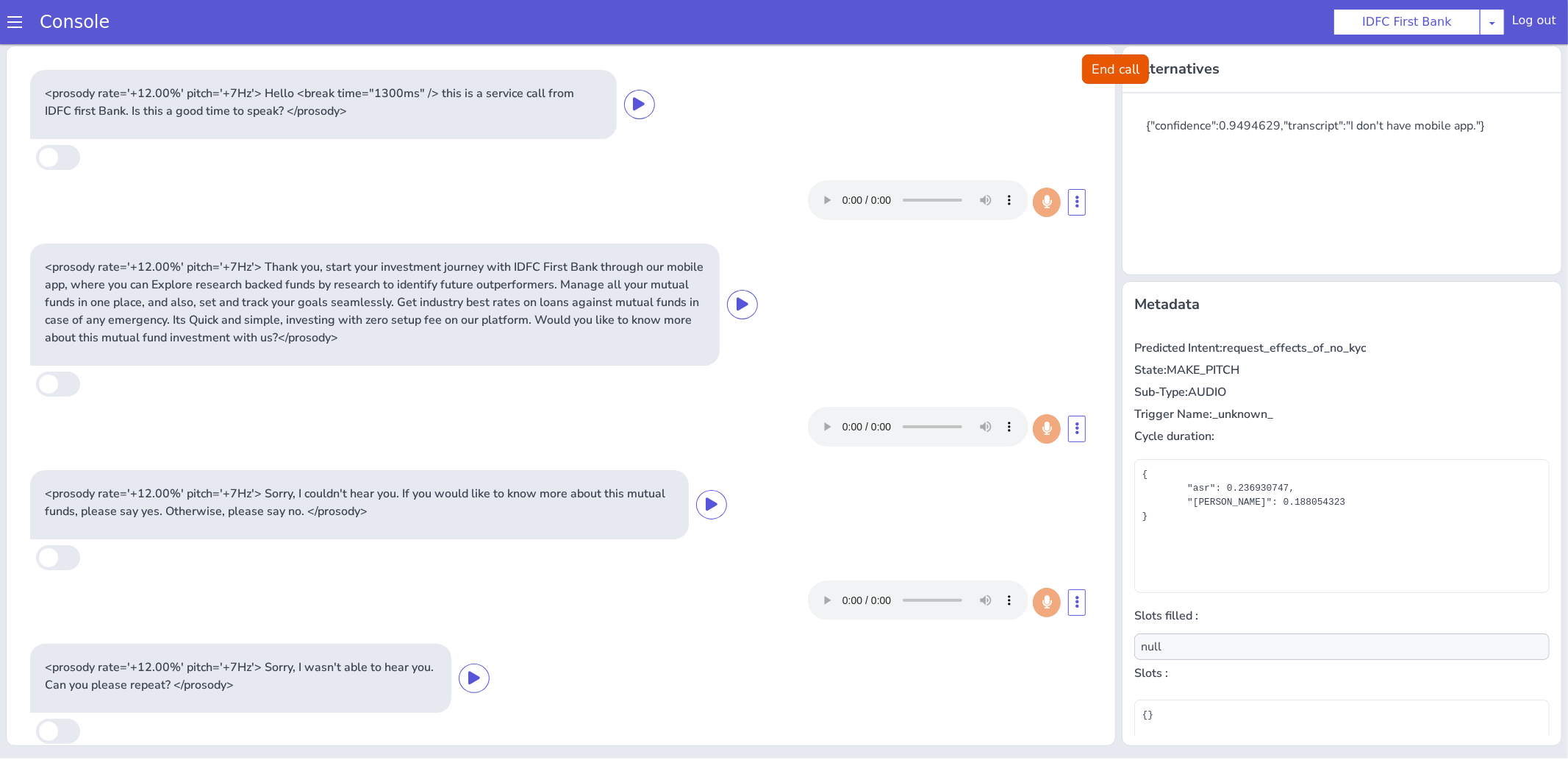
click at [1245, 351] on p "Predicted Intent: request_effects_of_no_kyc" at bounding box center [1342, 346] width 415 height 17
copy p "request_effects_of_no_kyc"
click at [1258, 346] on p "Predicted Intent: request_effects_of_no_kyc" at bounding box center [1342, 346] width 415 height 17
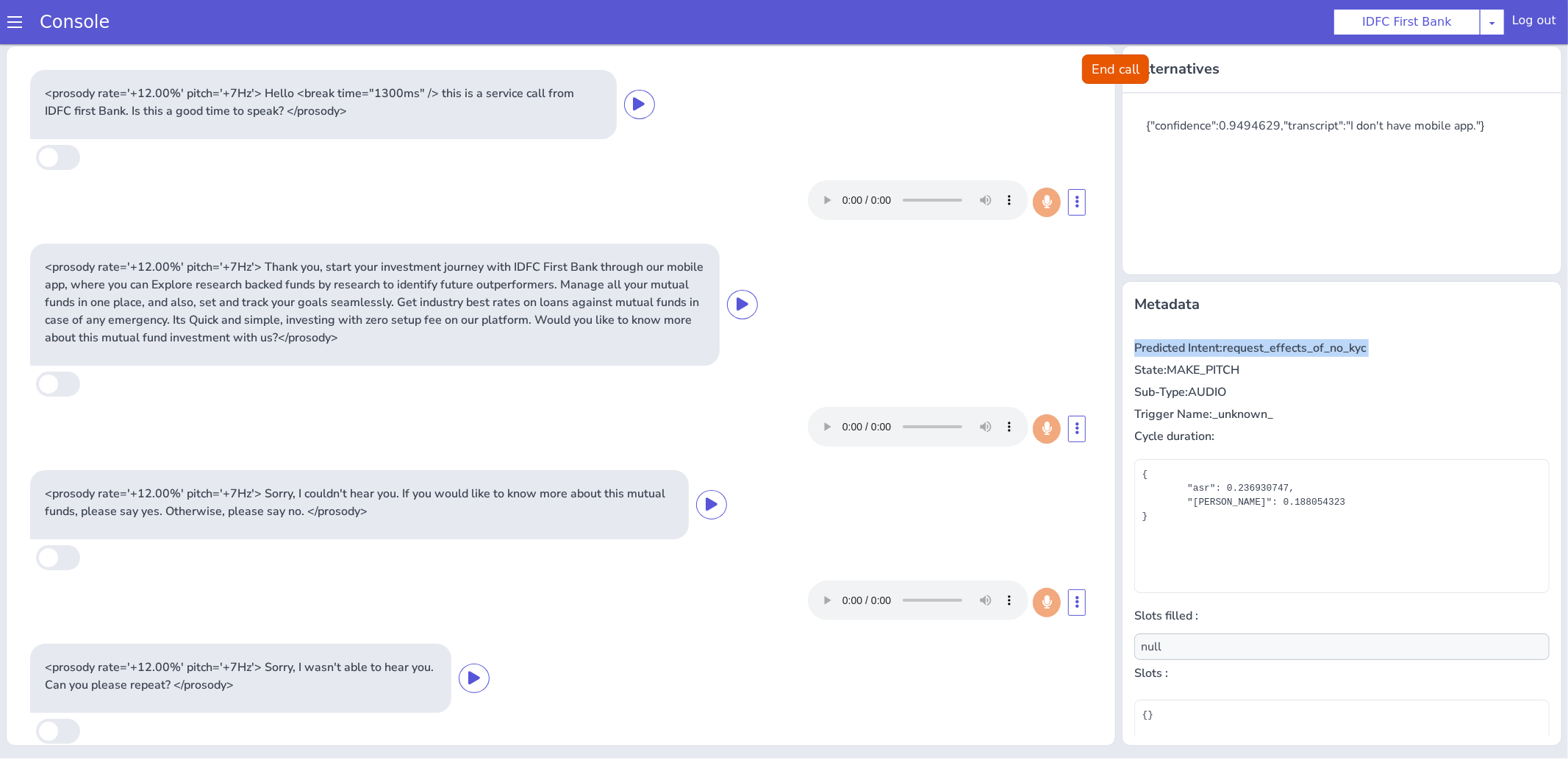
click at [1258, 346] on p "Predicted Intent: request_effects_of_no_kyc" at bounding box center [1342, 346] width 415 height 17
click at [1230, 354] on p "Predicted Intent: request_effects_of_no_kyc" at bounding box center [1342, 346] width 415 height 17
drag, startPoint x: 1228, startPoint y: 352, endPoint x: 1377, endPoint y: 347, distance: 149.1
click at [1369, 346] on p "Predicted Intent: request_effects_of_no_kyc" at bounding box center [1342, 346] width 415 height 17
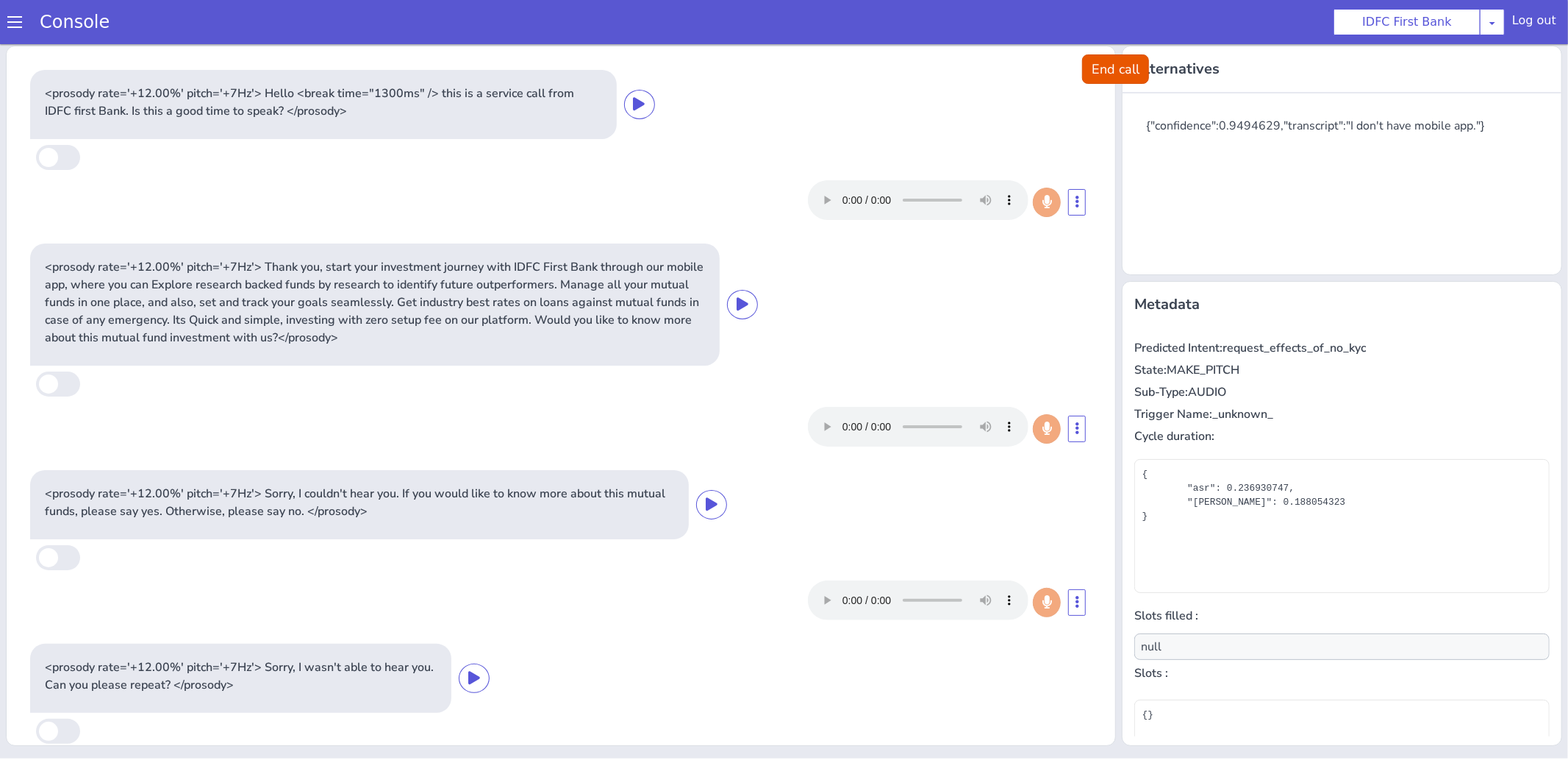
click at [1243, 349] on p "Predicted Intent: request_effects_of_no_kyc" at bounding box center [1342, 346] width 415 height 17
drag, startPoint x: 1226, startPoint y: 347, endPoint x: 1373, endPoint y: 345, distance: 147.0
click at [1373, 345] on p "Predicted Intent: request_effects_of_no_kyc" at bounding box center [1342, 346] width 415 height 17
click at [1089, 72] on button "End call" at bounding box center [1115, 68] width 67 height 29
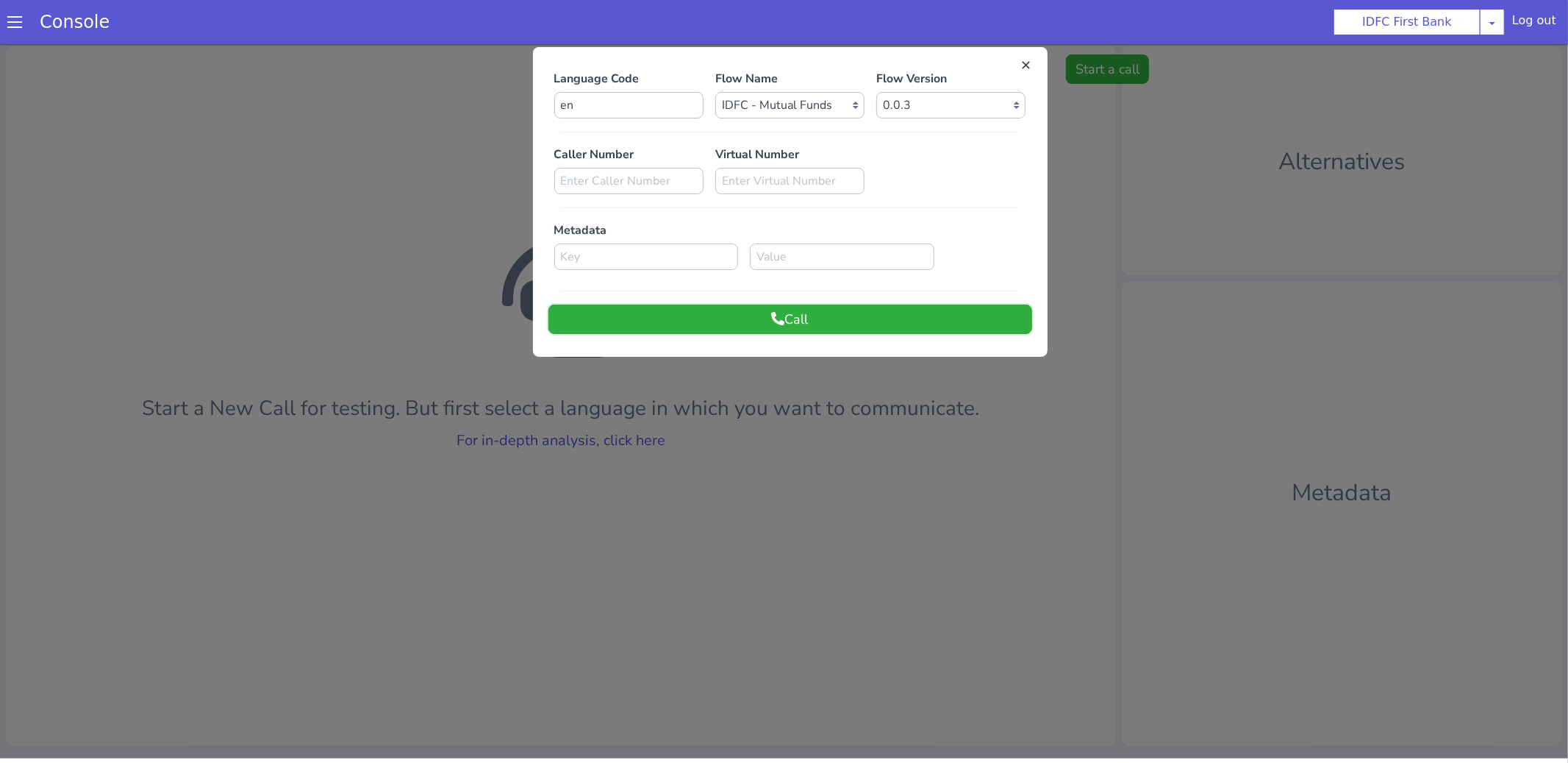
click at [794, 313] on button "Call" at bounding box center [790, 318] width 484 height 29
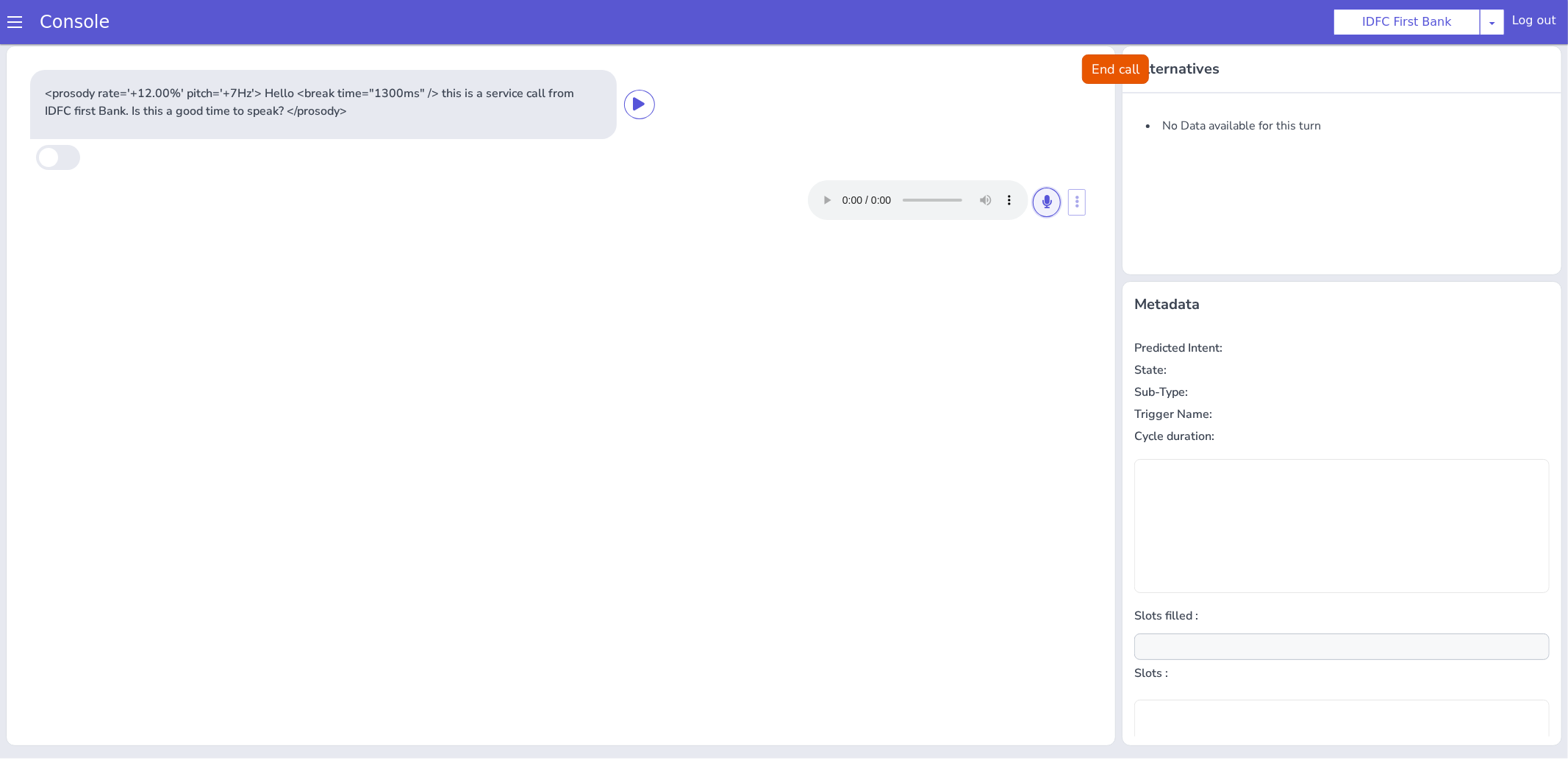
click at [1050, 207] on button at bounding box center [1046, 201] width 28 height 29
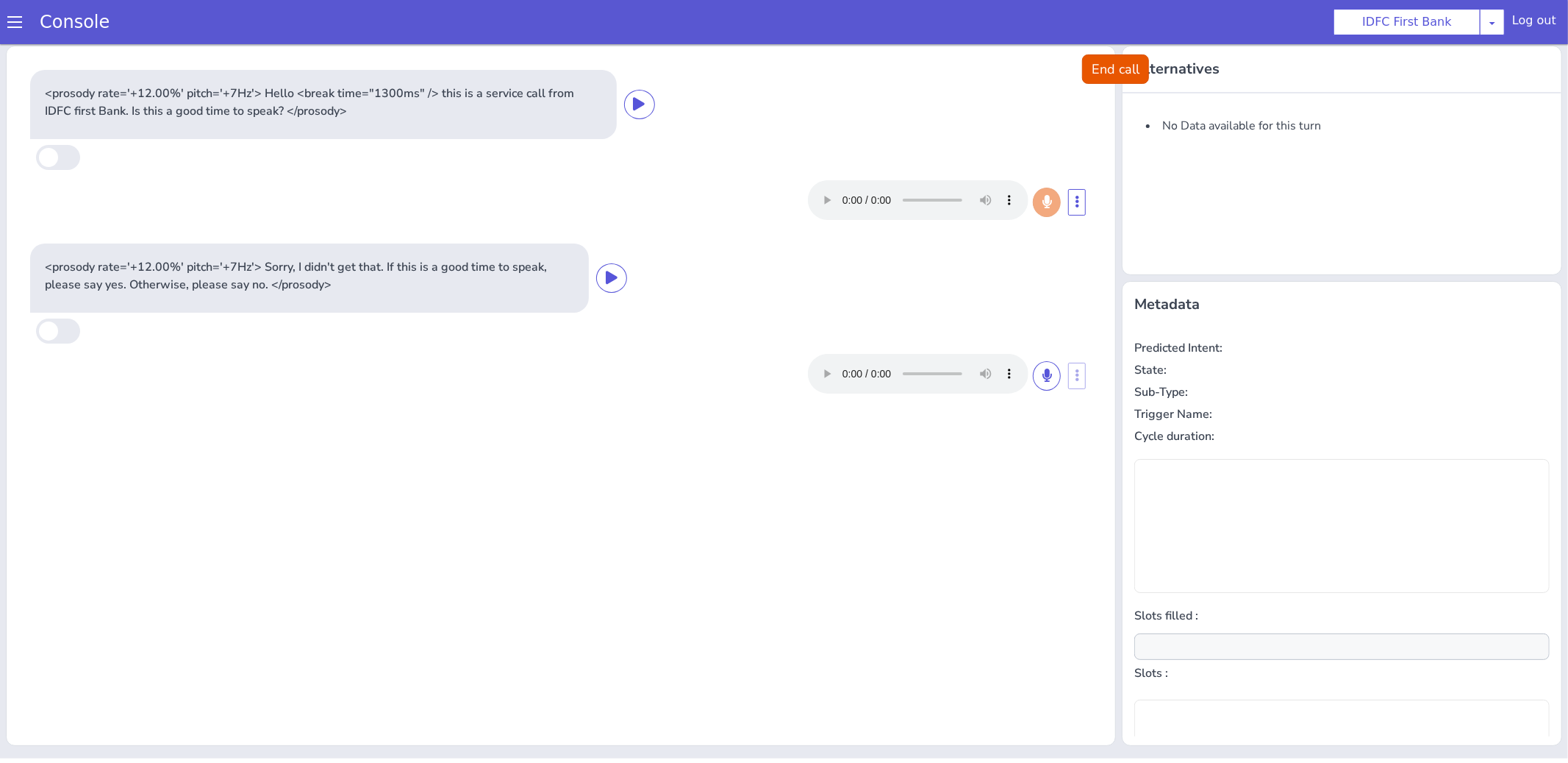
type input "null"
click at [1045, 378] on icon at bounding box center [1047, 374] width 9 height 14
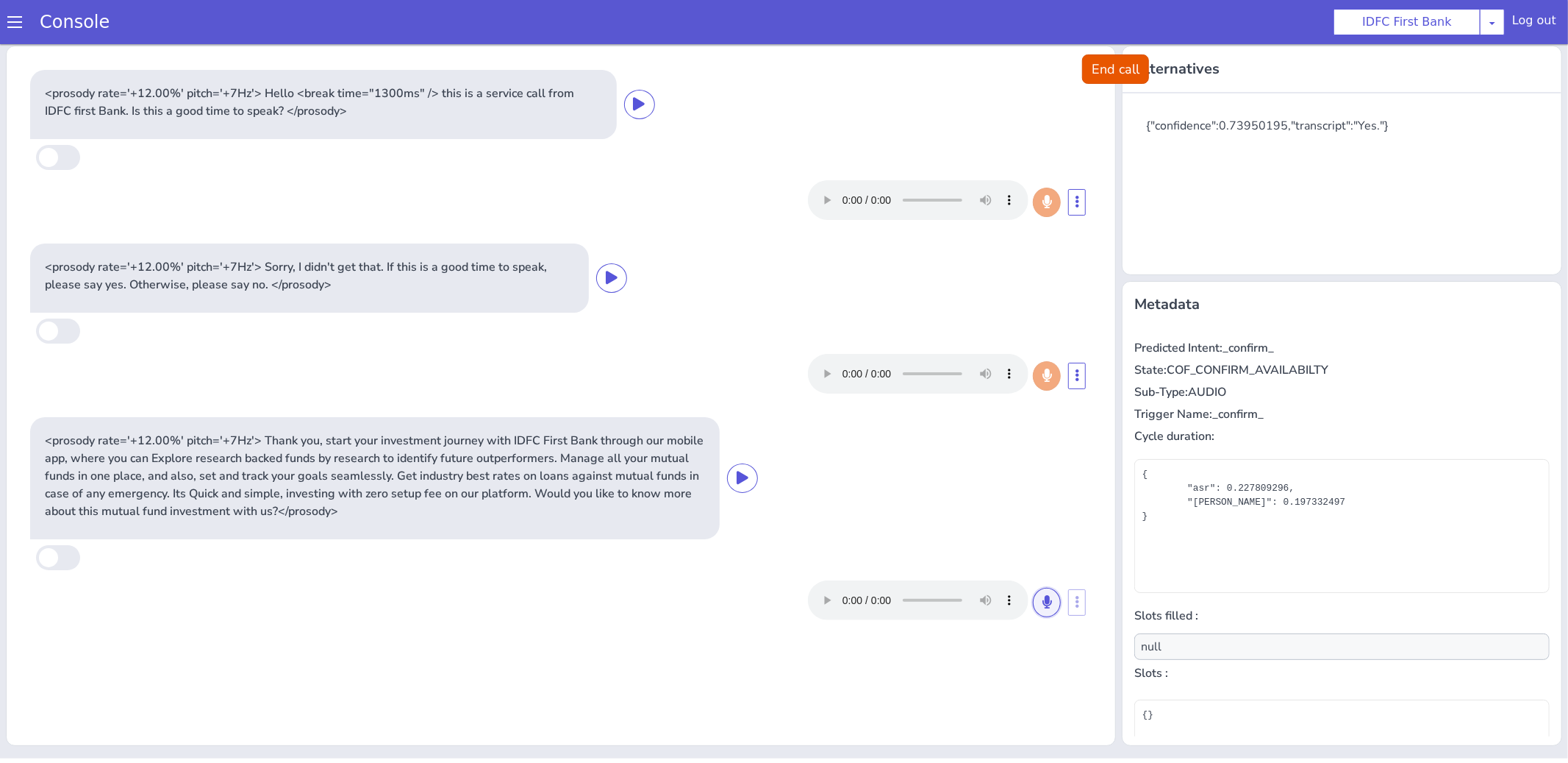
click at [1046, 601] on icon at bounding box center [1047, 600] width 9 height 14
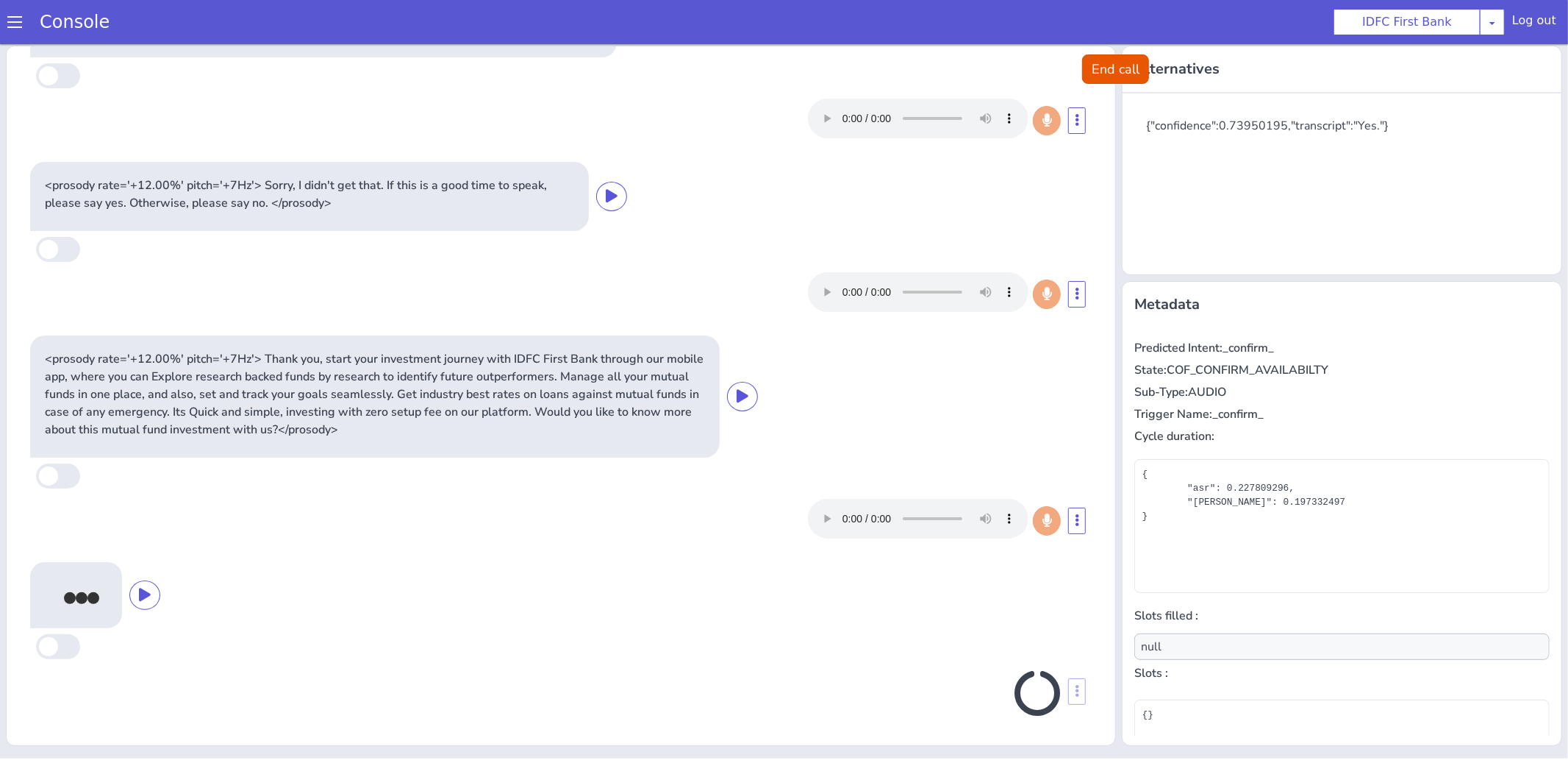
scroll to position [77, 0]
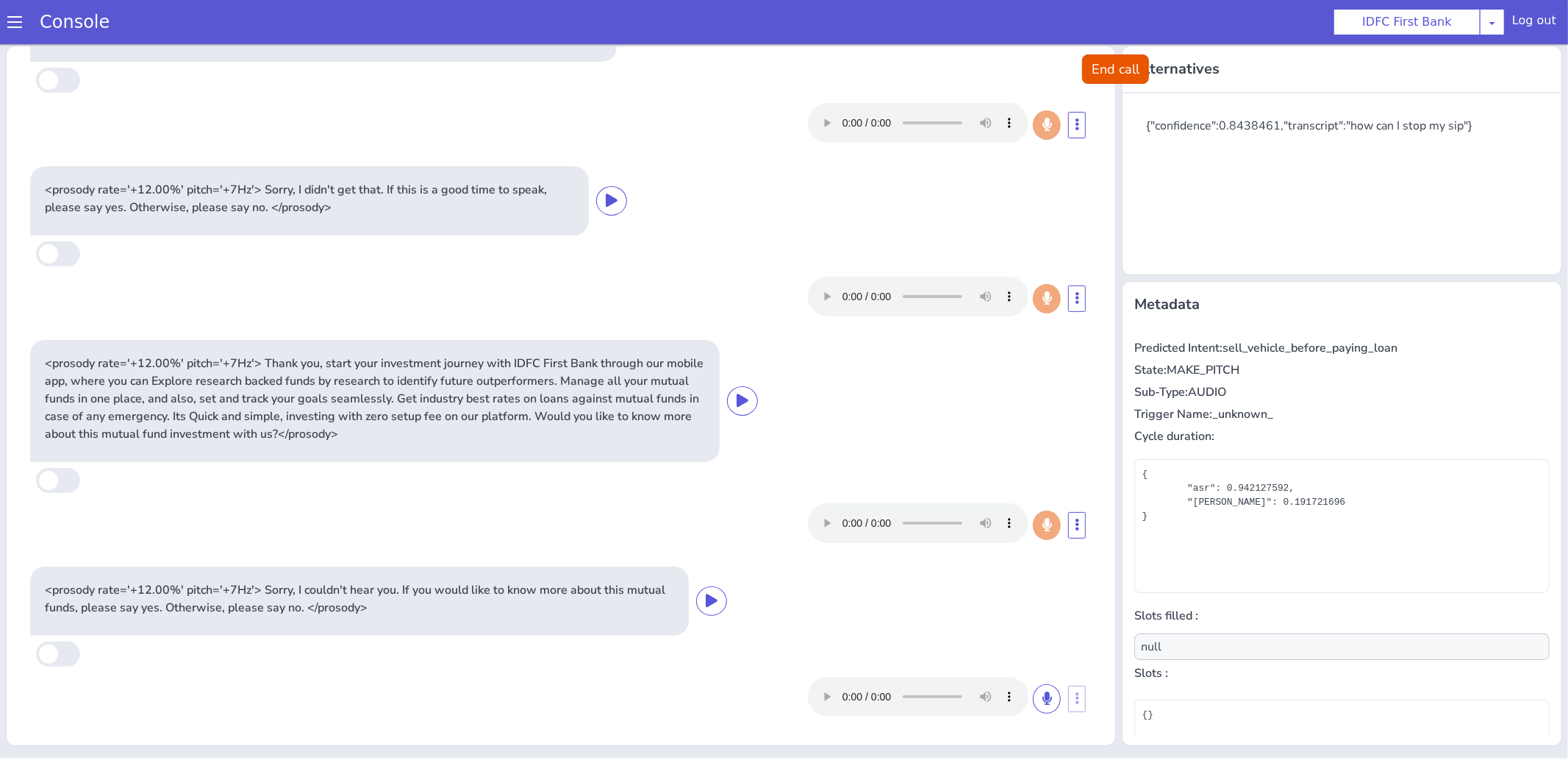
click at [1278, 338] on p "Predicted Intent: sell_vehicle_before_paying_loan" at bounding box center [1342, 346] width 415 height 17
click at [1262, 353] on p "Predicted Intent: sell_vehicle_before_paying_loan" at bounding box center [1342, 346] width 415 height 17
click at [1050, 699] on icon at bounding box center [1047, 697] width 9 height 14
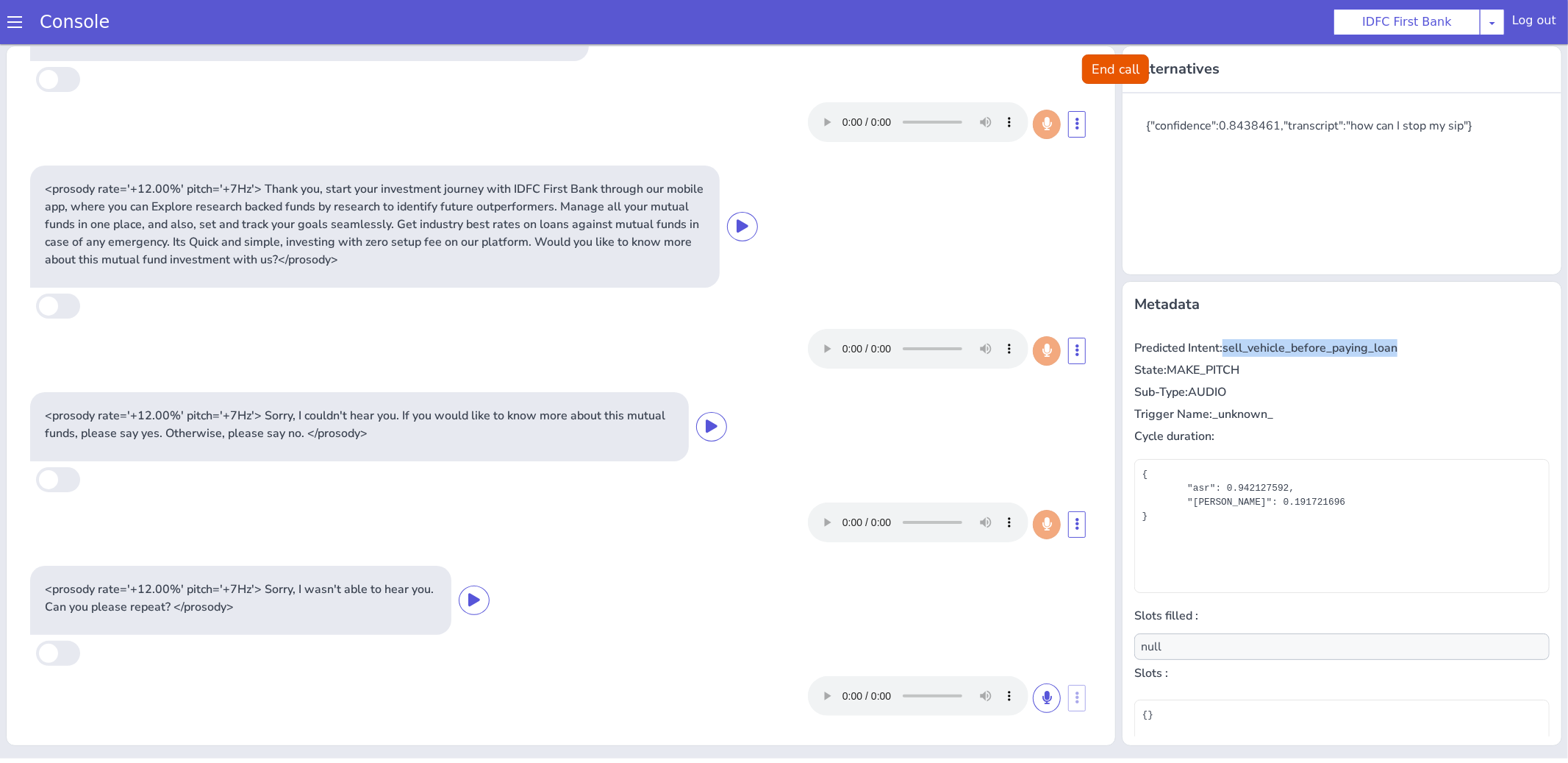
scroll to position [251, 0]
copy p "sell_vehicle_before_paying_loan"
click at [1081, 66] on div "<prosody rate='+12.00%' pitch='+7Hz'> Sorry, I didn't get that. If this is a go…" at bounding box center [561, 70] width 1074 height 167
click at [1107, 75] on button "End call" at bounding box center [1115, 68] width 67 height 29
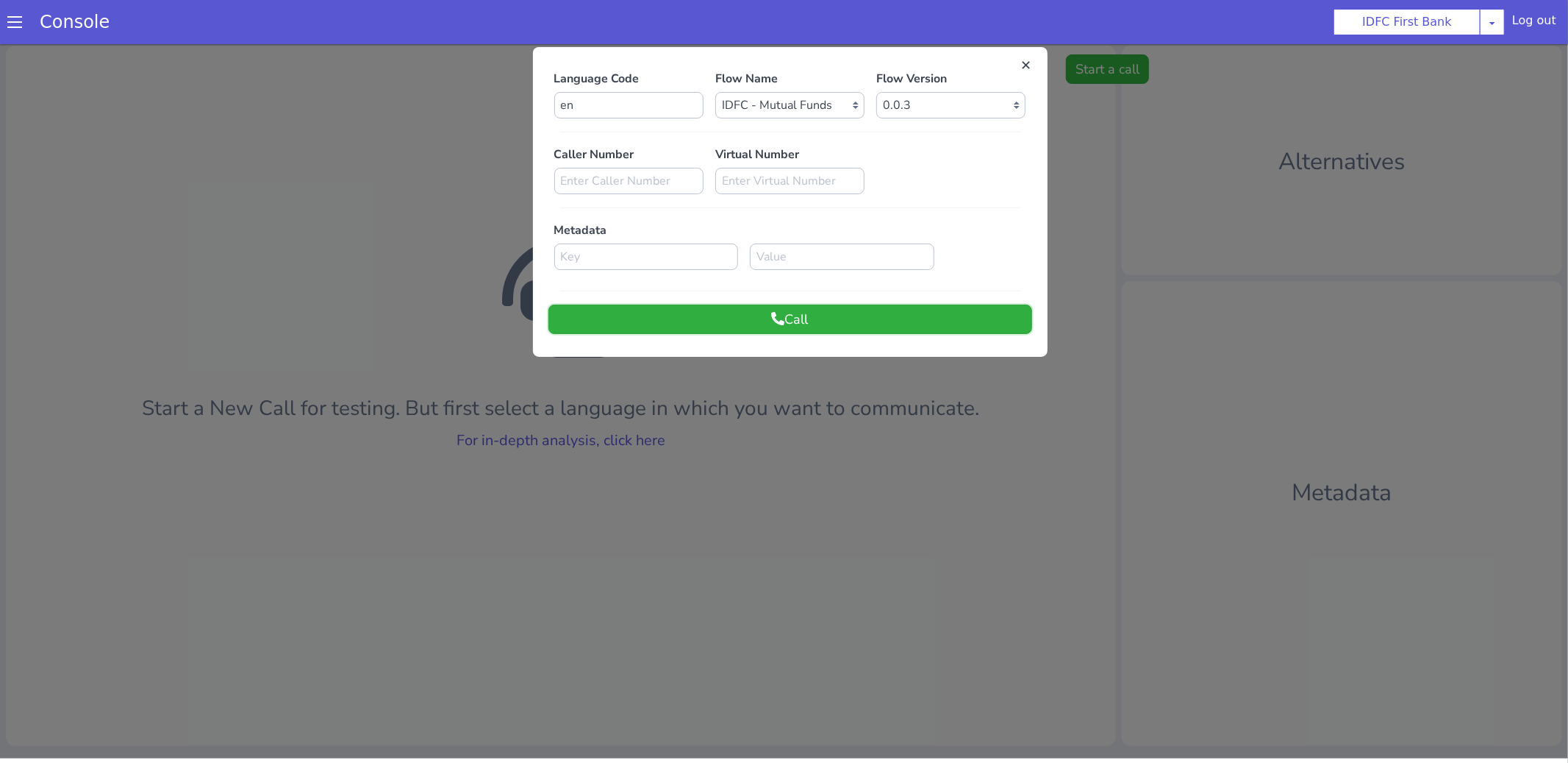
click at [796, 328] on button "Call" at bounding box center [790, 318] width 484 height 29
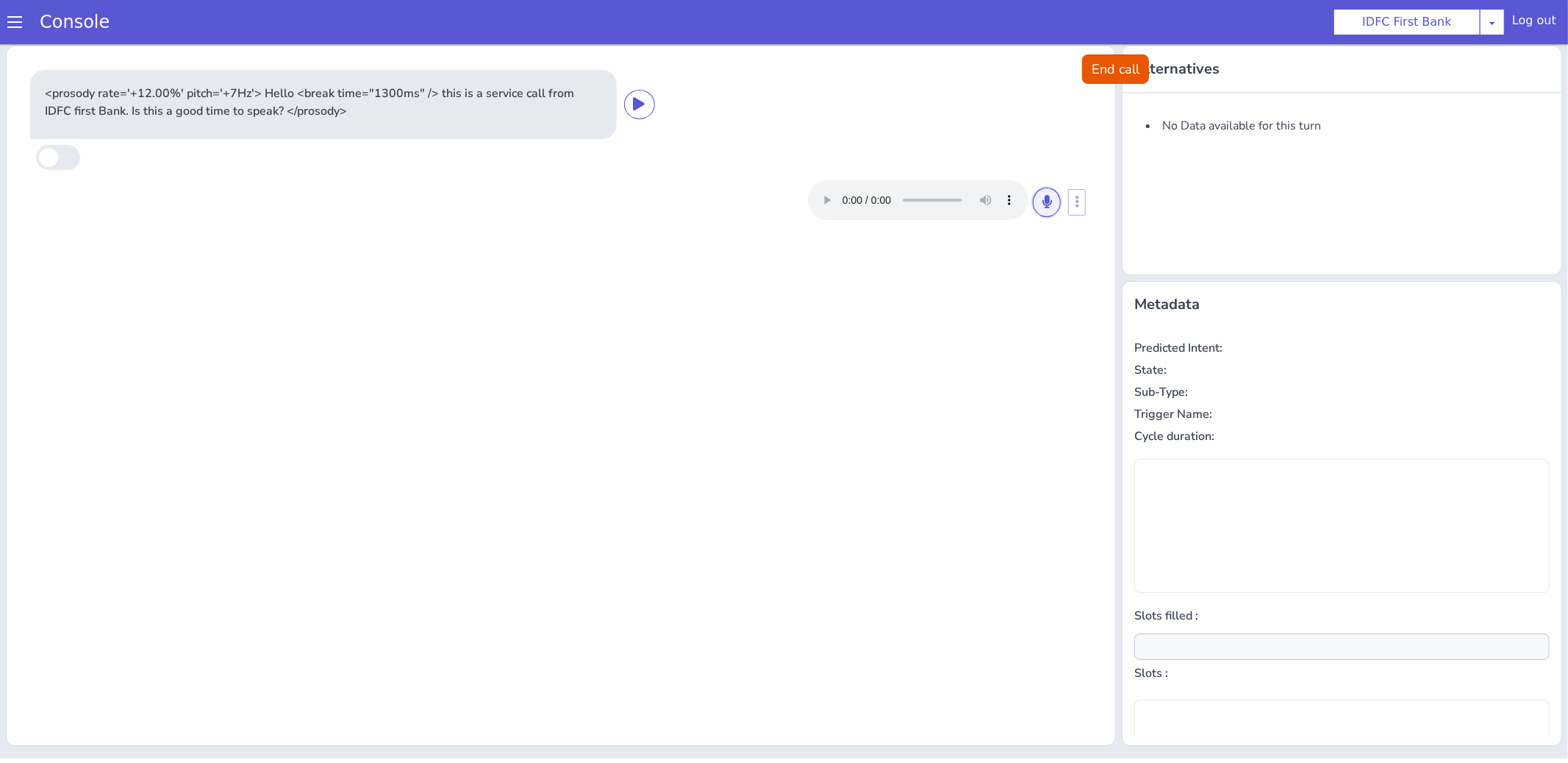
click at [1044, 203] on icon at bounding box center [1047, 200] width 9 height 14
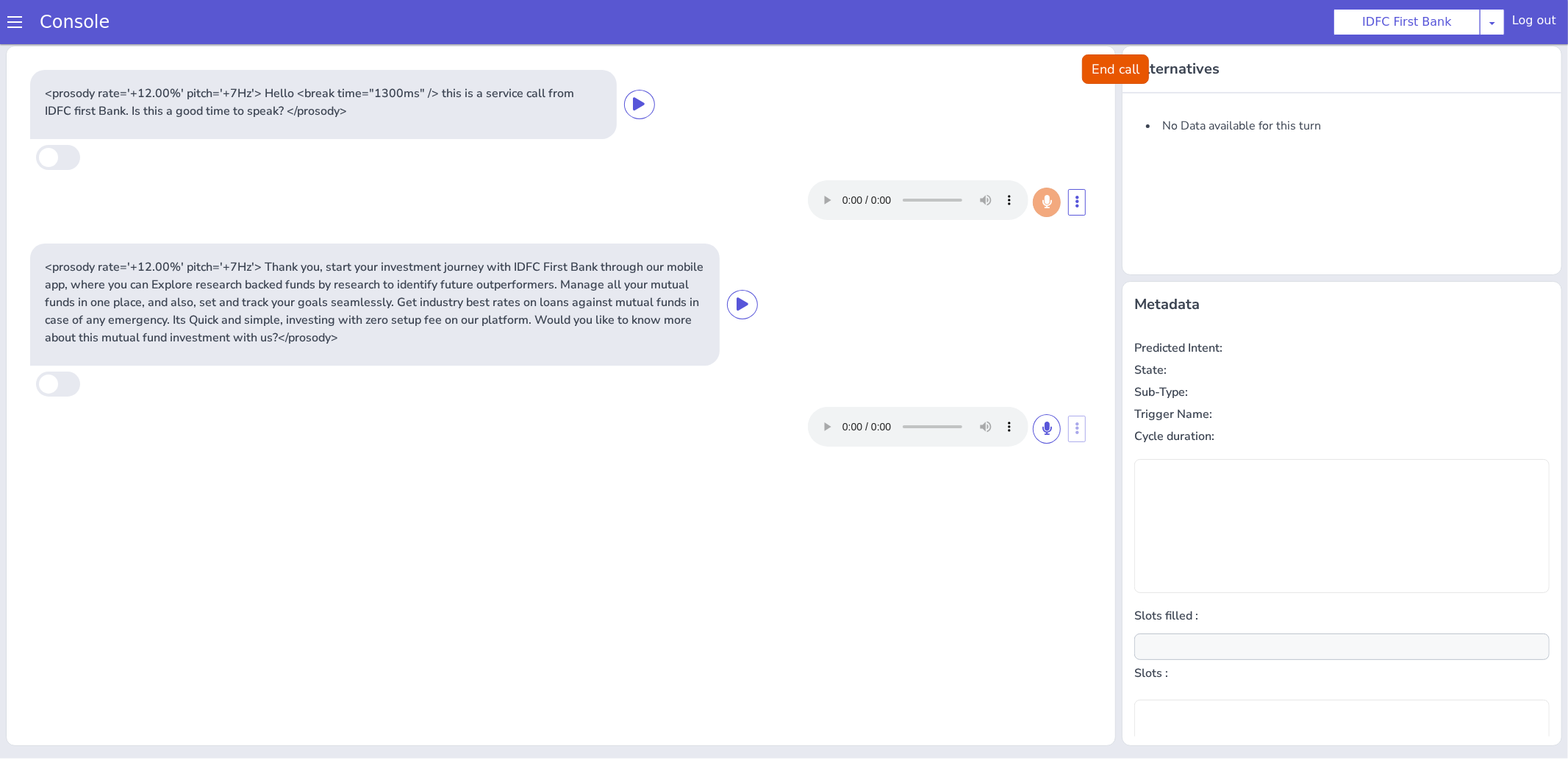
type input "null"
click at [1043, 430] on icon at bounding box center [1047, 427] width 9 height 14
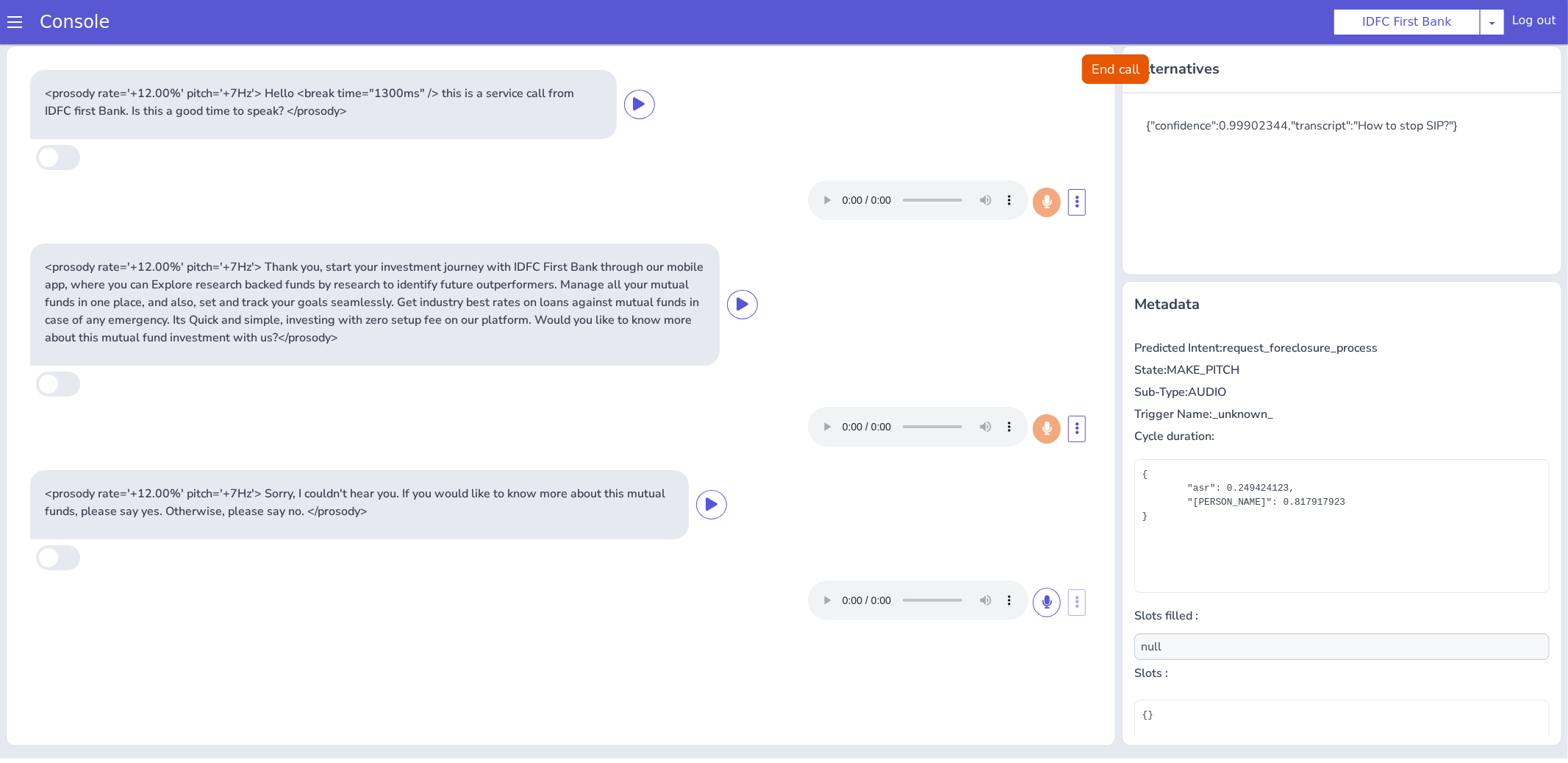
click at [1310, 348] on p "Predicted Intent: request_foreclosure_process" at bounding box center [1342, 346] width 415 height 17
click at [1279, 348] on p "Predicted Intent: request_foreclosure_process" at bounding box center [1342, 346] width 415 height 17
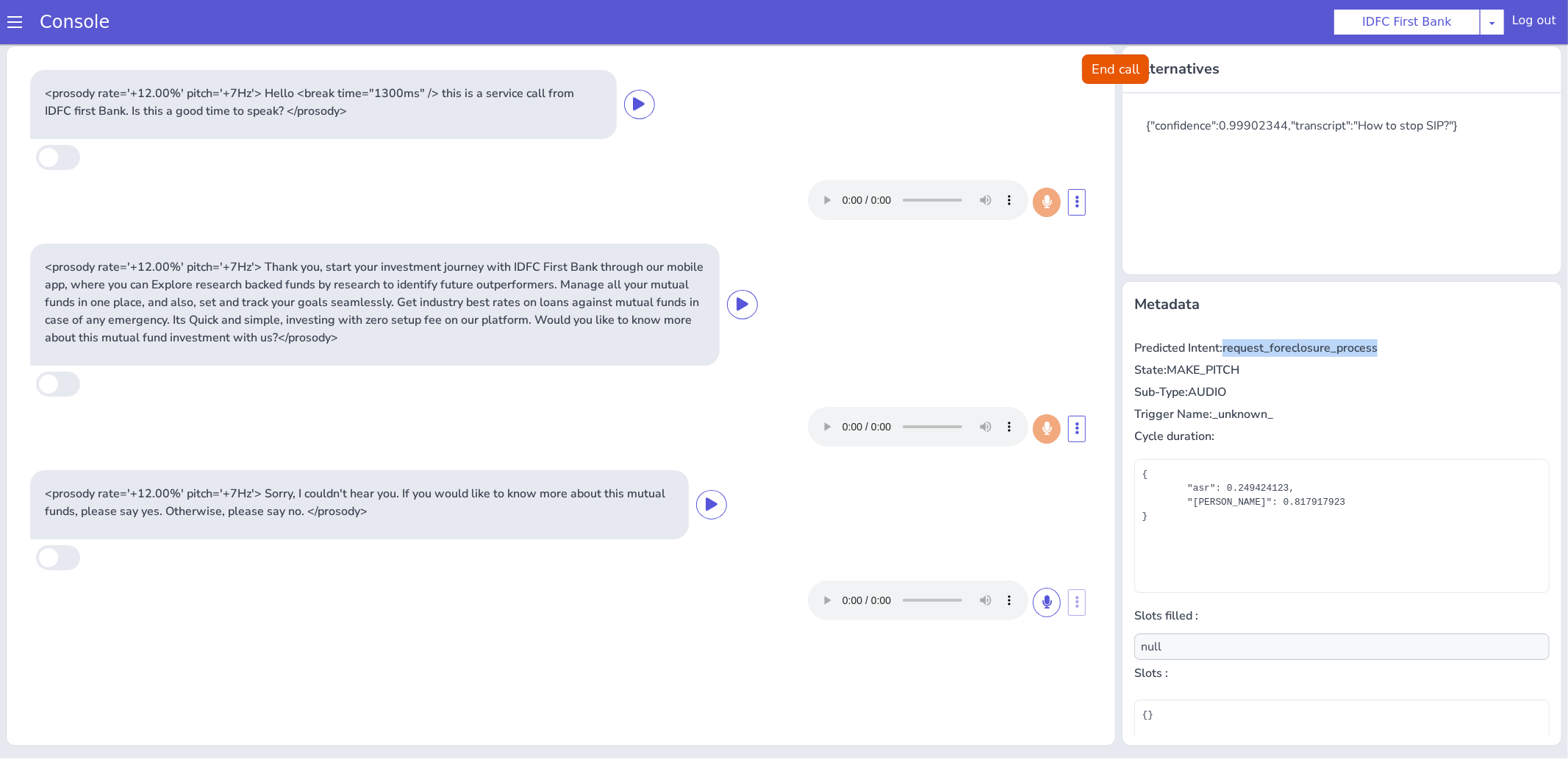
drag, startPoint x: 1227, startPoint y: 345, endPoint x: 1396, endPoint y: 344, distance: 169.0
click at [1396, 344] on p "Predicted Intent: request_foreclosure_process" at bounding box center [1342, 346] width 415 height 17
copy p "request_foreclosure_process"
click at [1044, 599] on icon at bounding box center [1047, 600] width 9 height 14
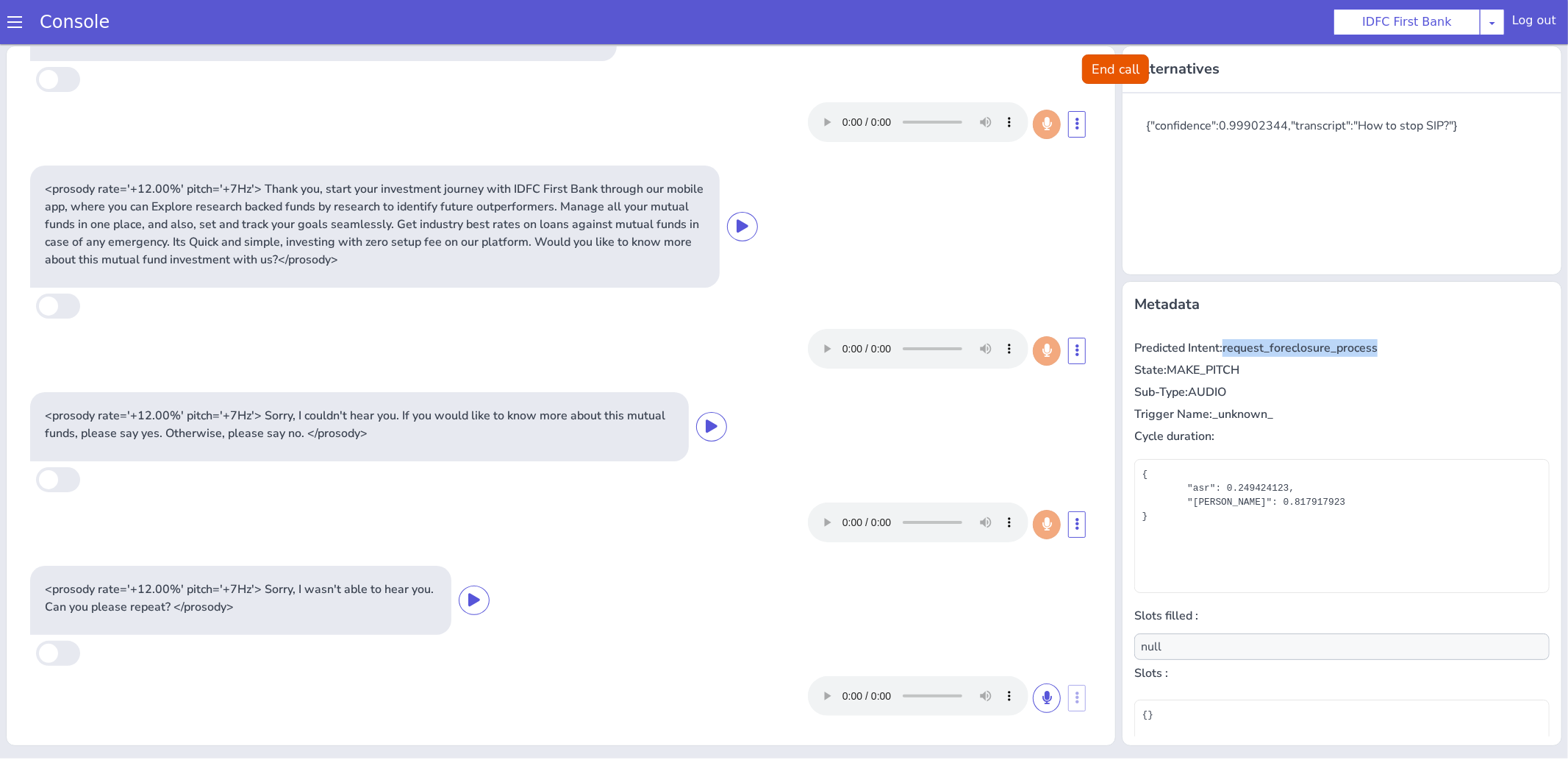
scroll to position [77, 0]
click at [1251, 347] on p "Predicted Intent: request_foreclosure_process" at bounding box center [1342, 346] width 415 height 17
click at [1242, 346] on p "Predicted Intent: request_foreclosure_process" at bounding box center [1342, 346] width 415 height 17
copy p "request_foreclosure_process"
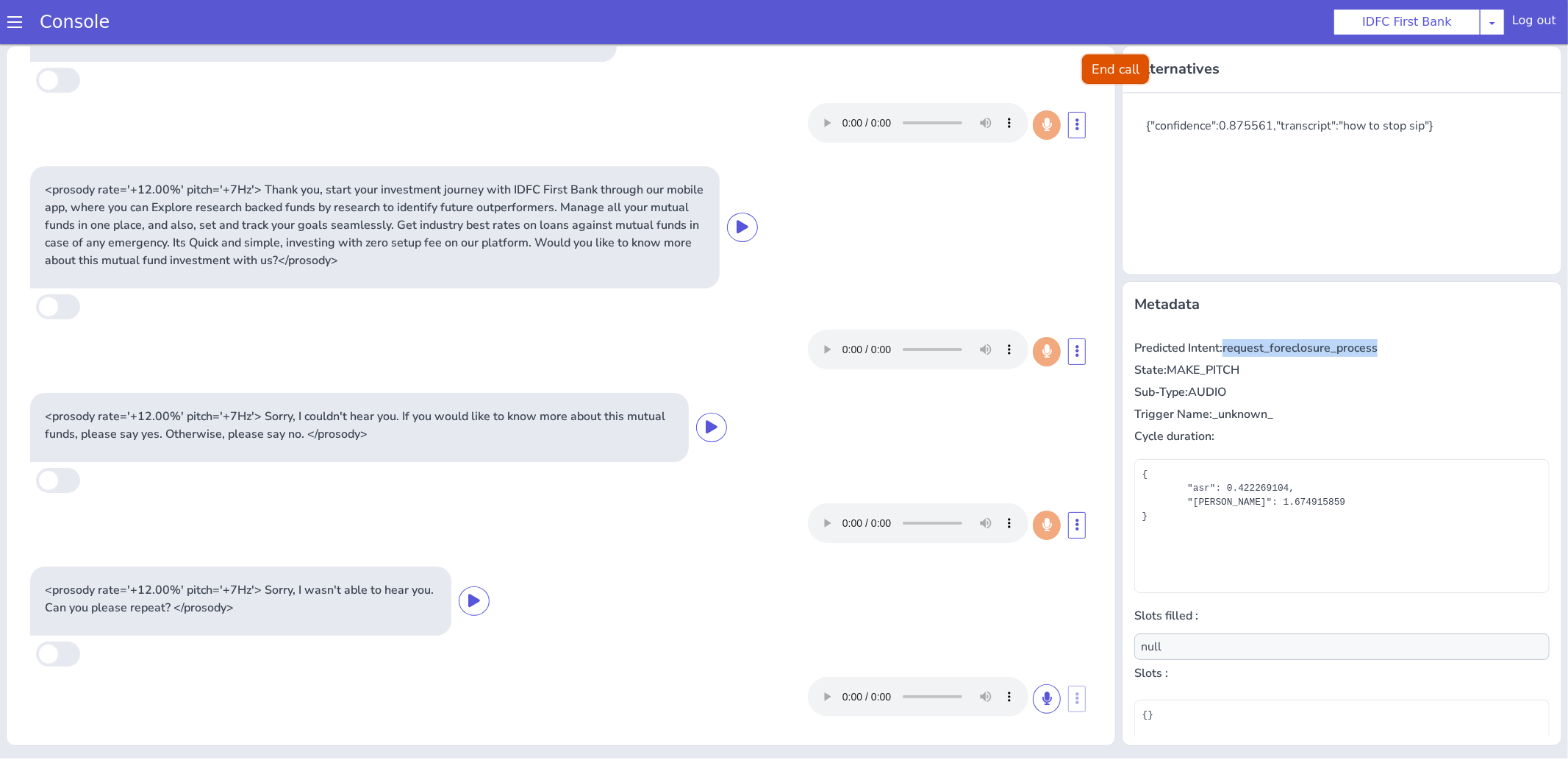
click at [1093, 79] on button "End call" at bounding box center [1115, 68] width 67 height 29
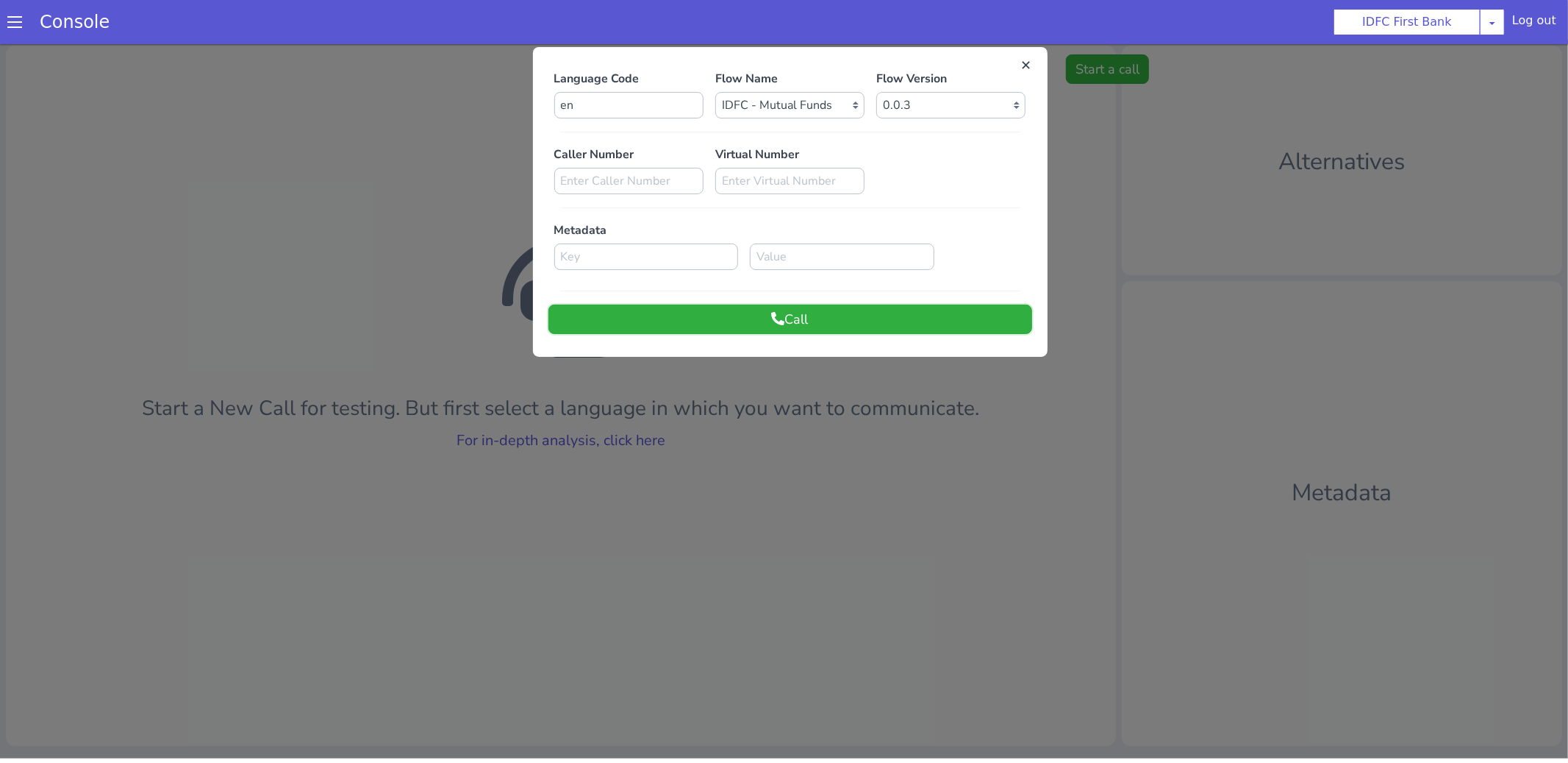
click at [780, 321] on icon at bounding box center [778, 317] width 14 height 14
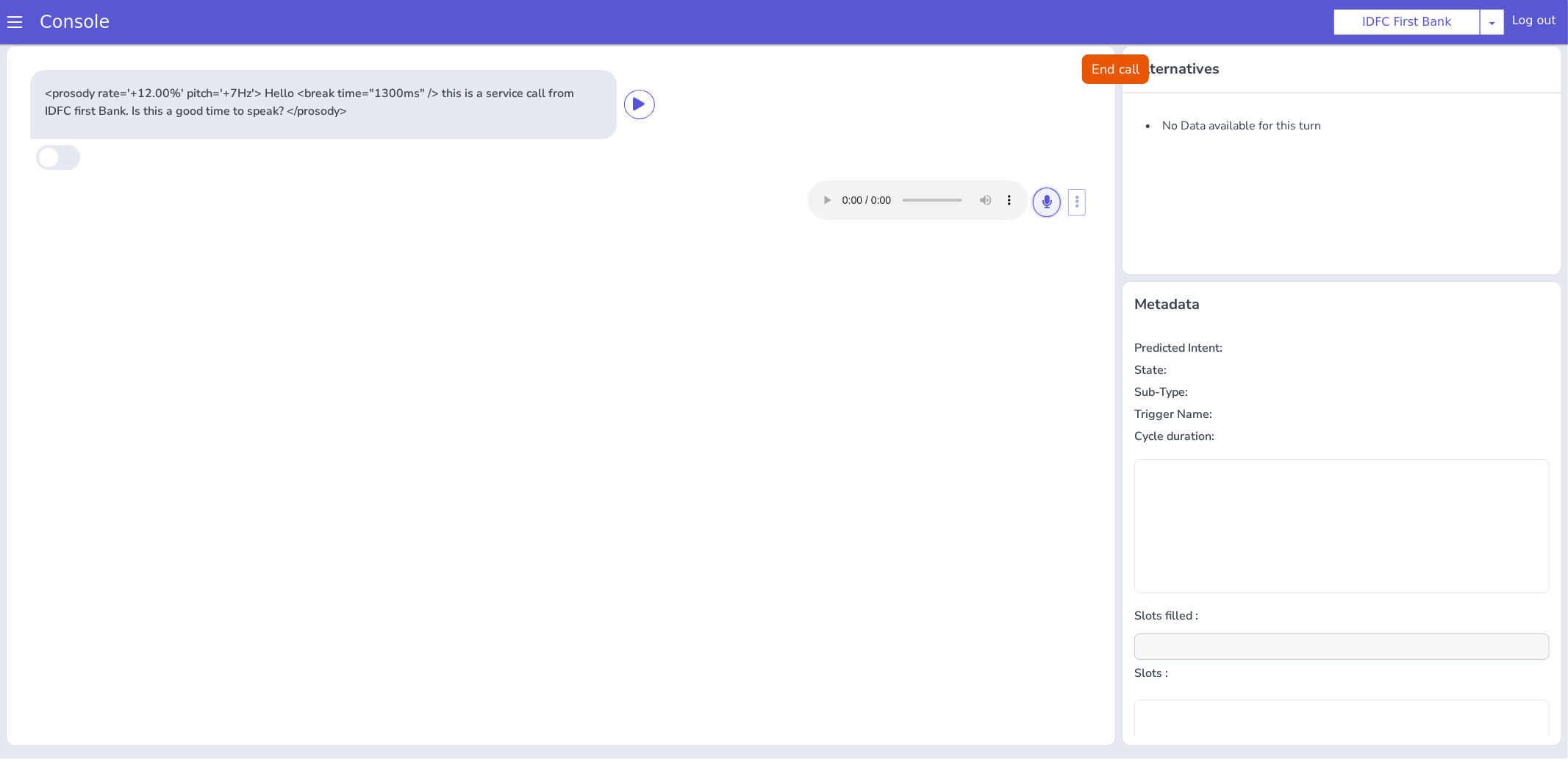
click at [1049, 205] on icon at bounding box center [1047, 200] width 9 height 14
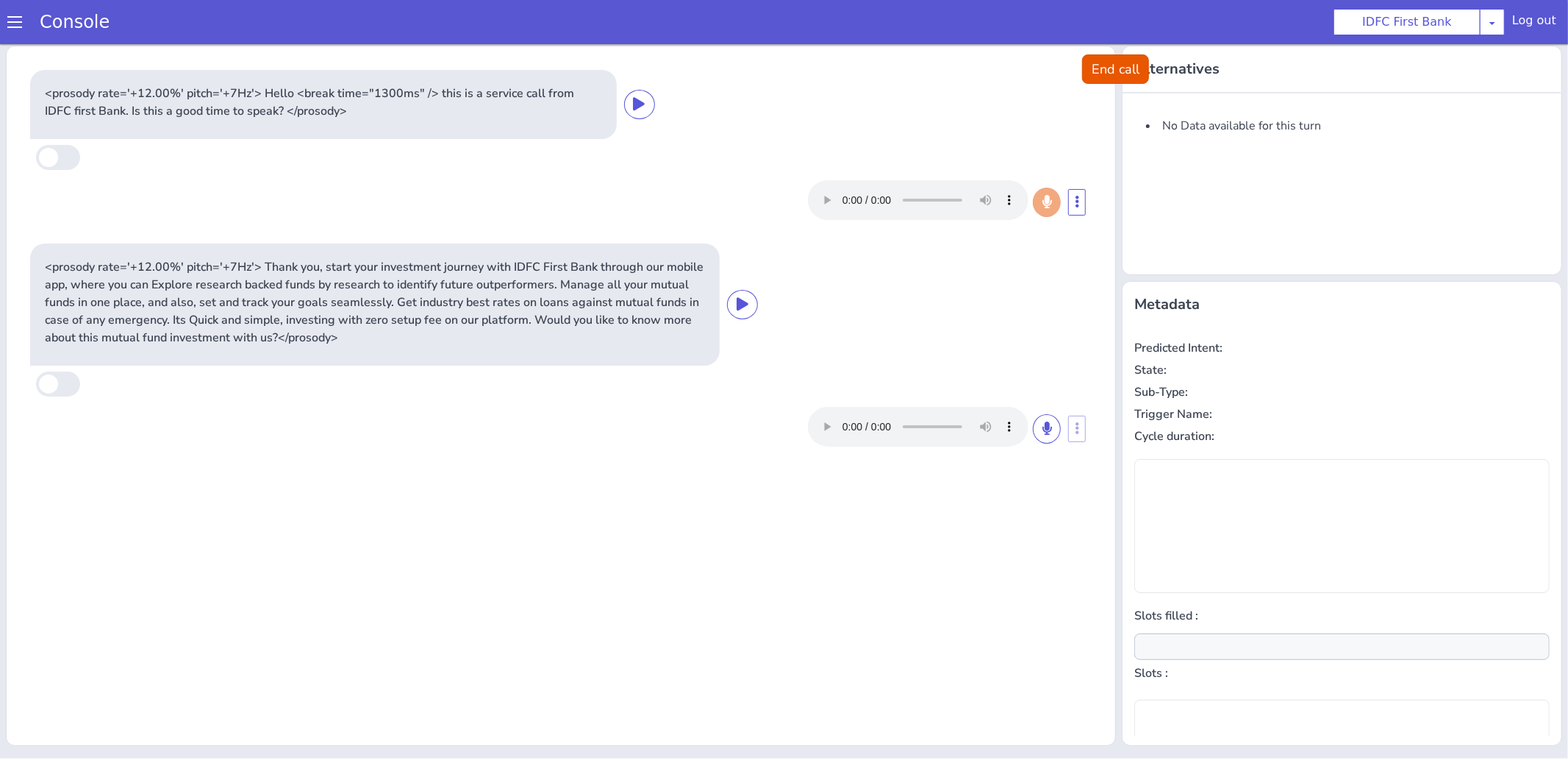
type input "null"
click at [1046, 428] on icon at bounding box center [1047, 427] width 9 height 14
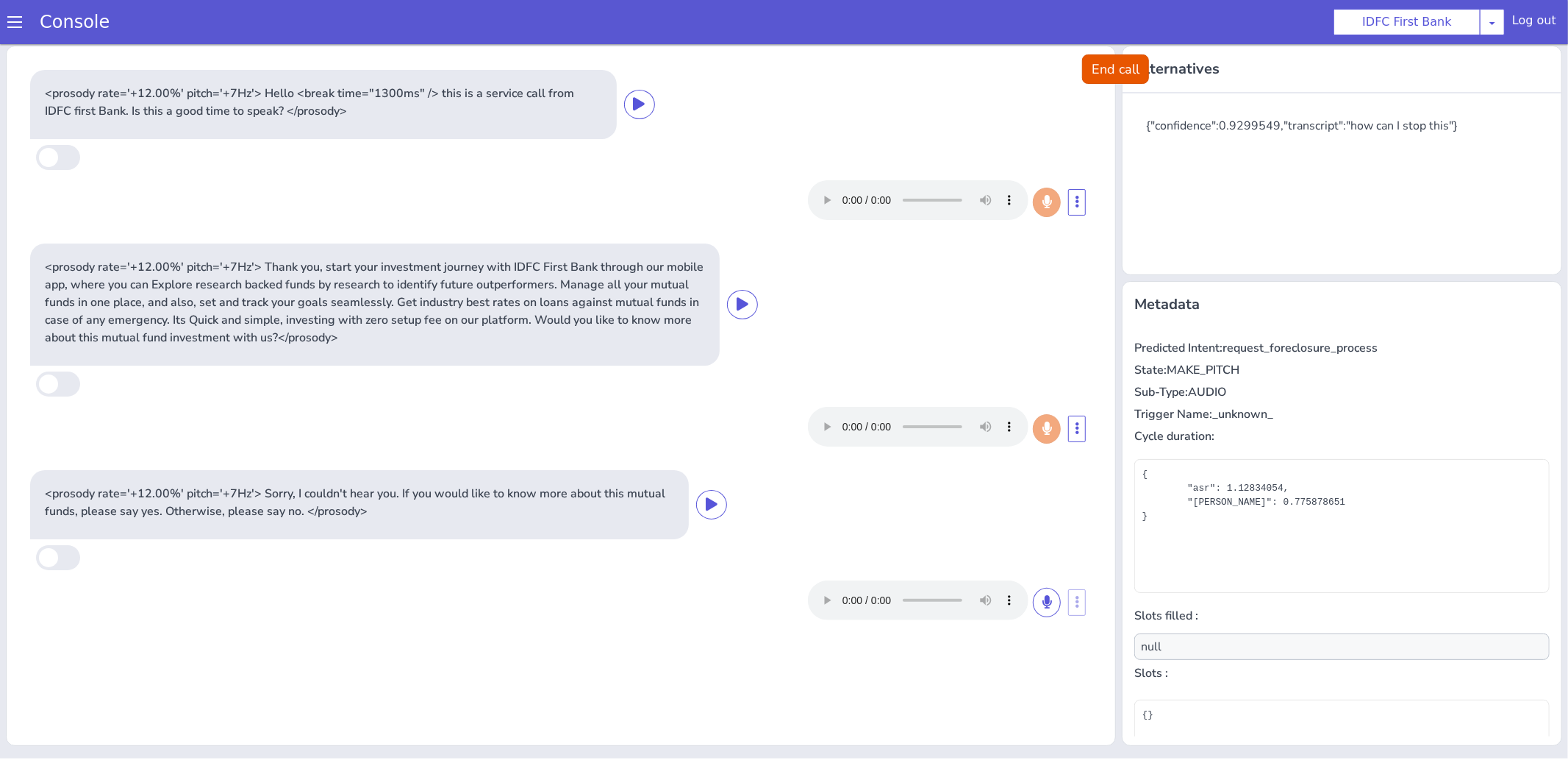
click at [1247, 348] on p "Predicted Intent: request_foreclosure_process" at bounding box center [1342, 346] width 415 height 17
copy p "request_foreclosure_process"
click at [1103, 71] on button "End call" at bounding box center [1115, 68] width 67 height 29
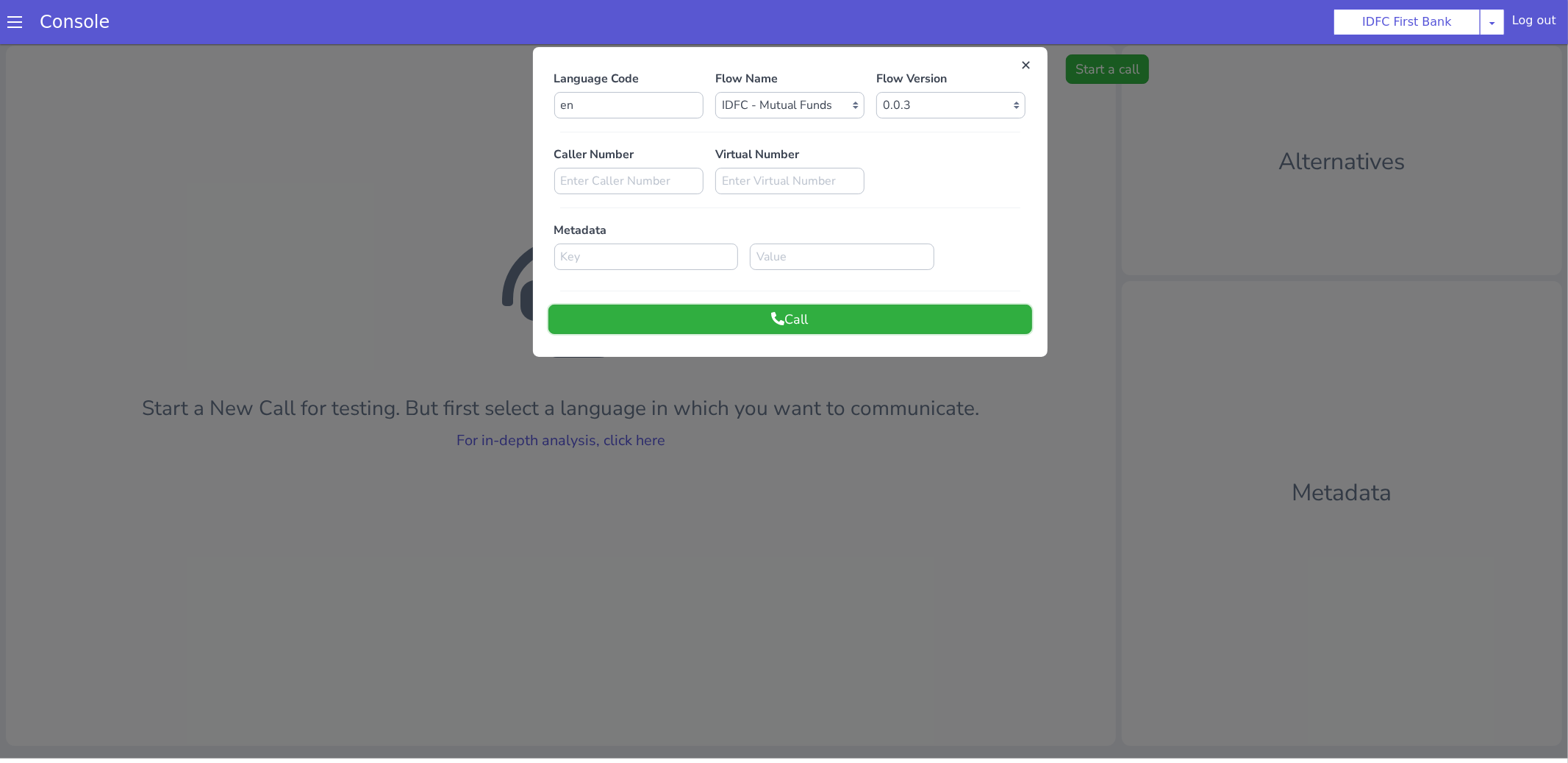
click at [889, 322] on button "Call" at bounding box center [790, 318] width 484 height 29
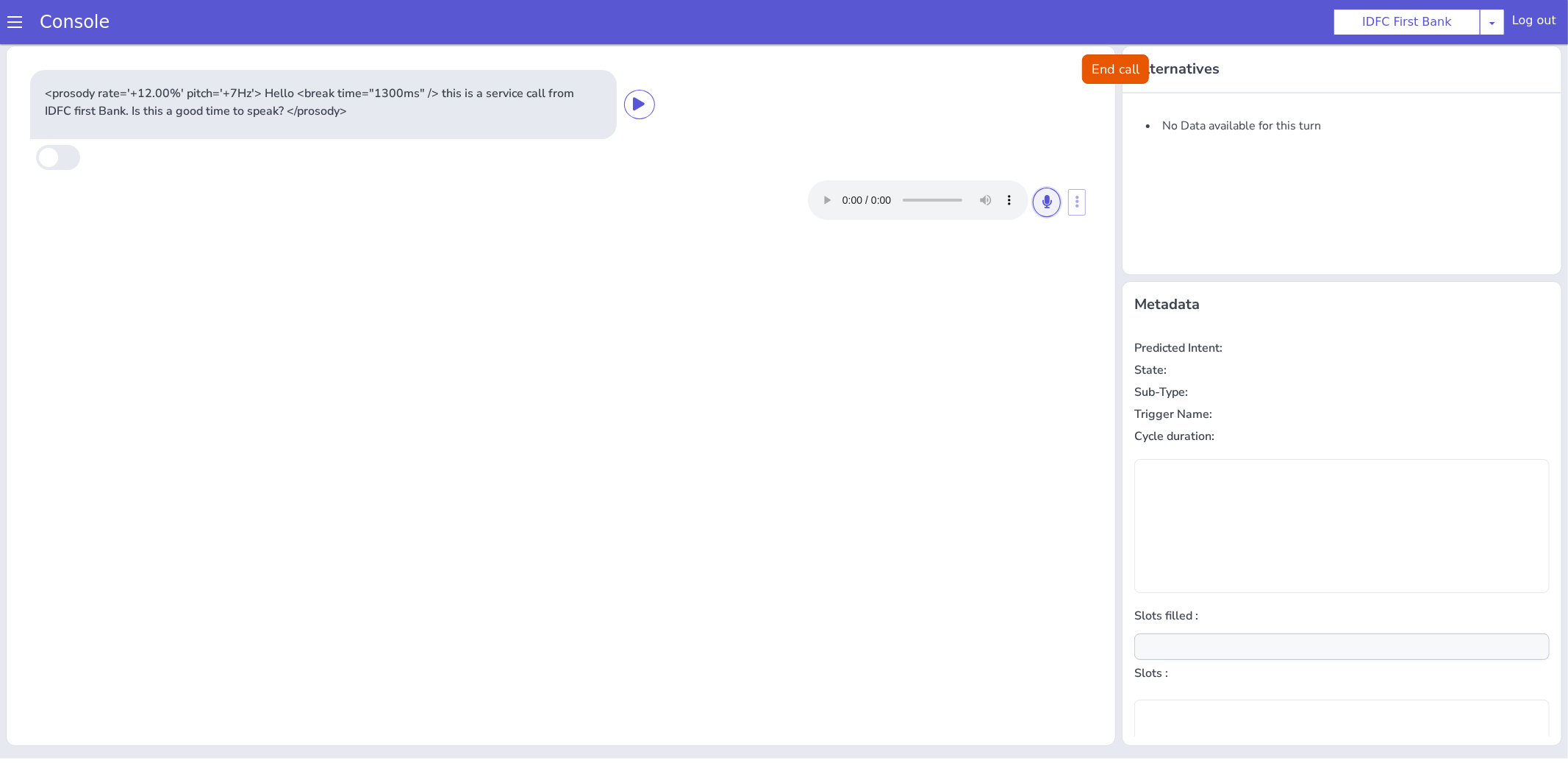
click at [1050, 203] on icon at bounding box center [1047, 200] width 9 height 14
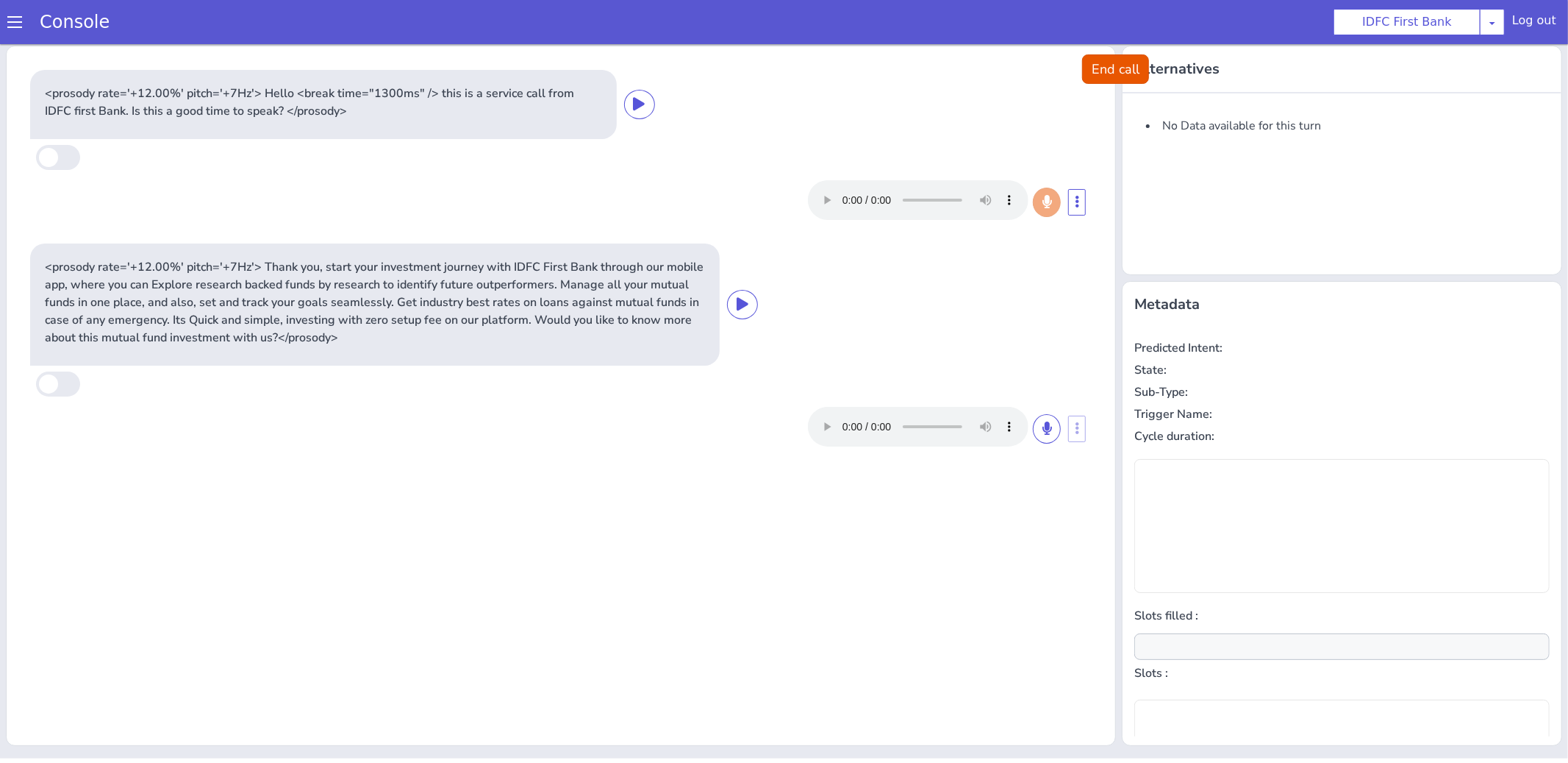
type input "null"
click at [1046, 429] on icon at bounding box center [1047, 427] width 9 height 14
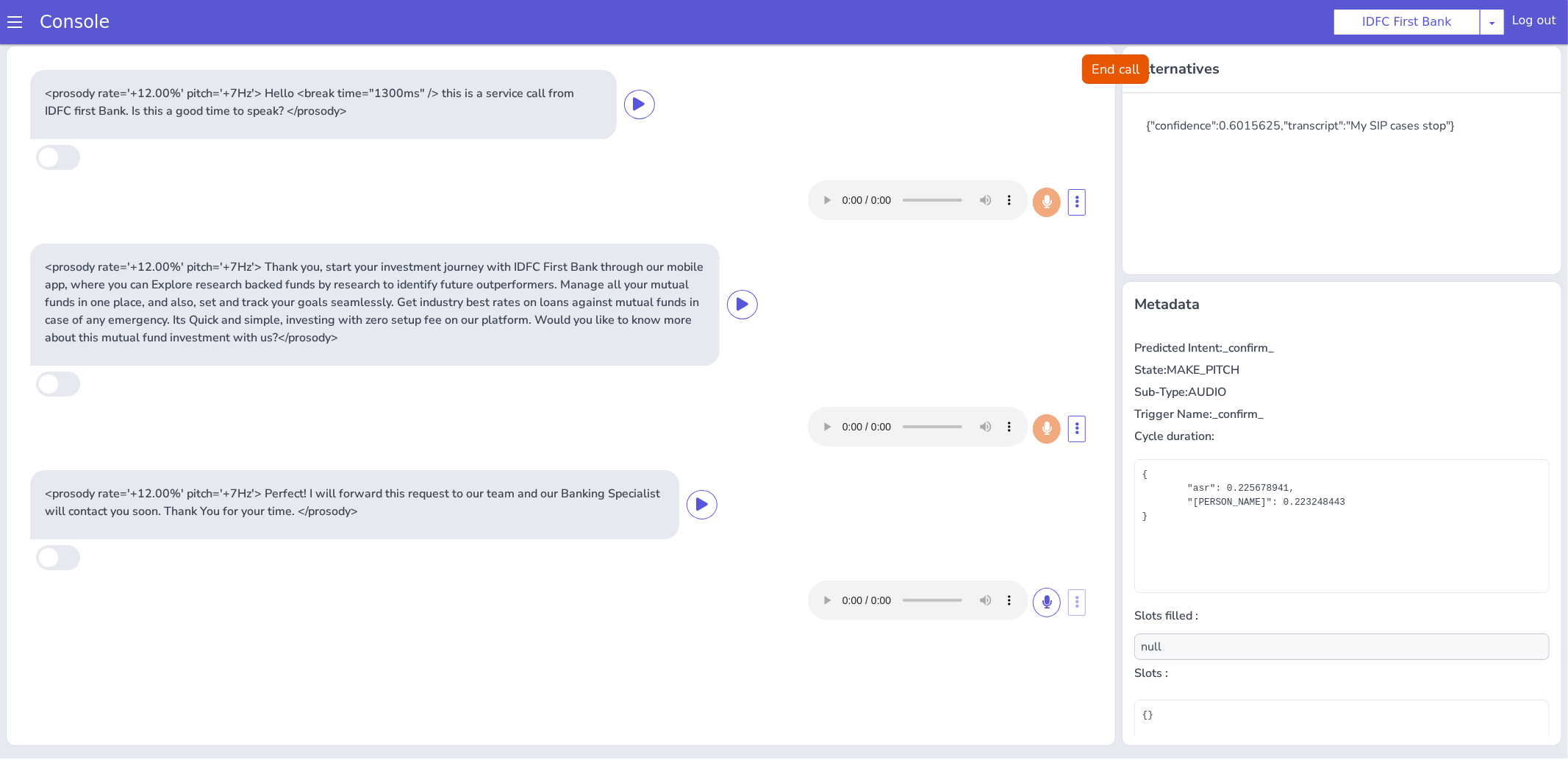
click at [1100, 85] on div "<prosody rate='+12.00%' pitch='+7Hz'> Hello <break time="1300ms" /> this is a s…" at bounding box center [561, 347] width 1096 height 591
click at [1100, 73] on button "End call" at bounding box center [1115, 68] width 67 height 29
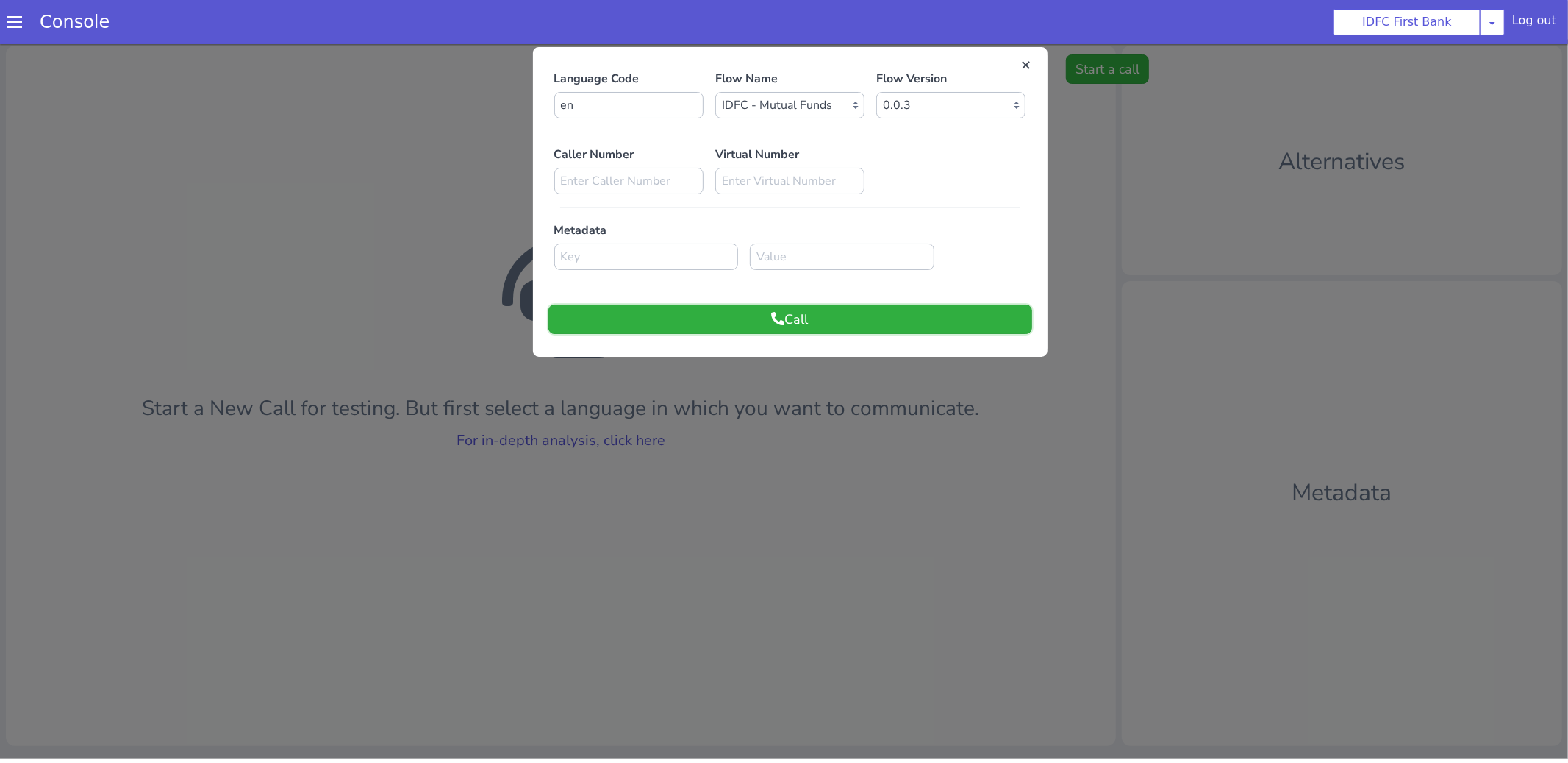
click at [866, 315] on button "Call" at bounding box center [790, 318] width 484 height 29
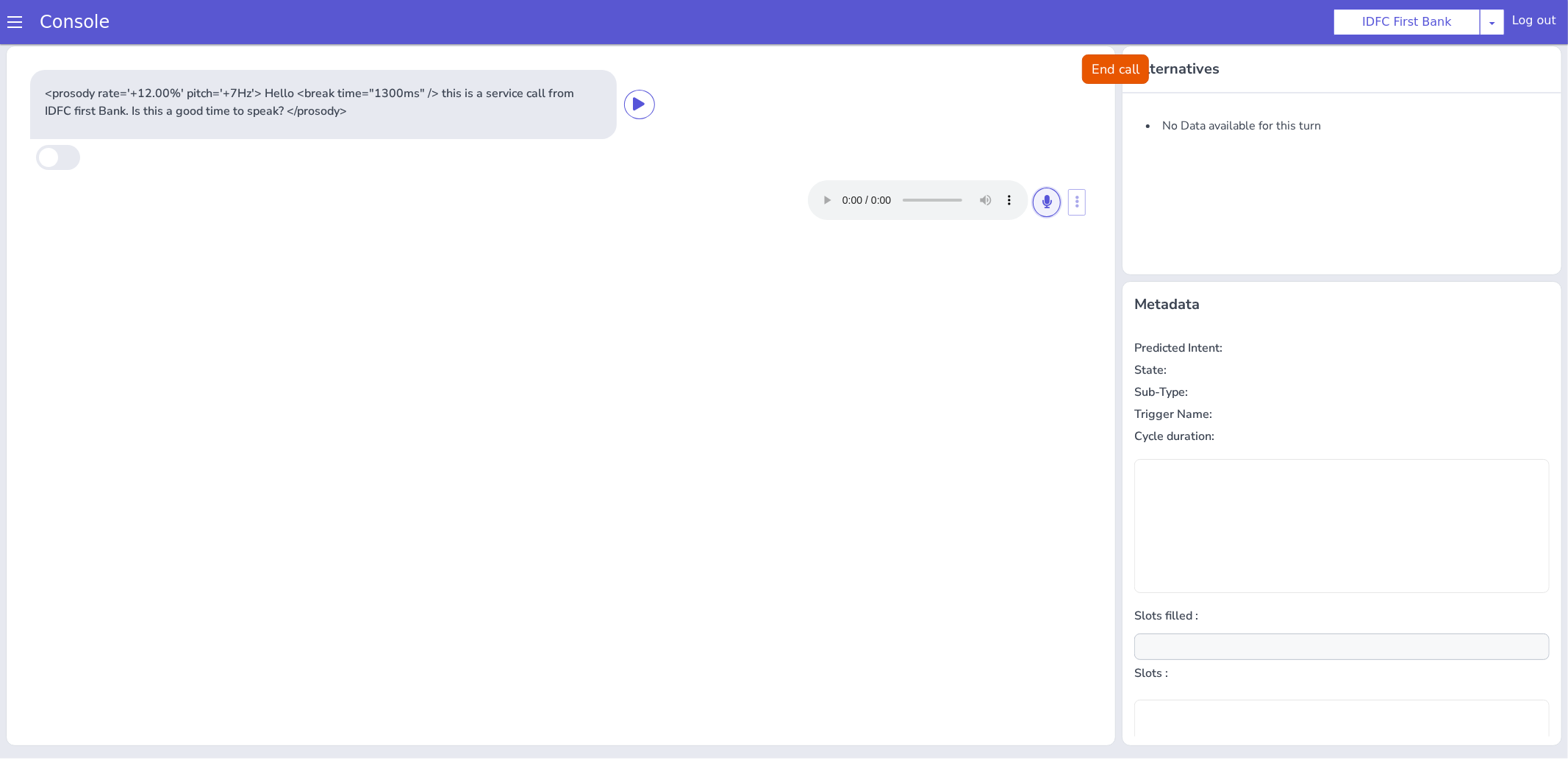
click at [1049, 200] on icon at bounding box center [1047, 200] width 9 height 14
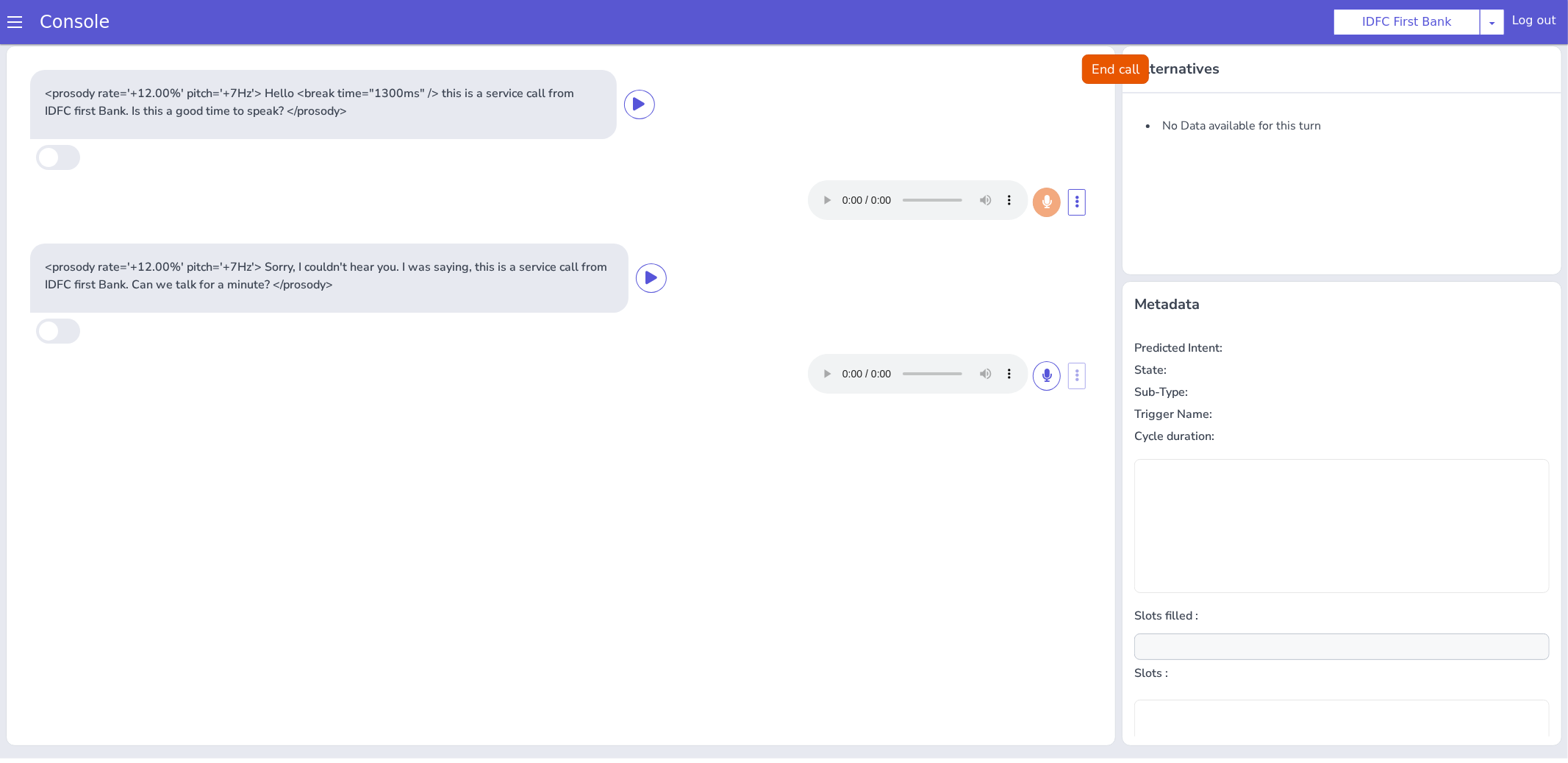
type input "null"
click at [1044, 376] on icon at bounding box center [1047, 374] width 9 height 14
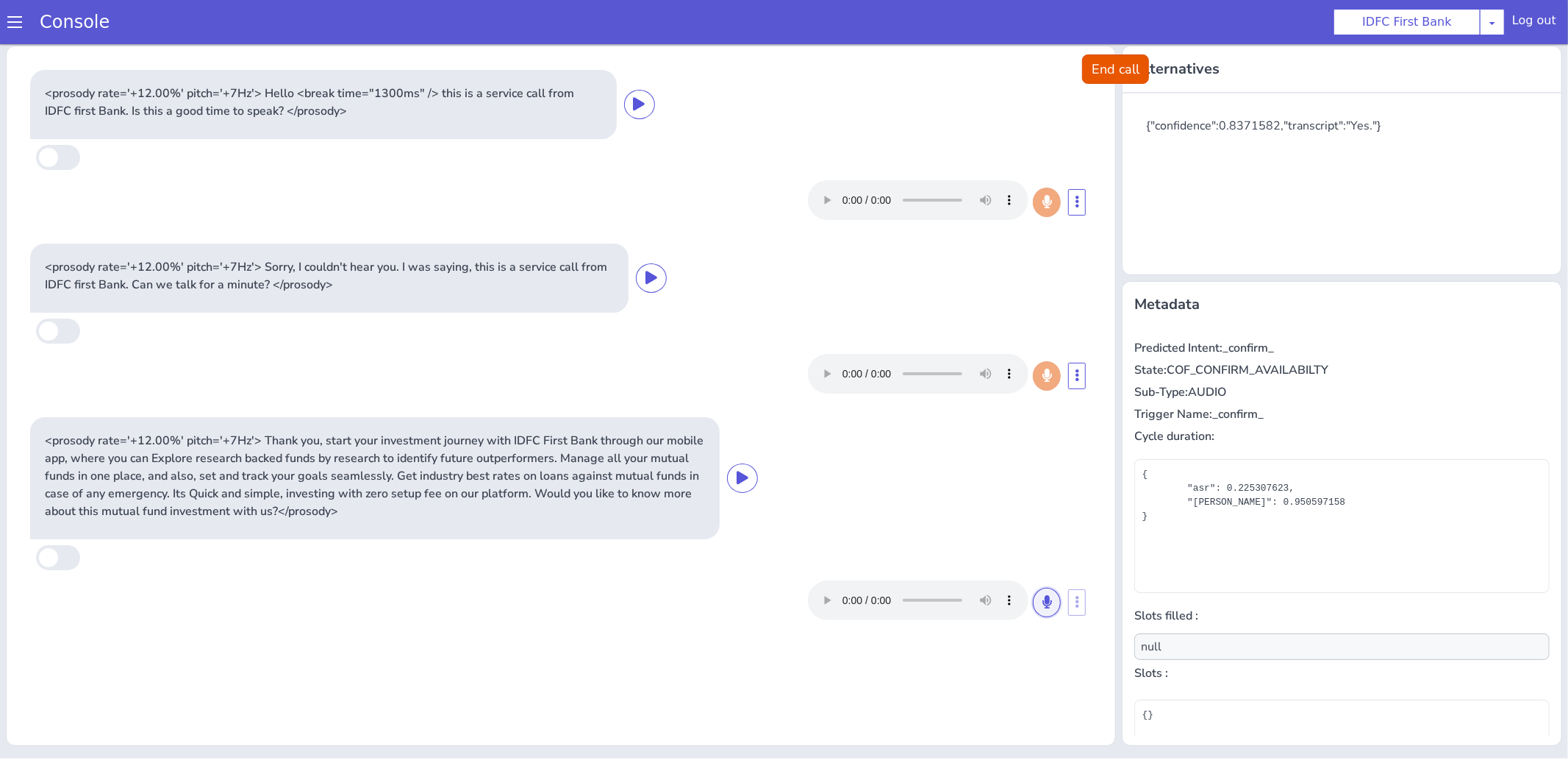
click at [1047, 601] on icon at bounding box center [1047, 600] width 9 height 14
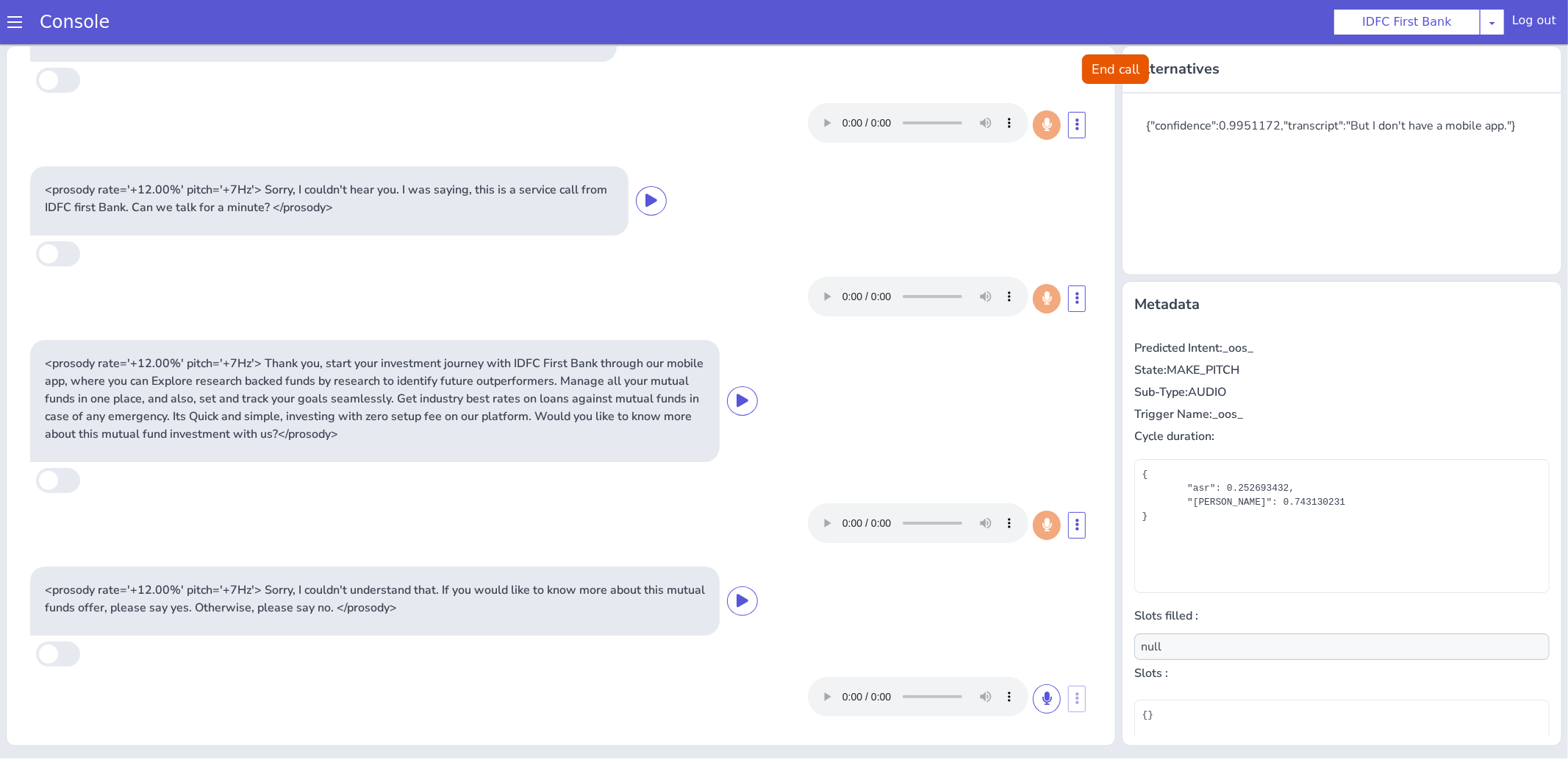
click at [1052, 713] on div at bounding box center [934, 696] width 253 height 40
click at [1051, 705] on button at bounding box center [1046, 698] width 28 height 29
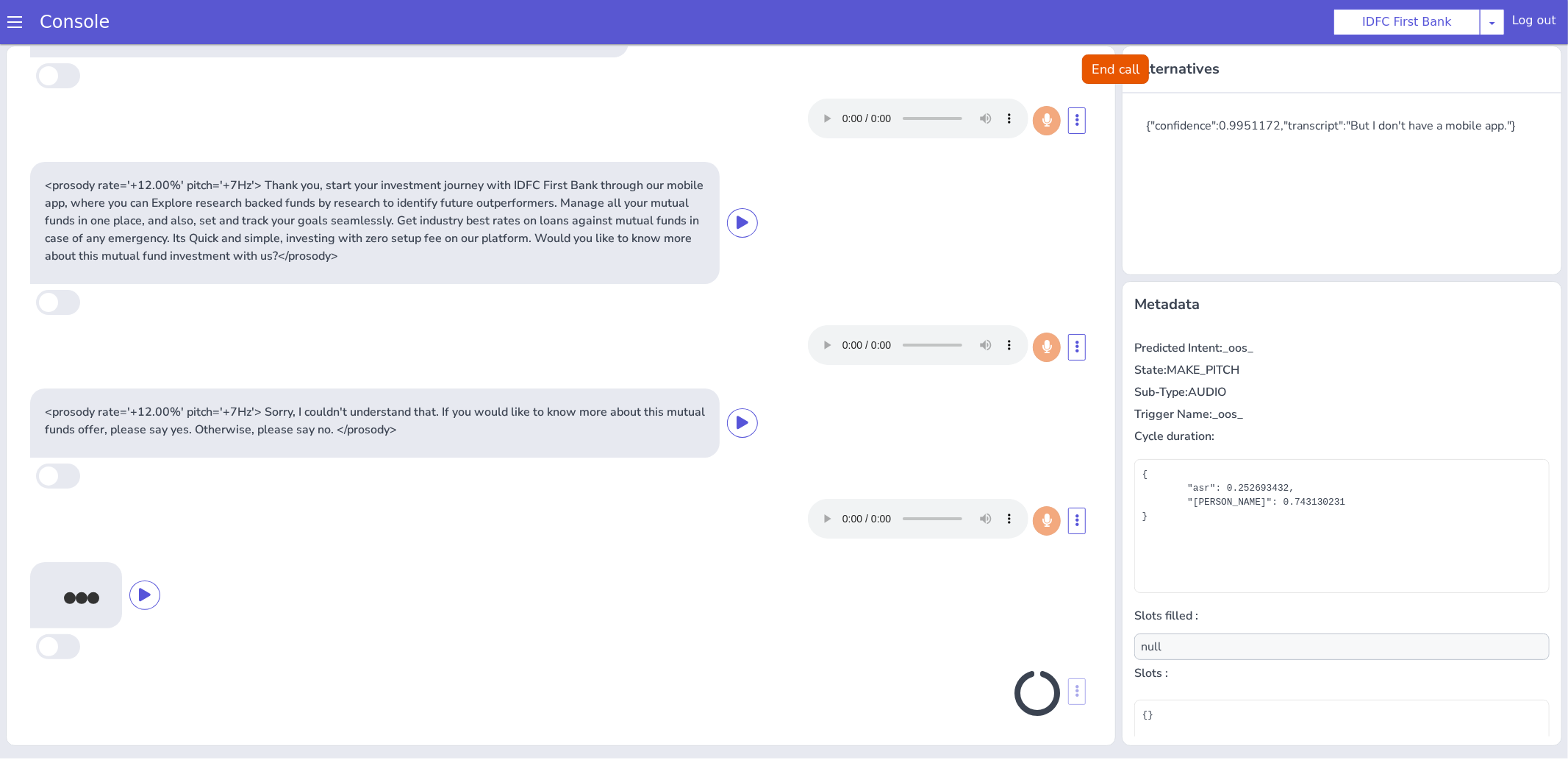
scroll to position [251, 0]
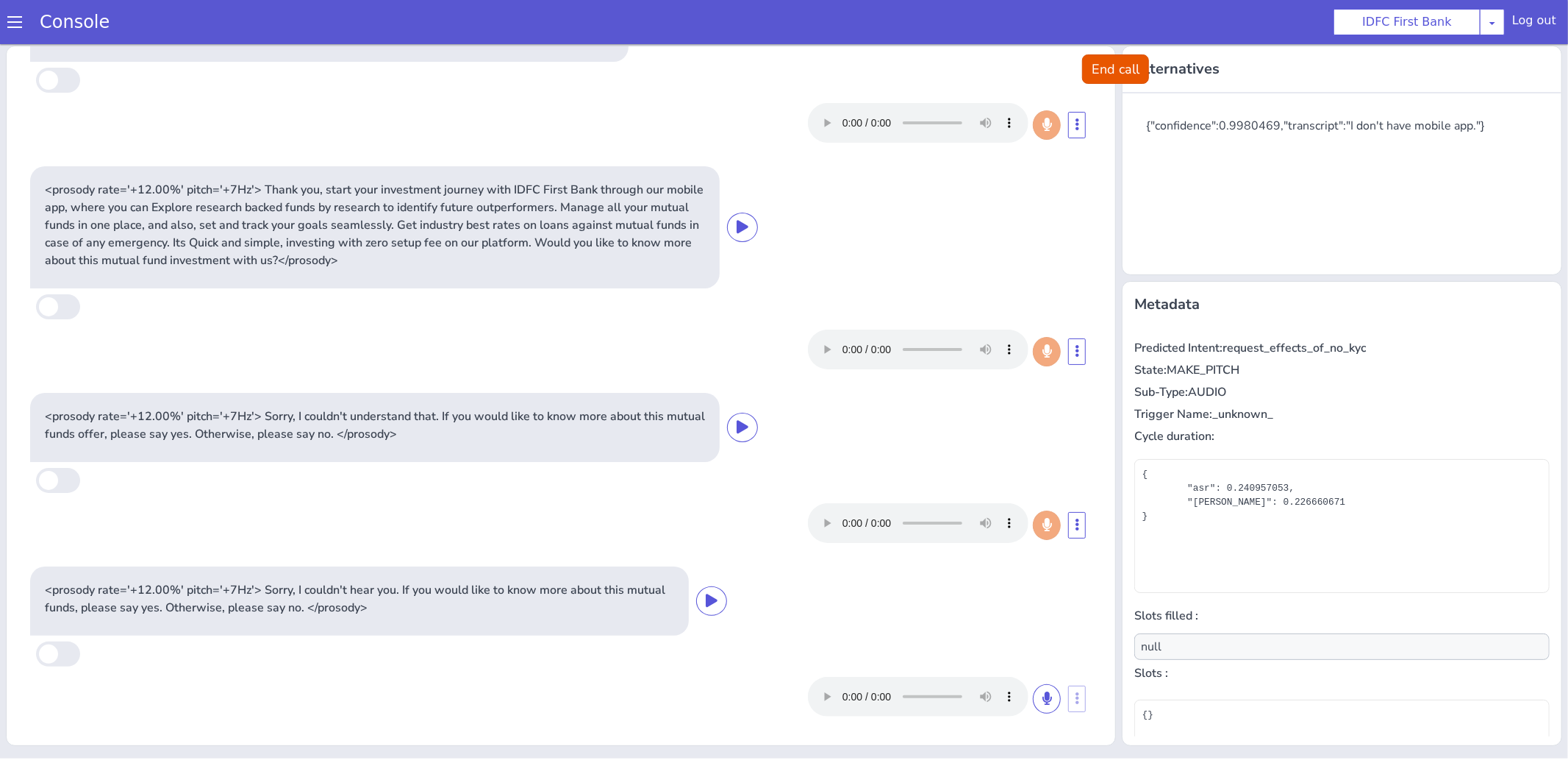
click at [1263, 345] on p "Predicted Intent: request_effects_of_no_kyc" at bounding box center [1342, 346] width 415 height 17
copy p "request_effects_of_no_kyc"
click at [1110, 68] on button "End call" at bounding box center [1115, 68] width 67 height 29
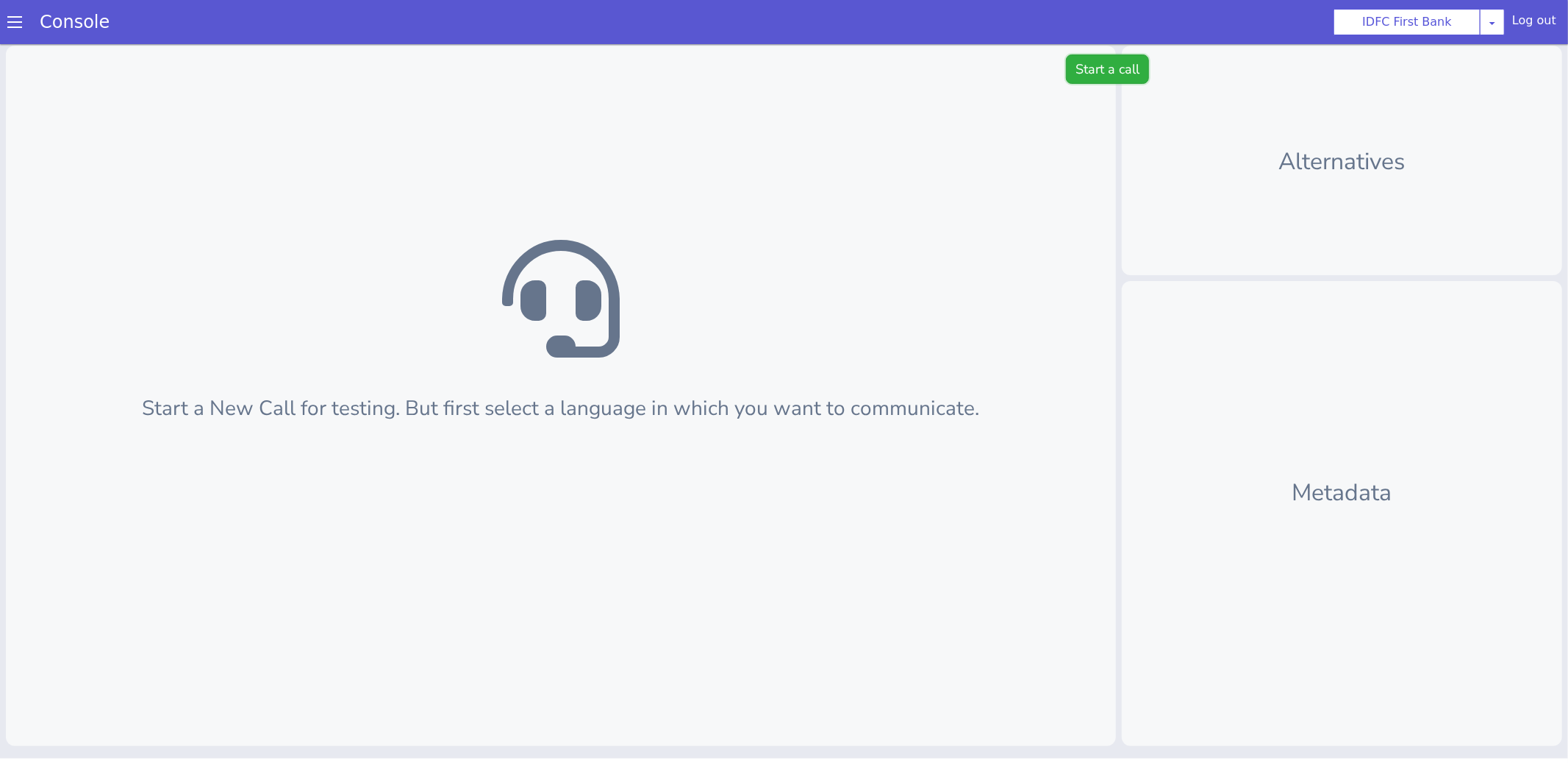
click at [1103, 61] on button "Start a call" at bounding box center [1106, 68] width 83 height 29
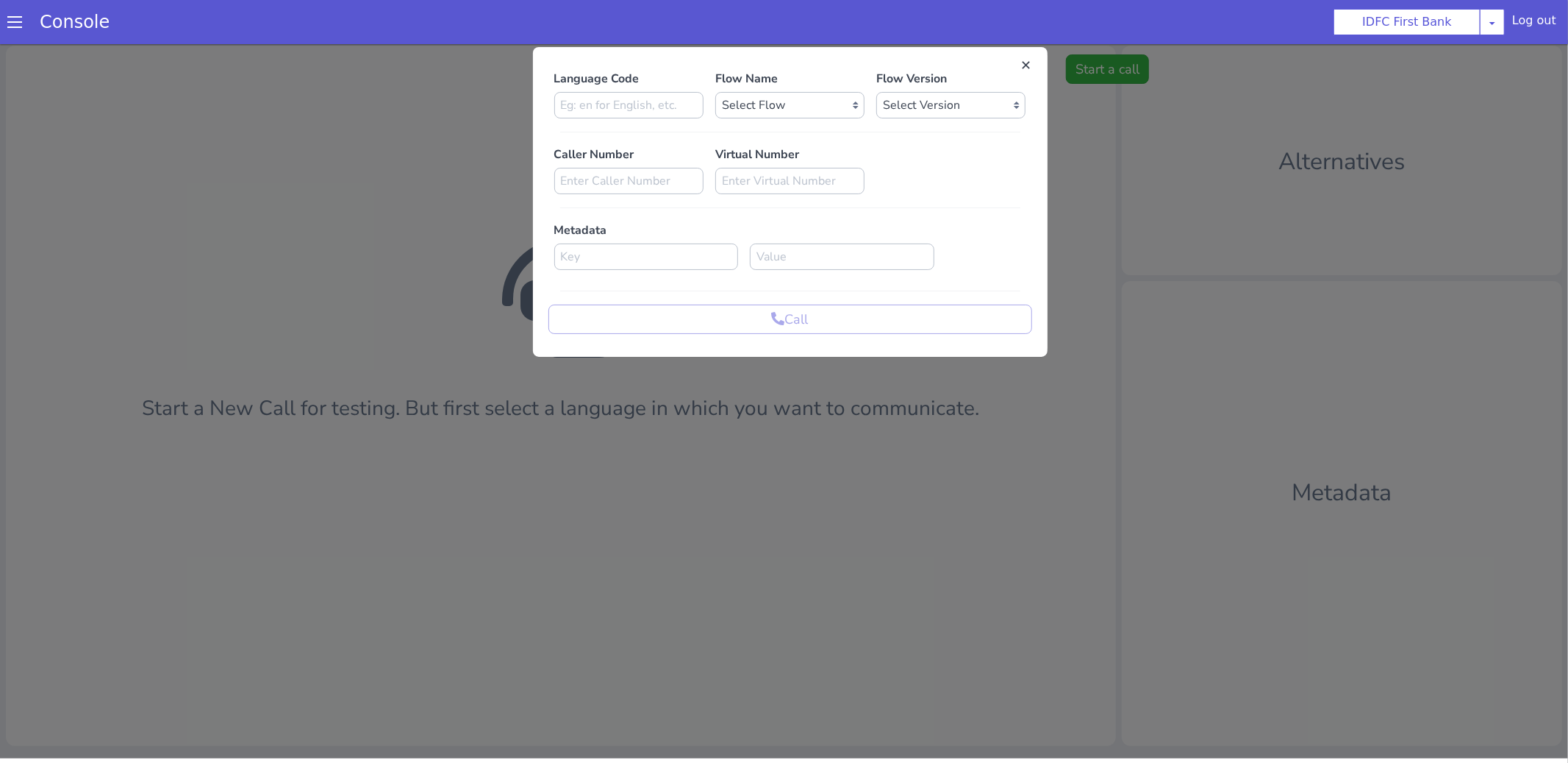
click at [709, 100] on div "Flow Name Select Flow IDFC - [PERSON_NAME] Flexi Rough work IDFC Test - English…" at bounding box center [789, 93] width 161 height 48
click at [633, 107] on input at bounding box center [629, 104] width 149 height 26
type input "en"
click at [757, 121] on div "Language Code en Flow Name Select Flow IDFC - [PERSON_NAME] Flexi Rough work ID…" at bounding box center [790, 201] width 484 height 264
click at [765, 99] on select "Select Flow IDFC - [PERSON_NAME] Flexi Rough work IDFC Test - English SA Fundin…" at bounding box center [790, 104] width 149 height 26
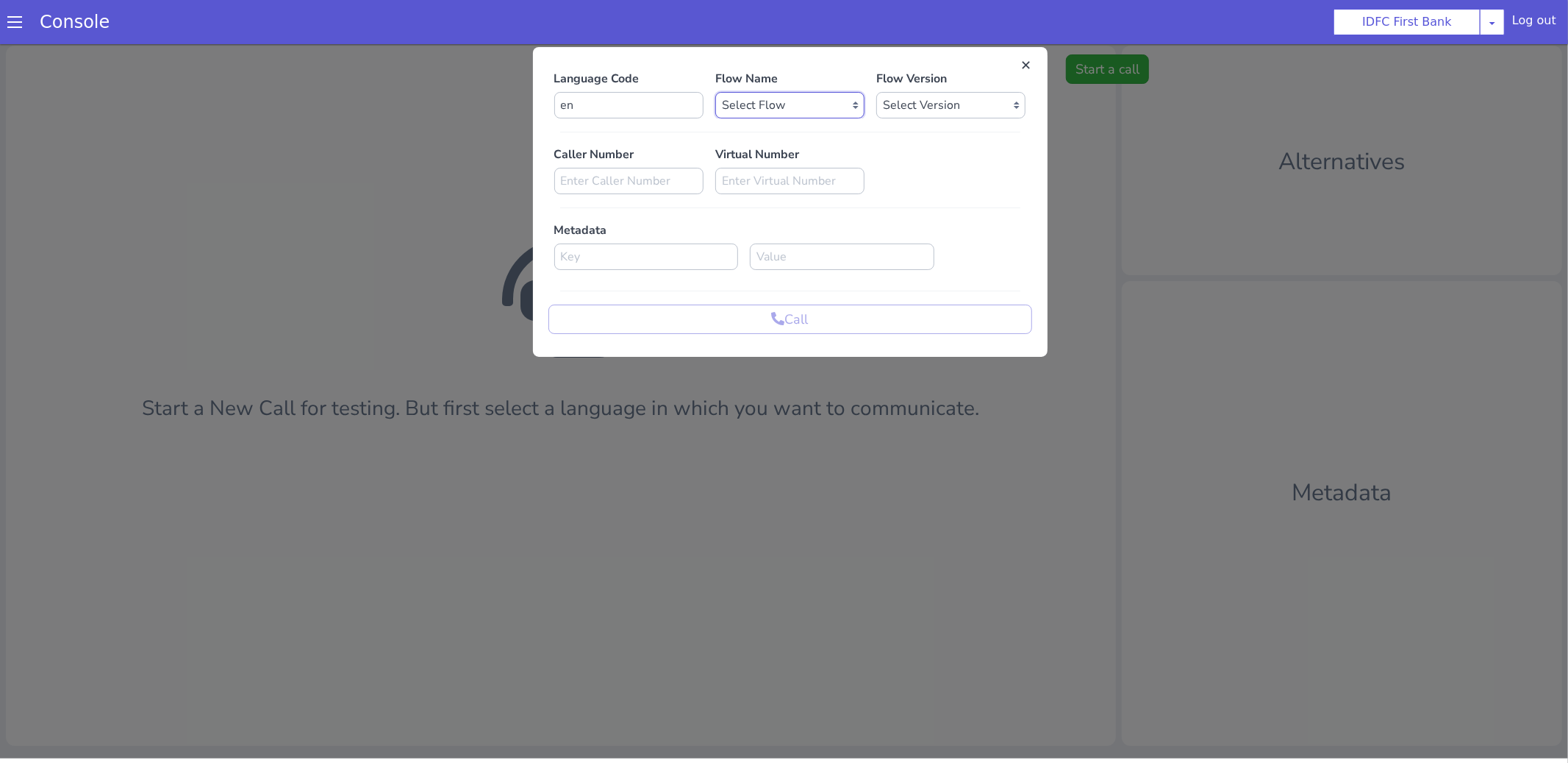
select select "2afcca0f-1951-4160-b7fe-2a6c6a4512de"
click at [912, 102] on select "Select Version 0.0.3 0.0.2 0.0.1" at bounding box center [951, 104] width 149 height 26
select select "0.0.3"
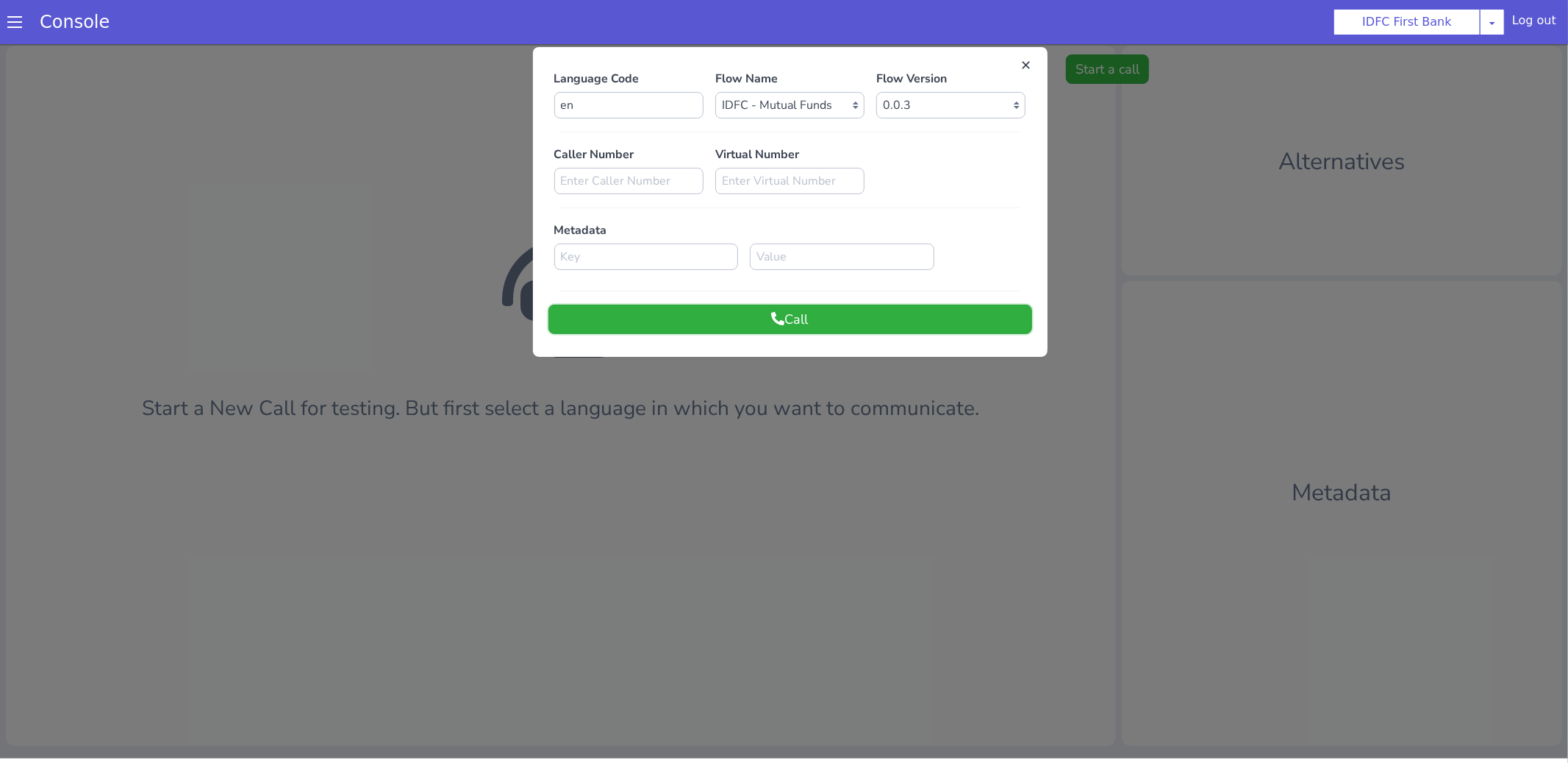
click at [674, 313] on button "Call" at bounding box center [790, 318] width 484 height 29
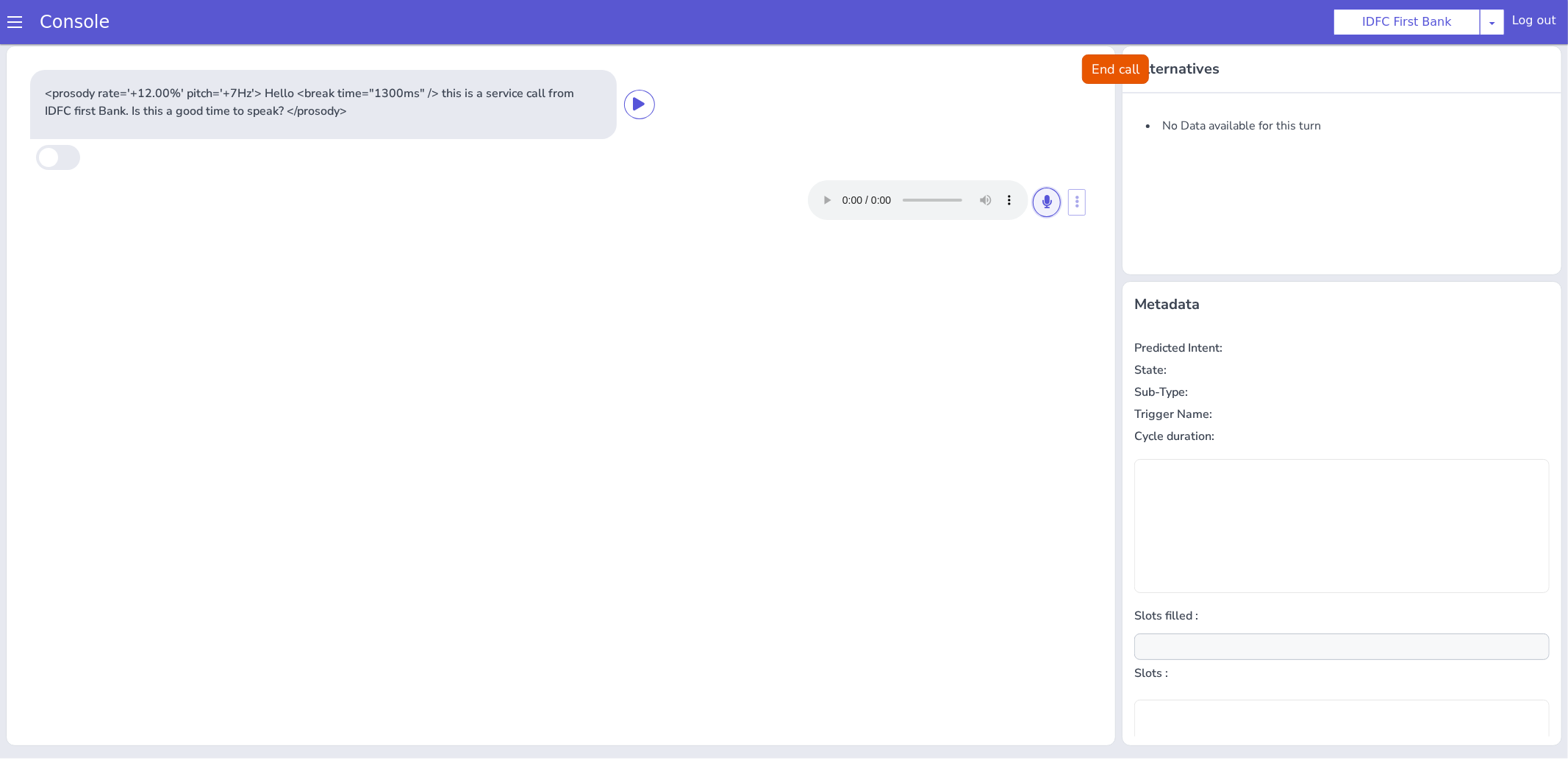
click at [1048, 199] on icon at bounding box center [1047, 200] width 9 height 14
type input "null"
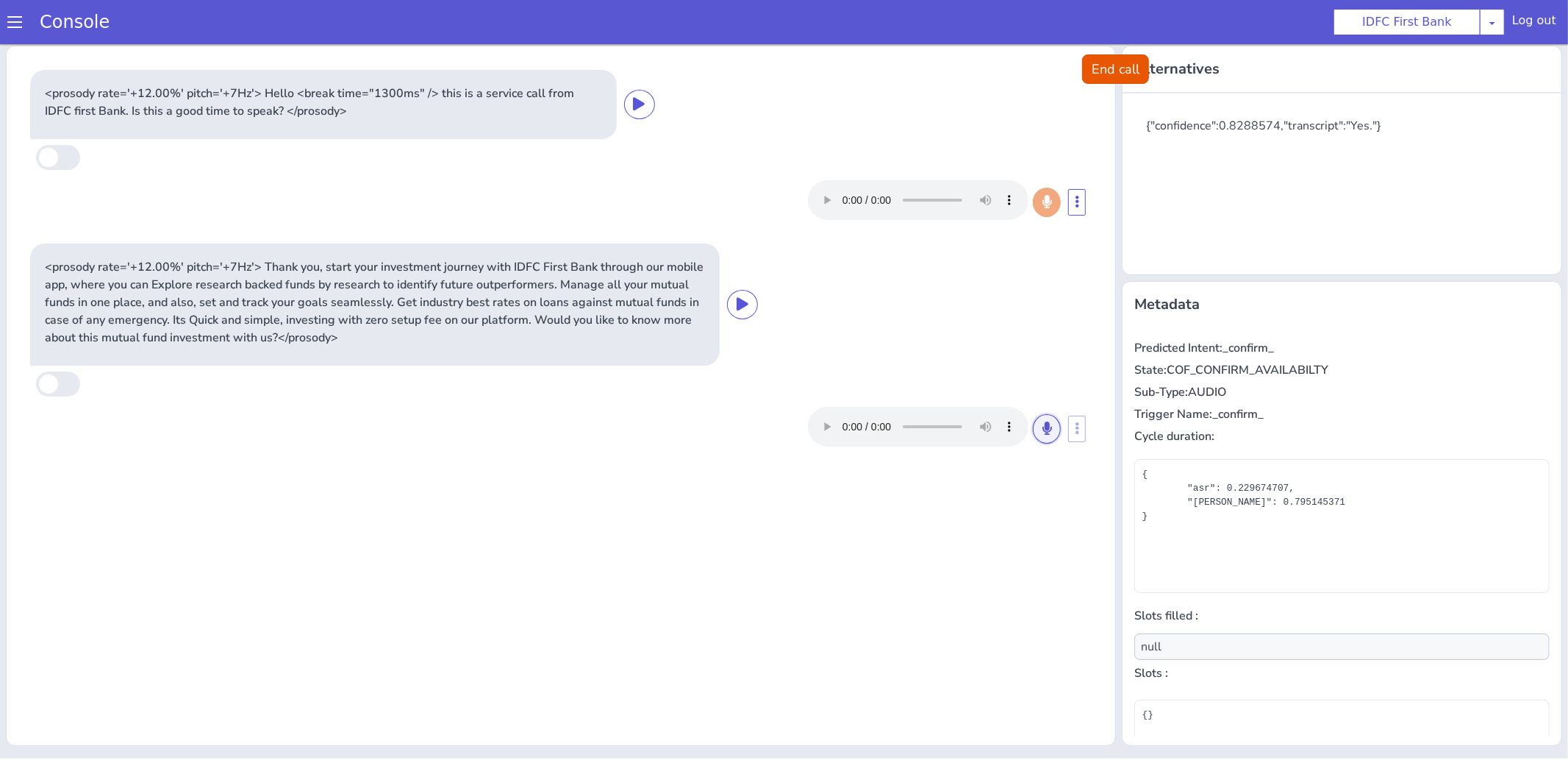
click at [1045, 427] on icon at bounding box center [1047, 427] width 9 height 14
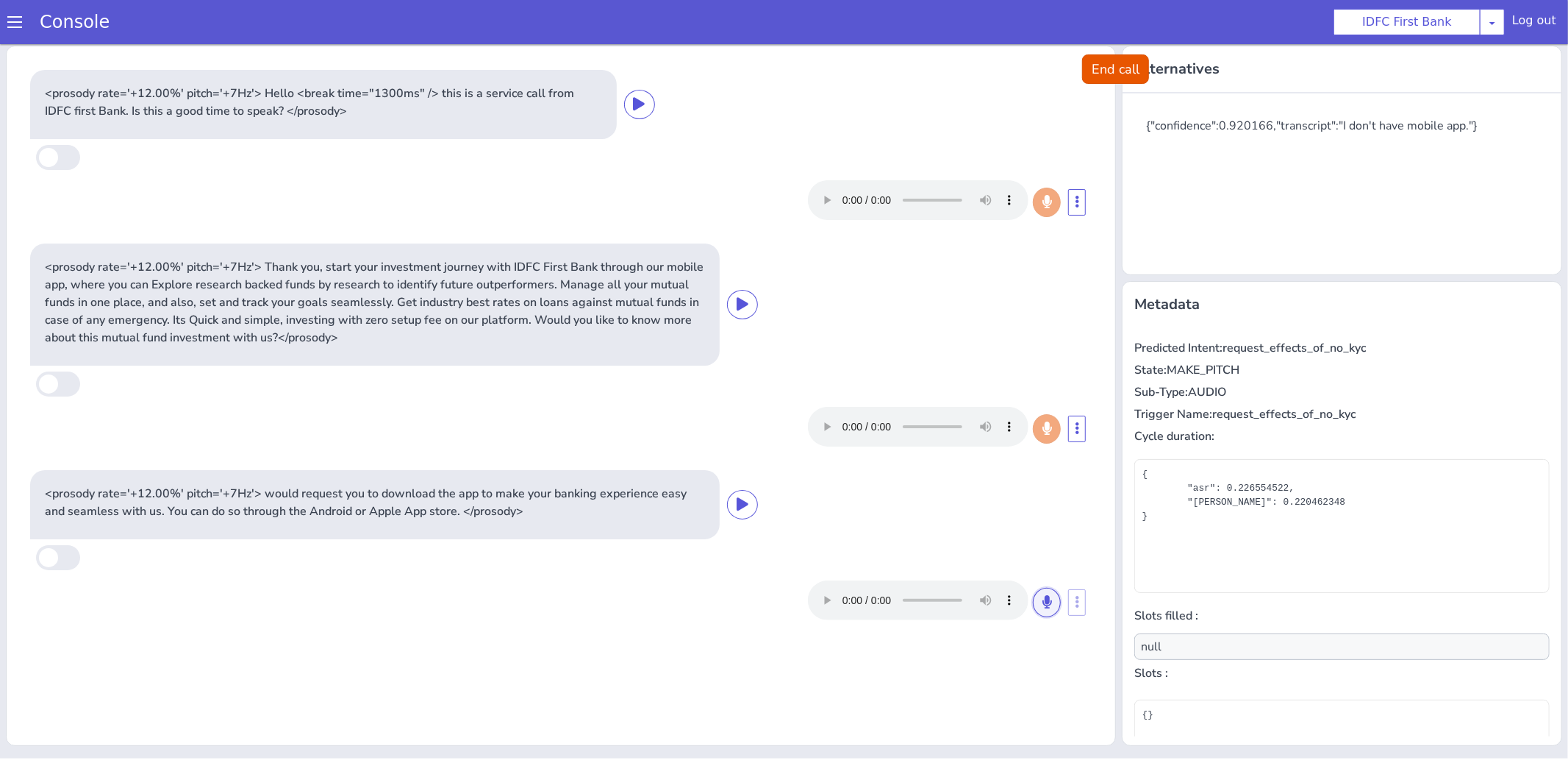
click at [1053, 601] on button at bounding box center [1046, 601] width 28 height 29
click at [1050, 601] on icon at bounding box center [1047, 600] width 9 height 14
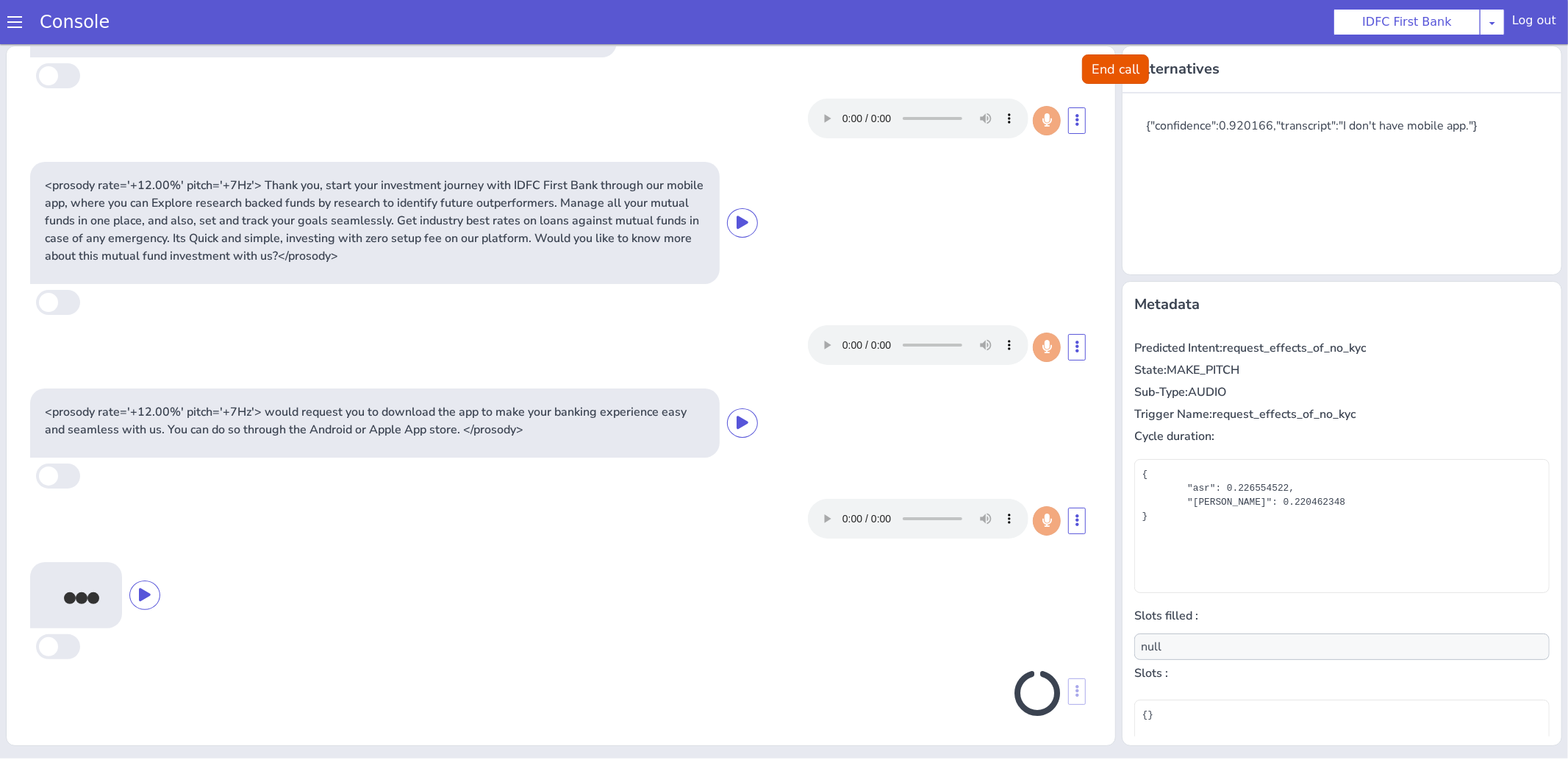
scroll to position [77, 0]
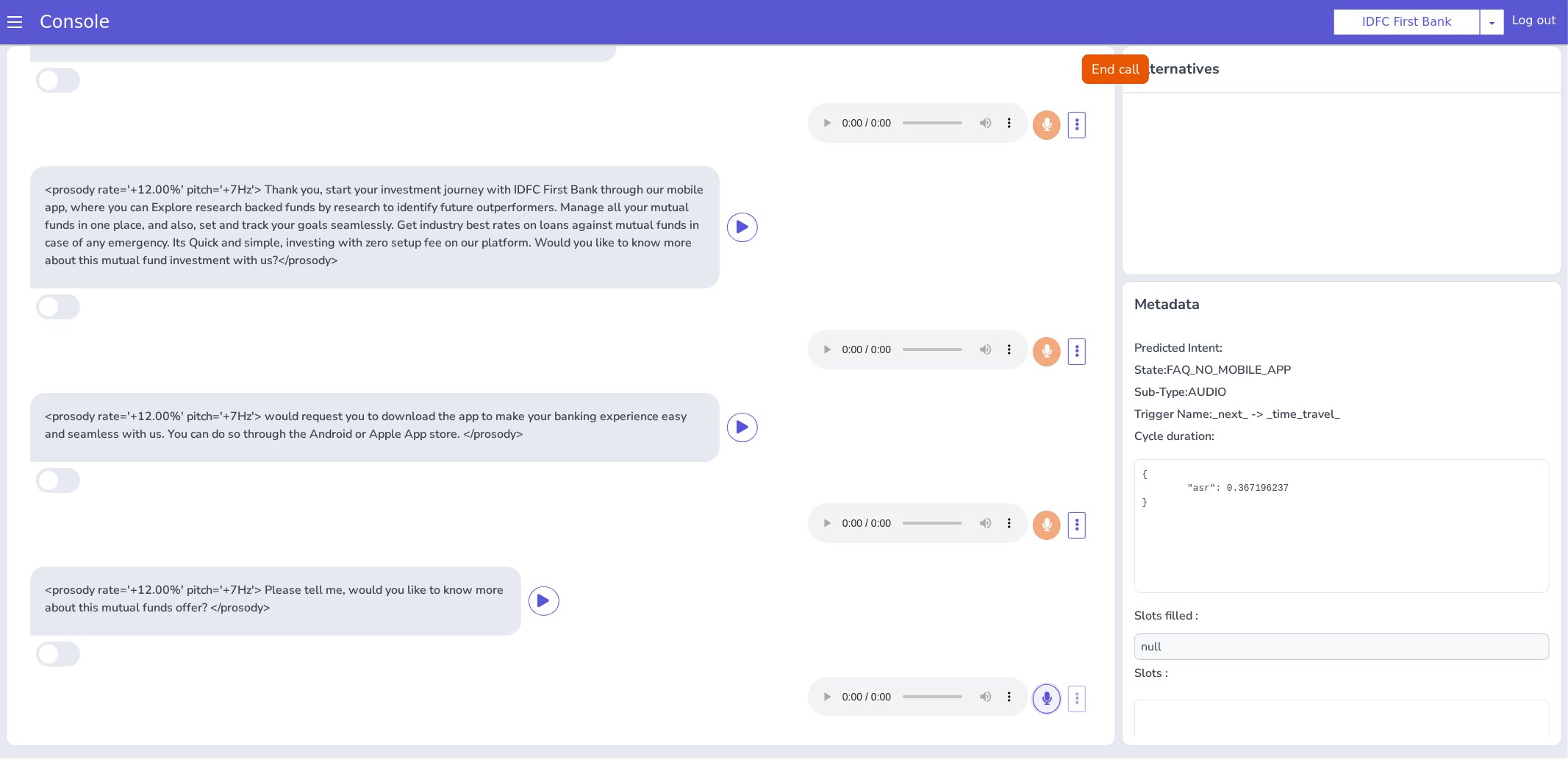
click at [1043, 690] on icon at bounding box center [1047, 697] width 9 height 14
click at [1053, 702] on button at bounding box center [1046, 698] width 28 height 29
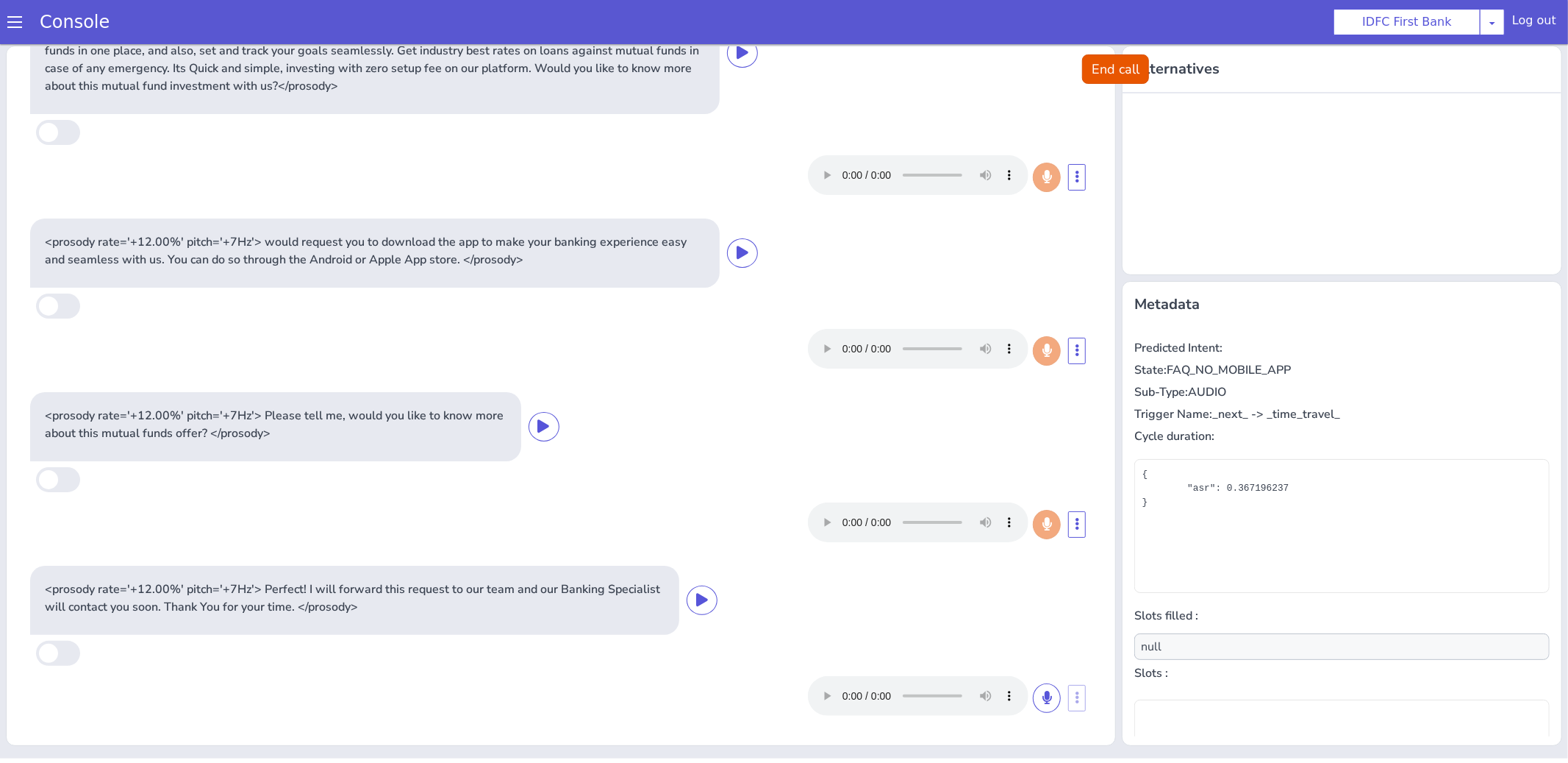
scroll to position [251, 0]
click at [1104, 67] on button "End call" at bounding box center [1115, 68] width 67 height 29
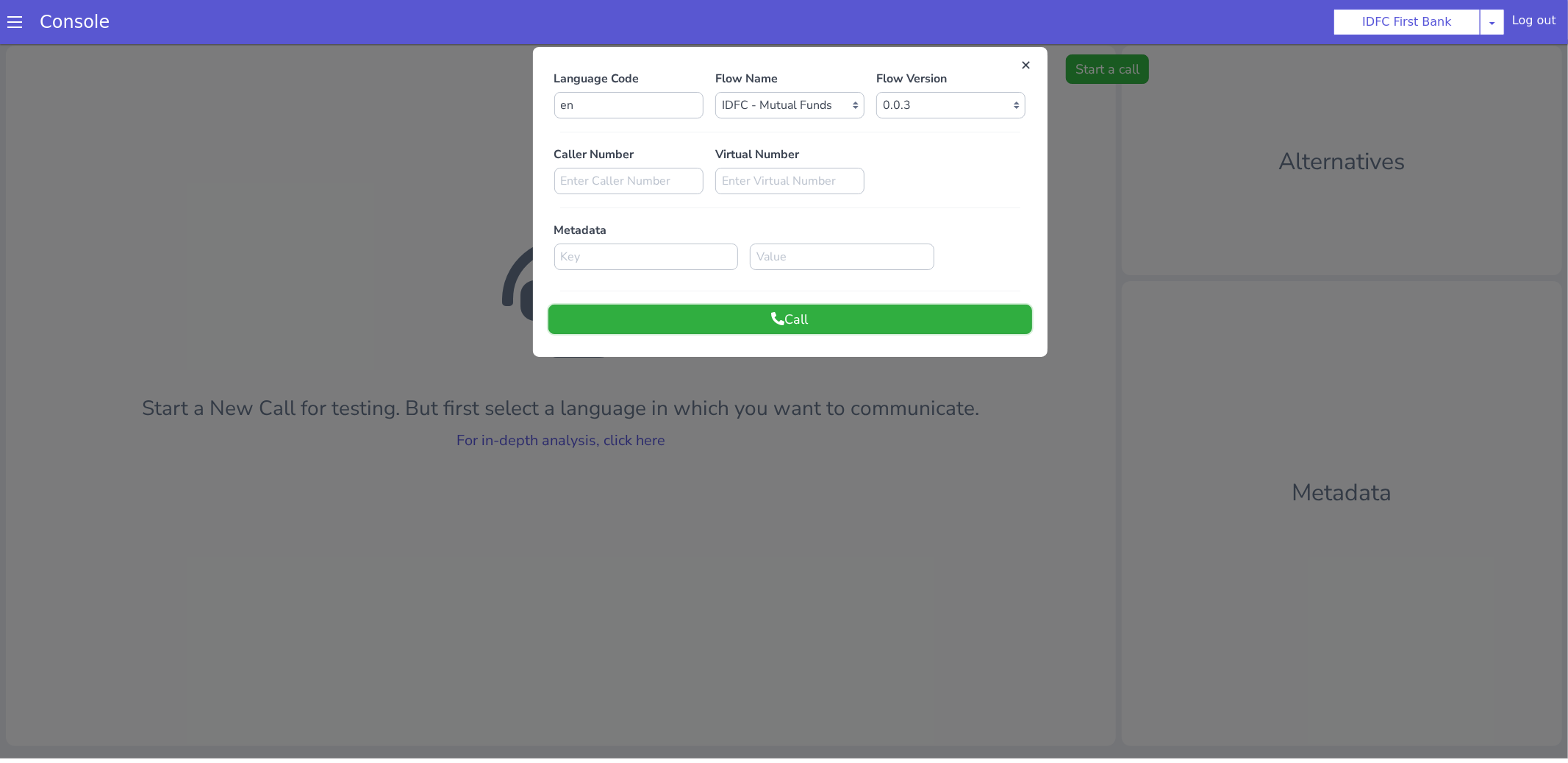
click at [722, 316] on button "Call" at bounding box center [790, 318] width 484 height 29
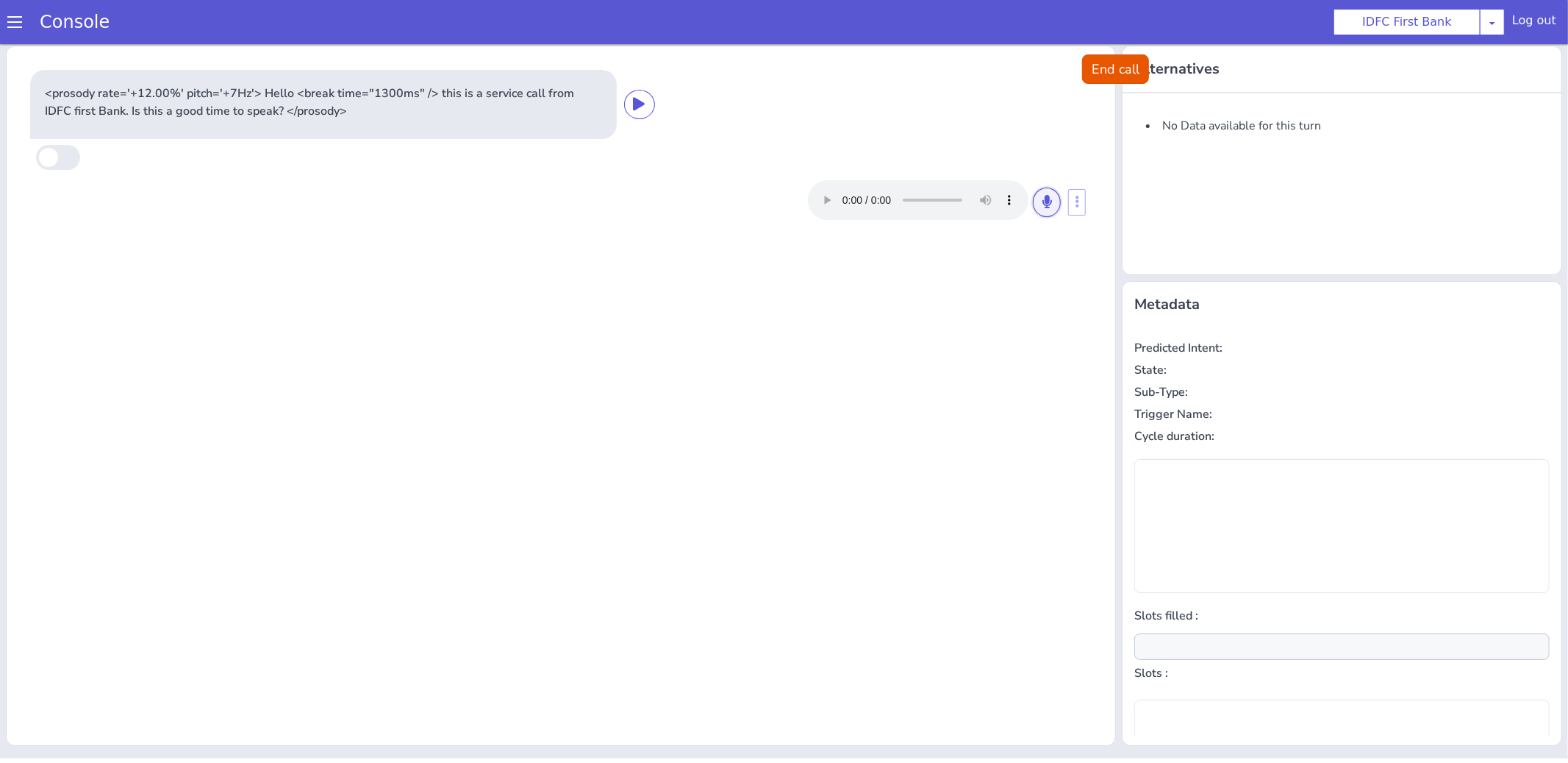
click at [1056, 208] on button at bounding box center [1046, 201] width 28 height 29
click at [1047, 203] on icon at bounding box center [1047, 200] width 9 height 14
type input "null"
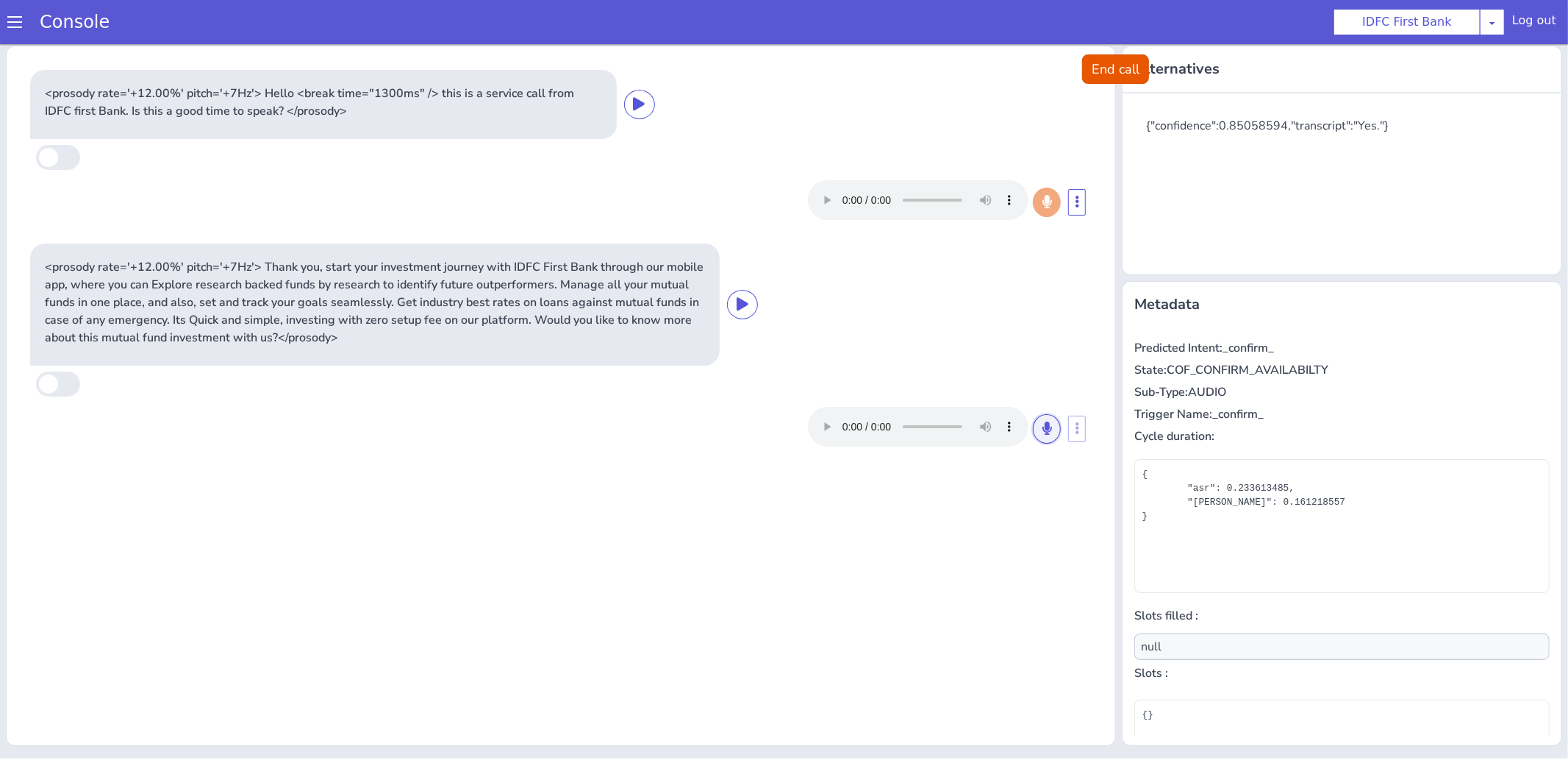
click at [1052, 429] on button at bounding box center [1046, 427] width 28 height 29
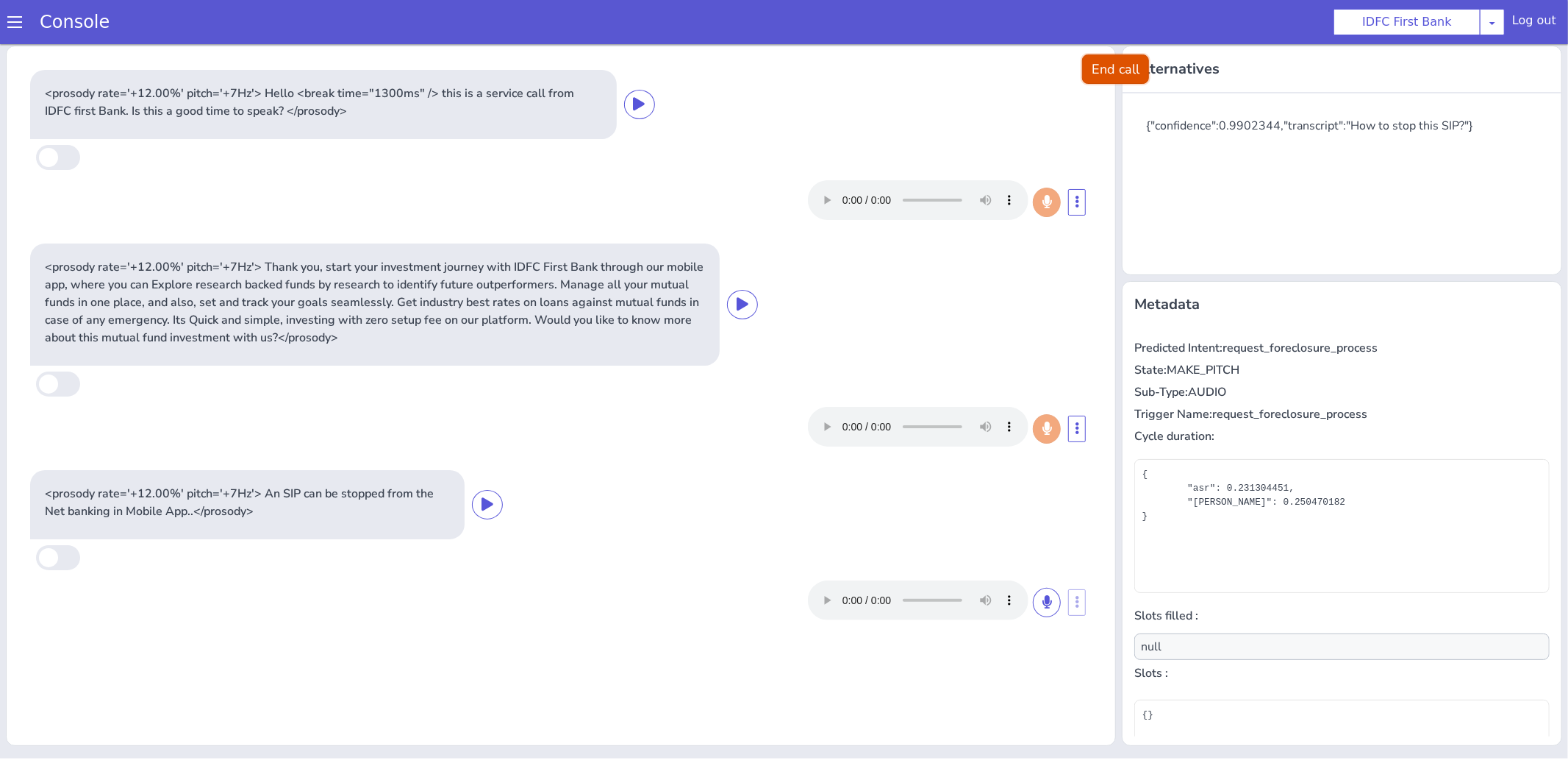
click at [1107, 75] on button "End call" at bounding box center [1115, 68] width 67 height 29
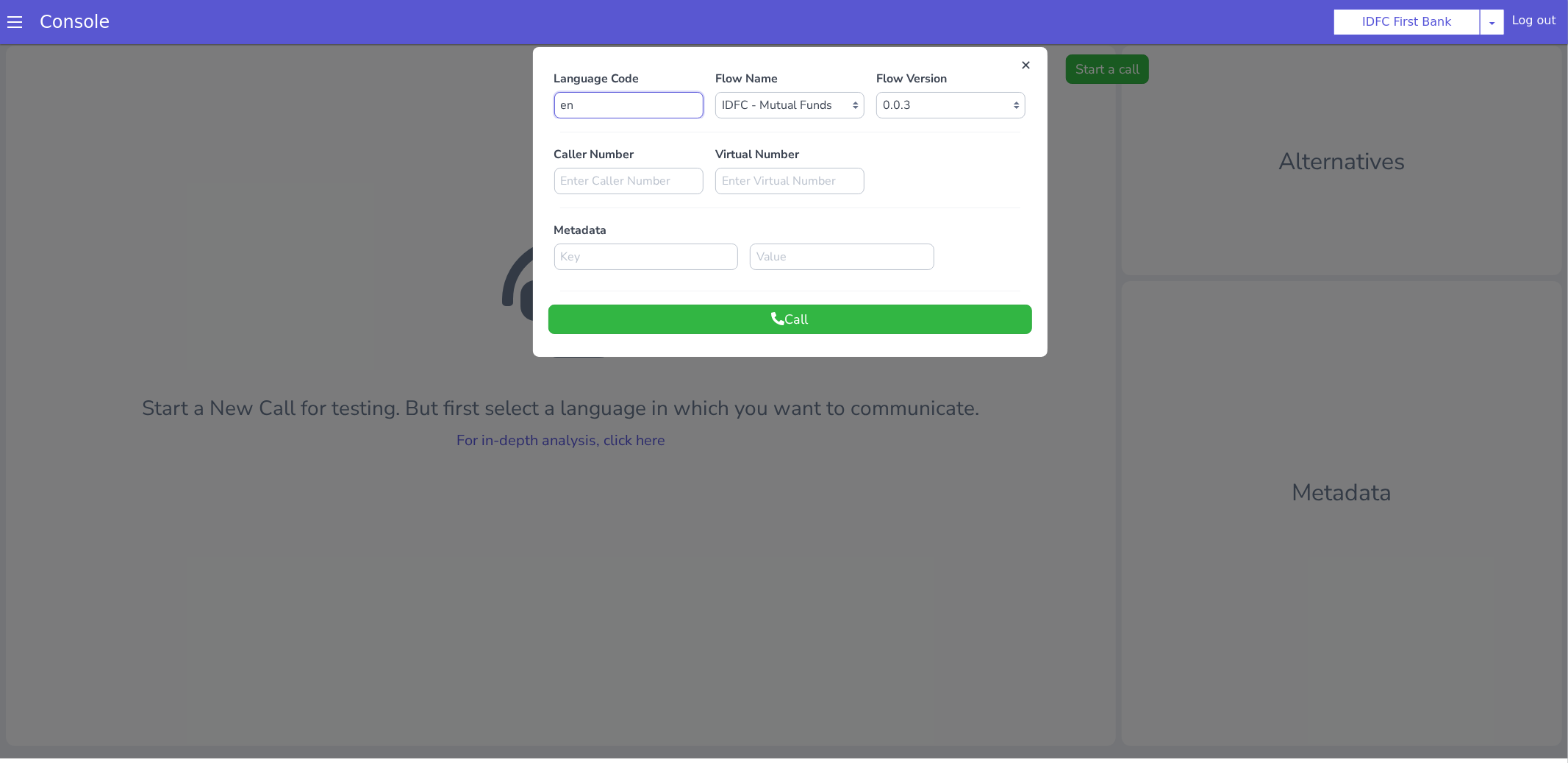
click at [624, 109] on input "en" at bounding box center [629, 104] width 149 height 26
type input "e"
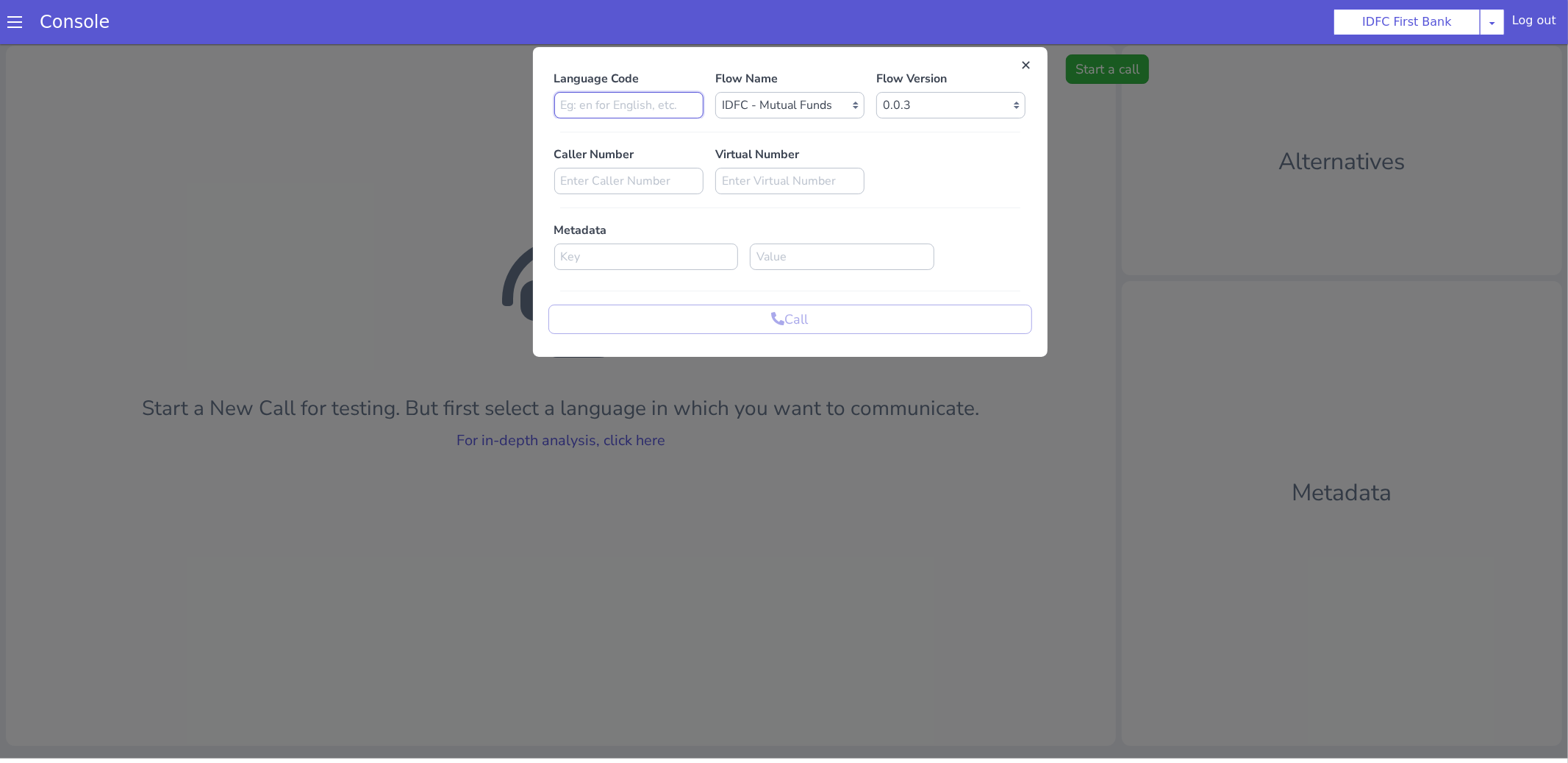
type input "e"
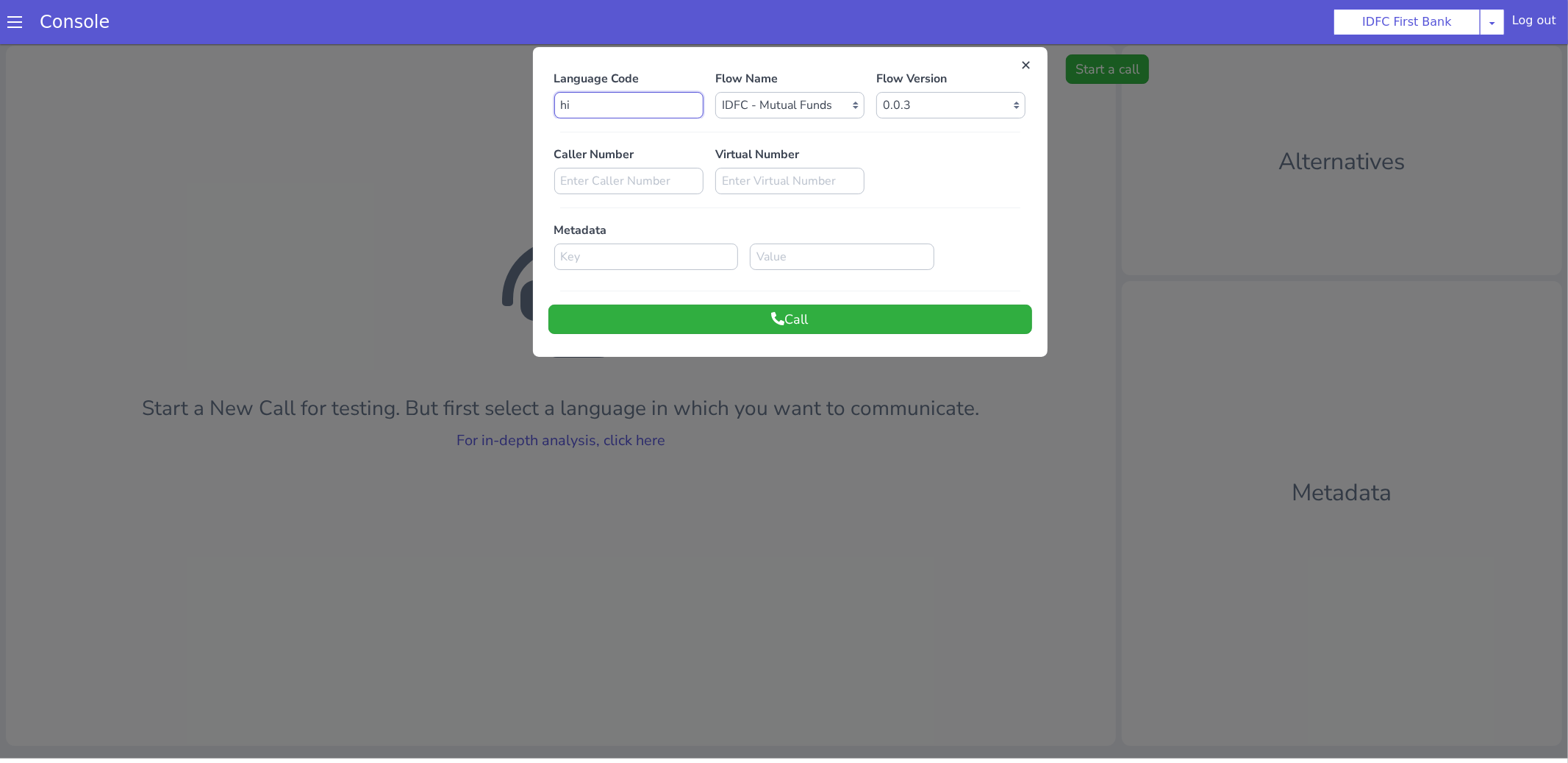
type input "hi"
click at [675, 325] on button "Call" at bounding box center [790, 318] width 484 height 29
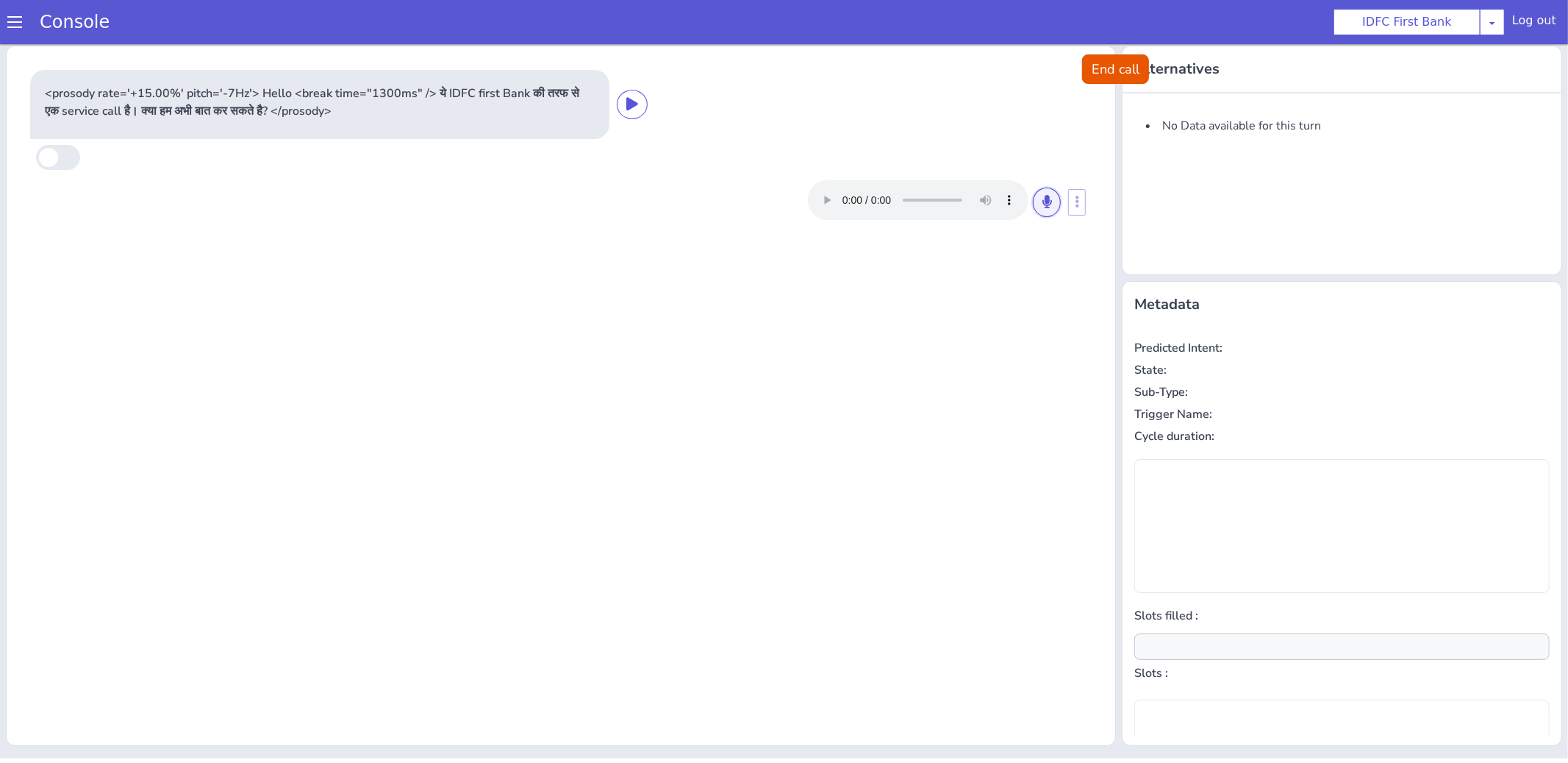
click at [1050, 194] on icon at bounding box center [1047, 200] width 9 height 14
type input "null"
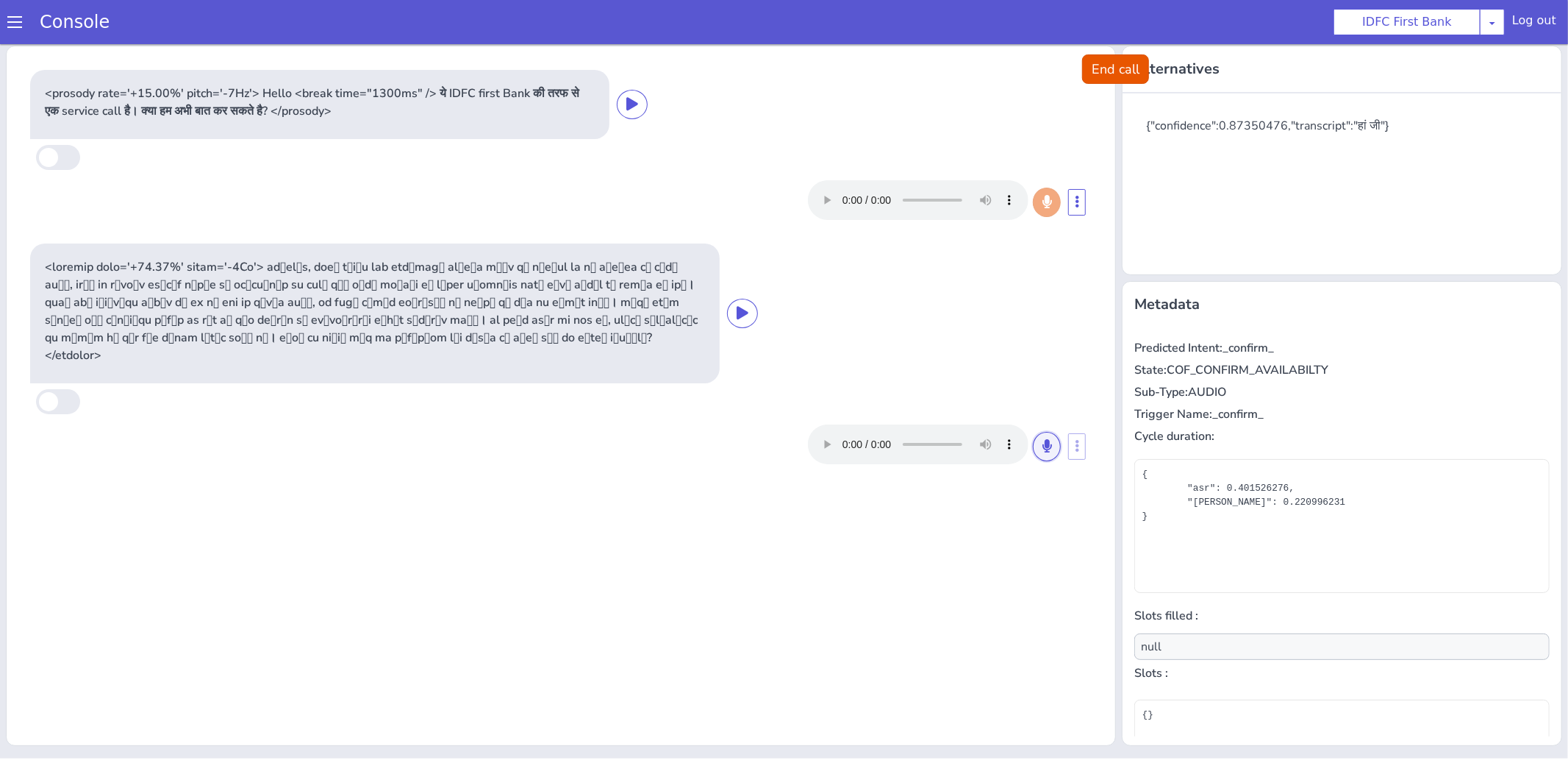
click at [1046, 438] on icon at bounding box center [1047, 445] width 9 height 14
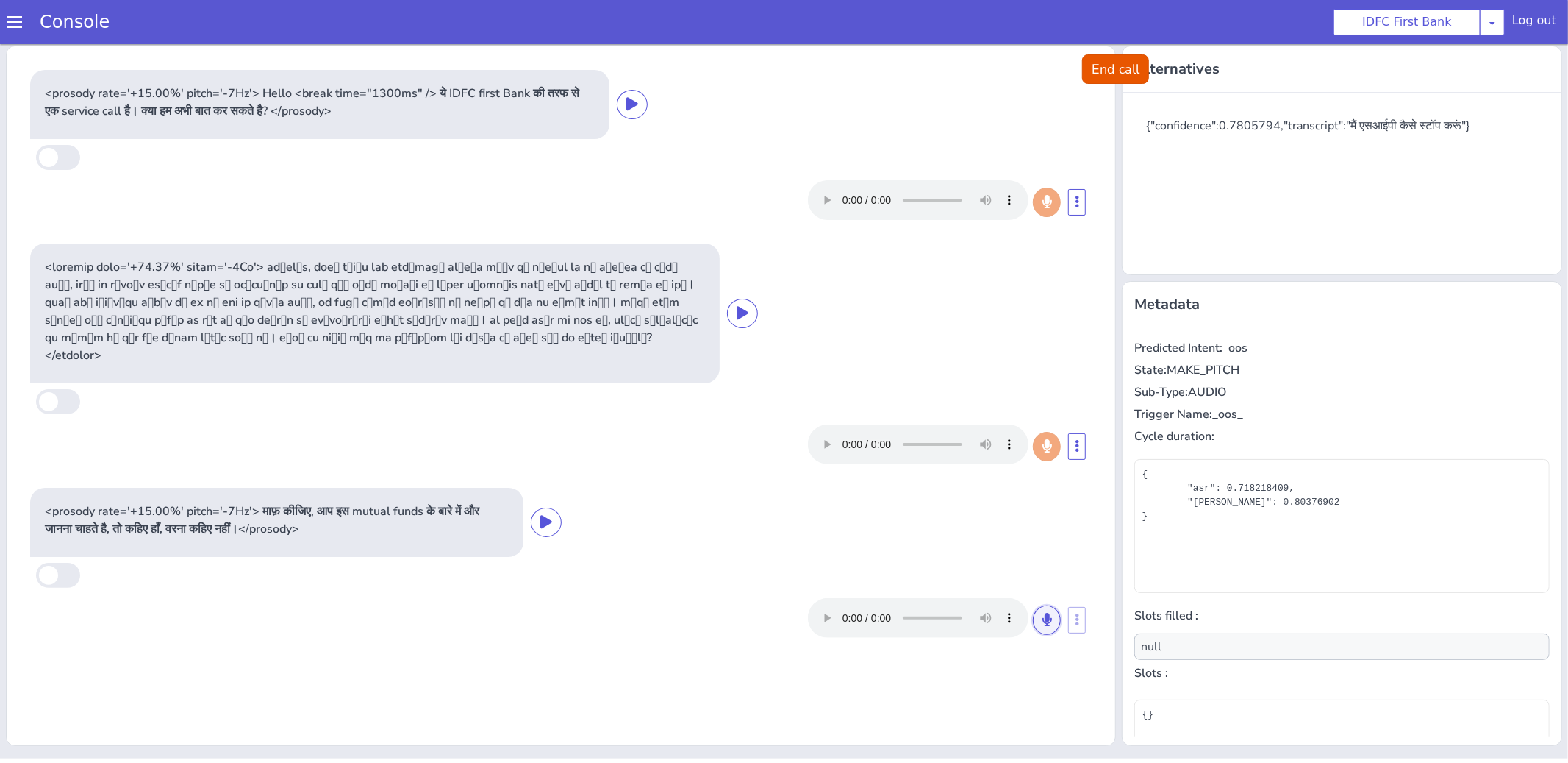
click at [1048, 612] on icon at bounding box center [1047, 618] width 9 height 14
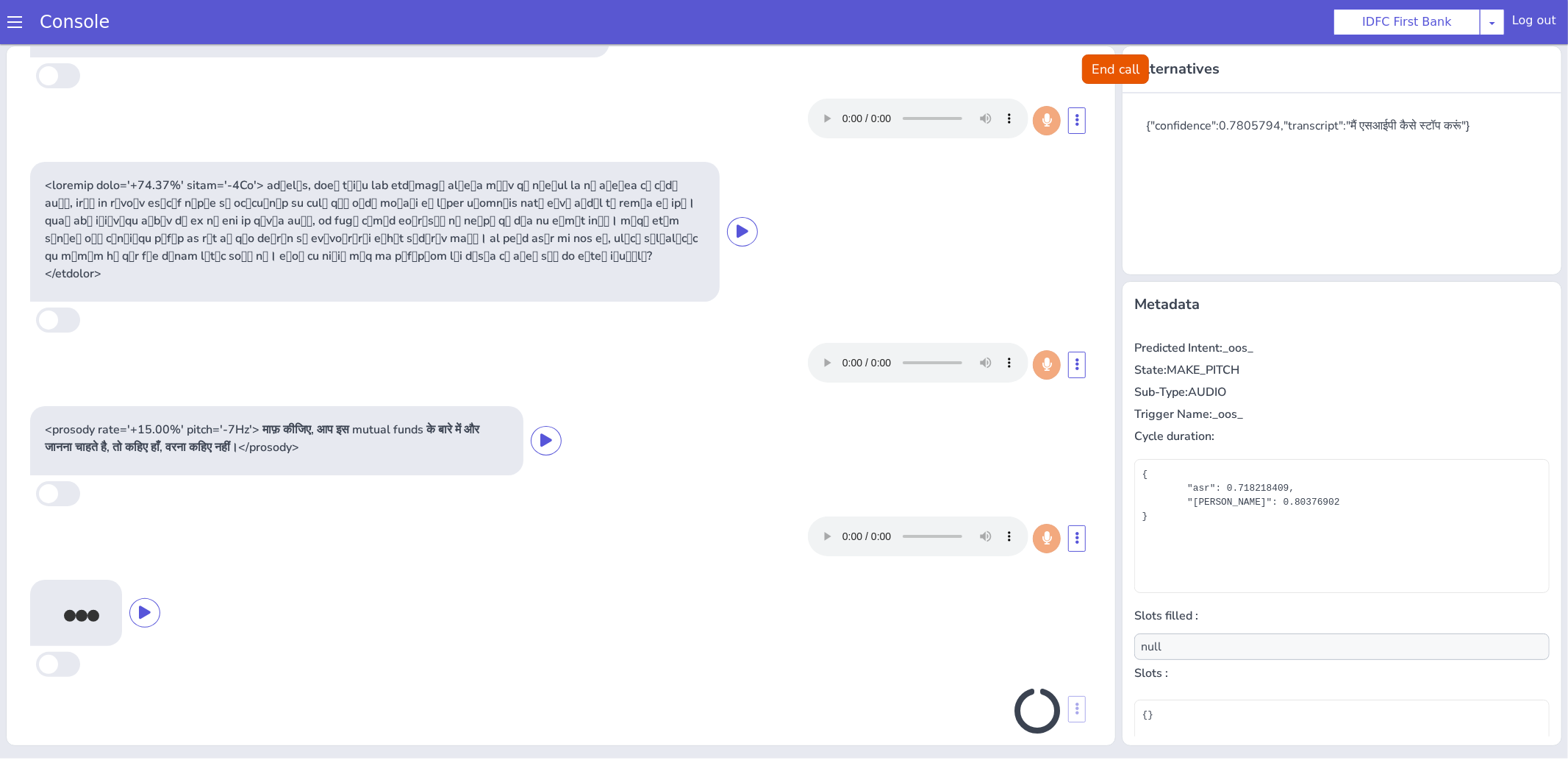
scroll to position [77, 0]
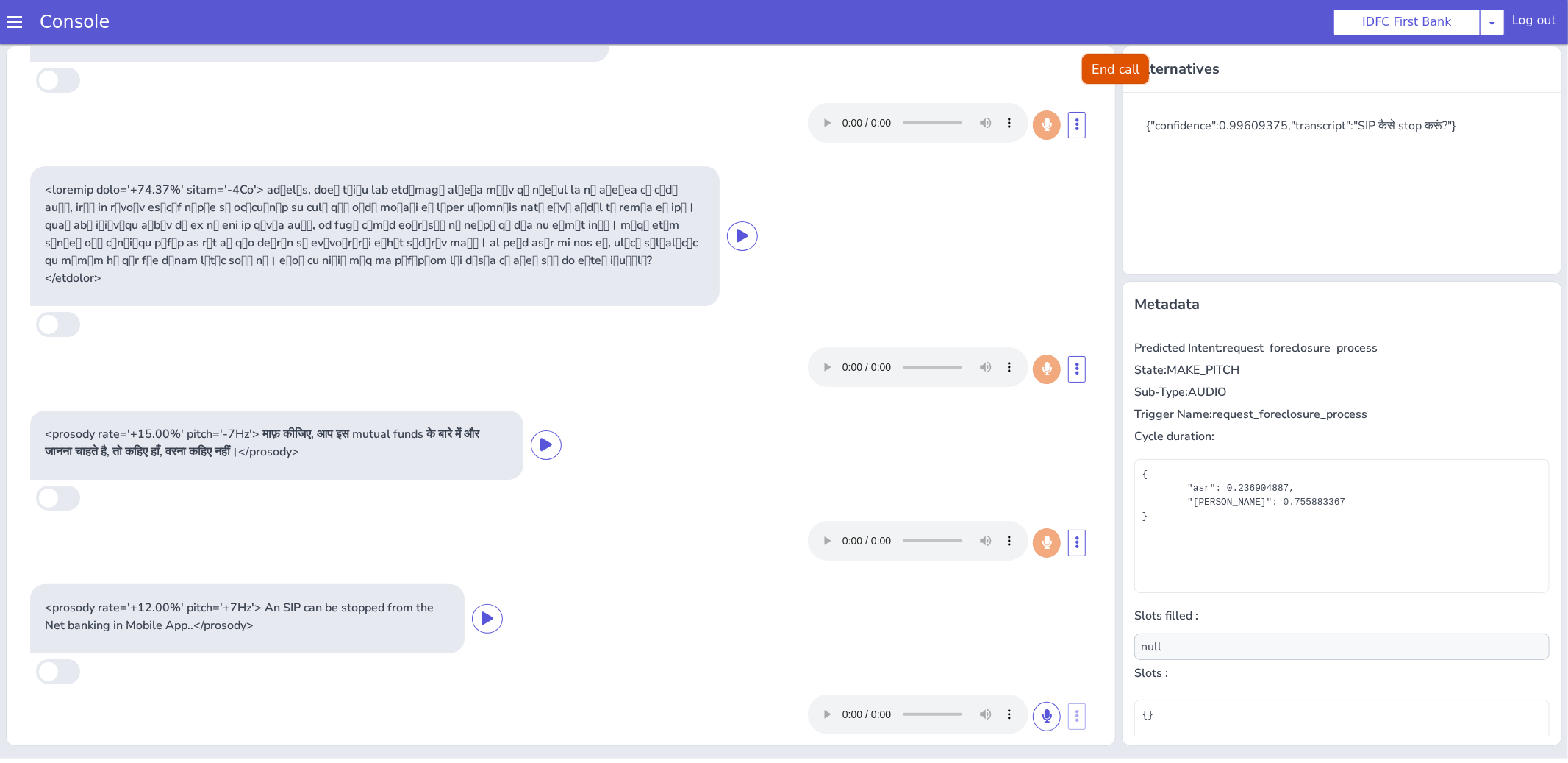
click at [1107, 73] on button "End call" at bounding box center [1115, 68] width 67 height 29
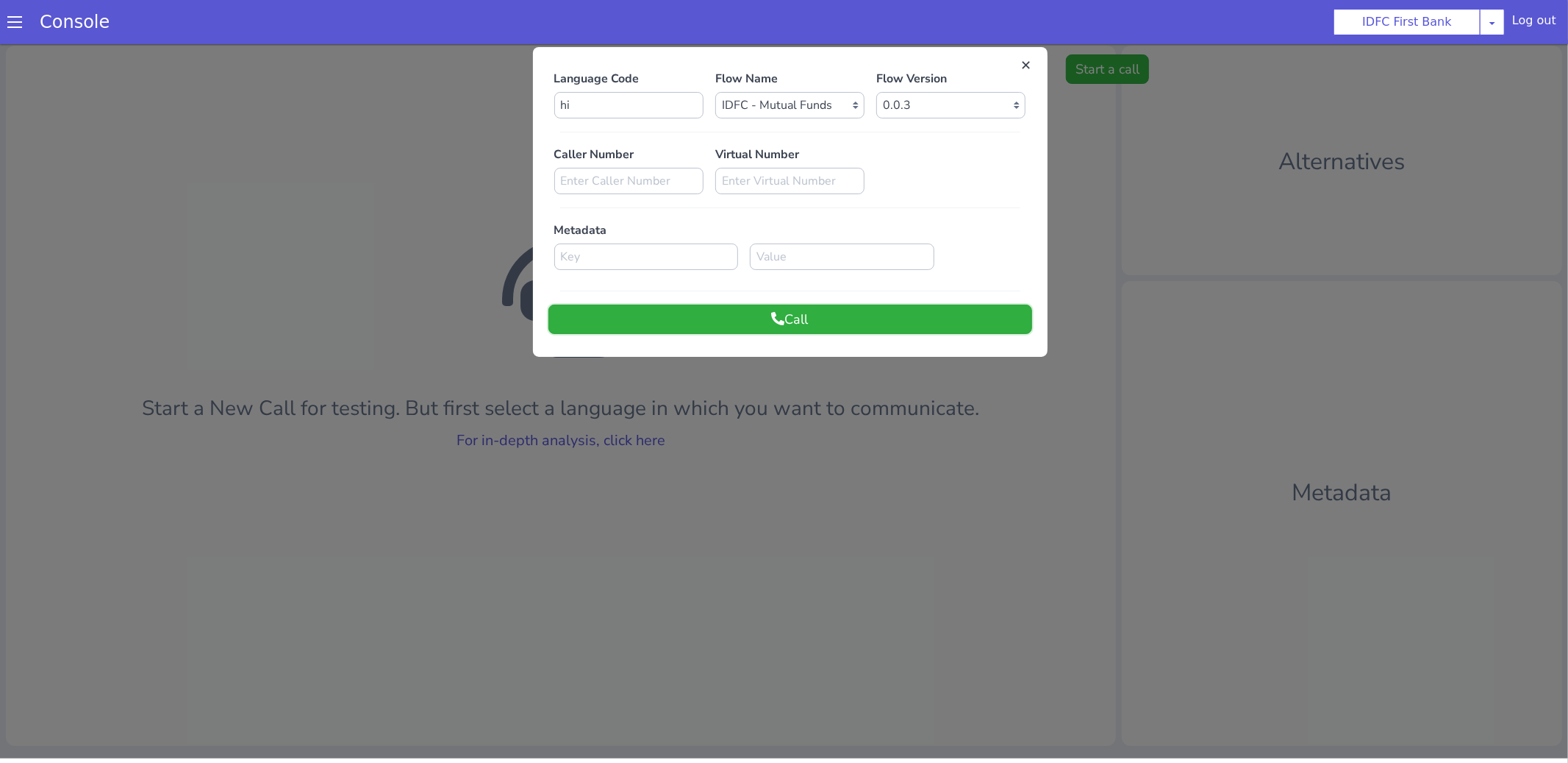
click at [784, 317] on button "Call" at bounding box center [790, 318] width 484 height 29
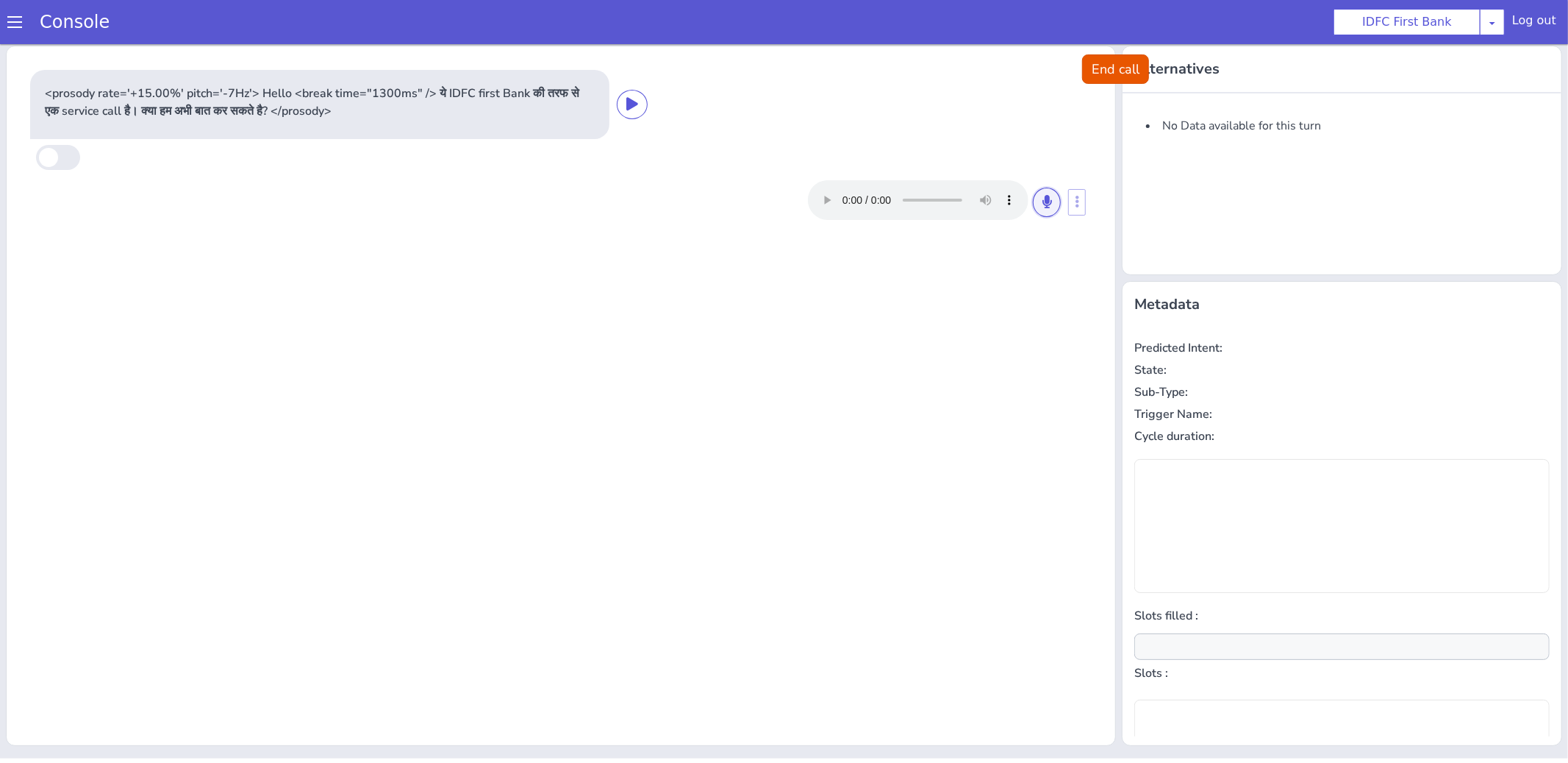
click at [1054, 203] on button at bounding box center [1046, 201] width 28 height 29
type input "null"
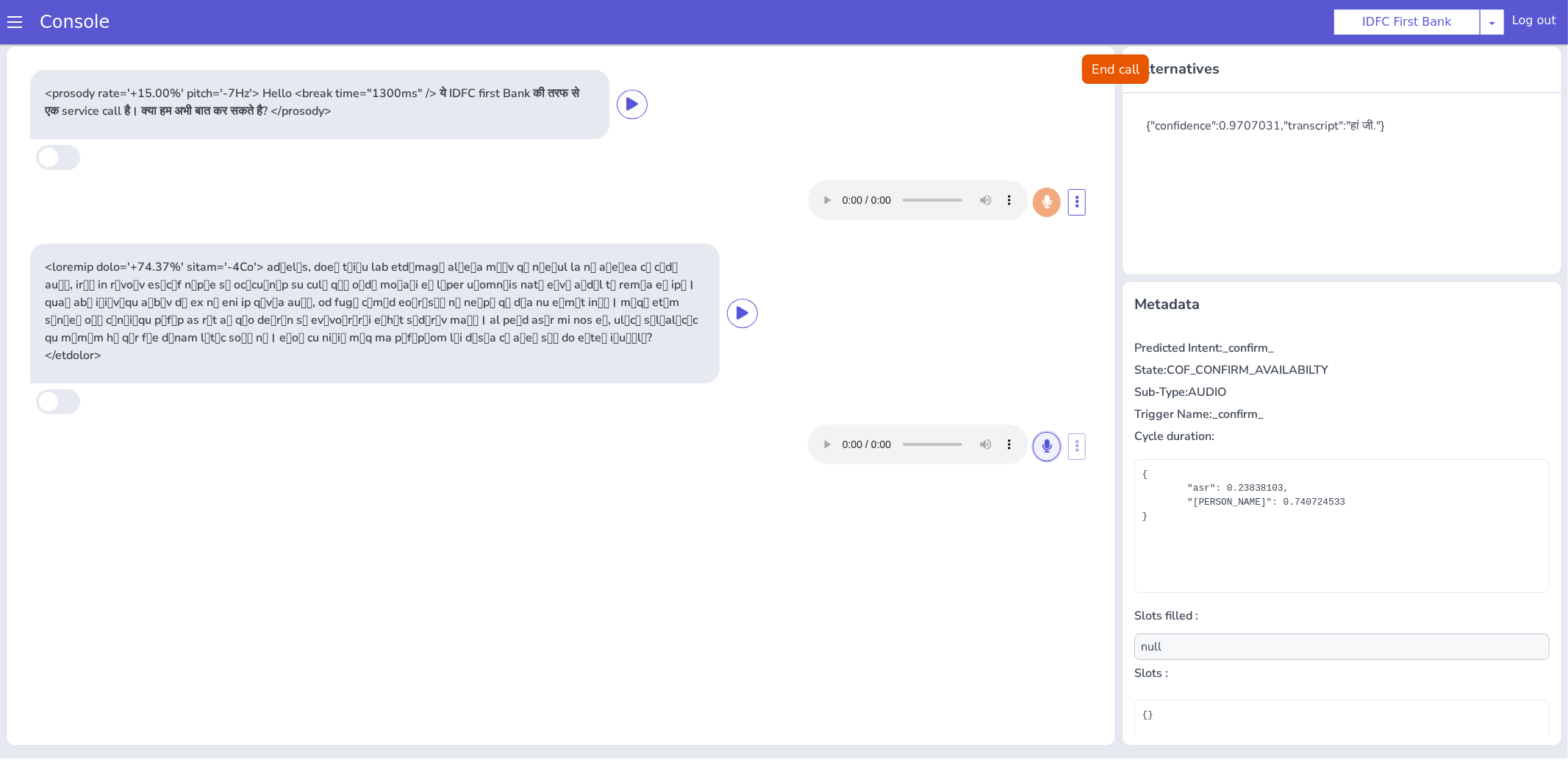
click at [1049, 438] on icon at bounding box center [1047, 445] width 9 height 14
